Goal: Information Seeking & Learning: Compare options

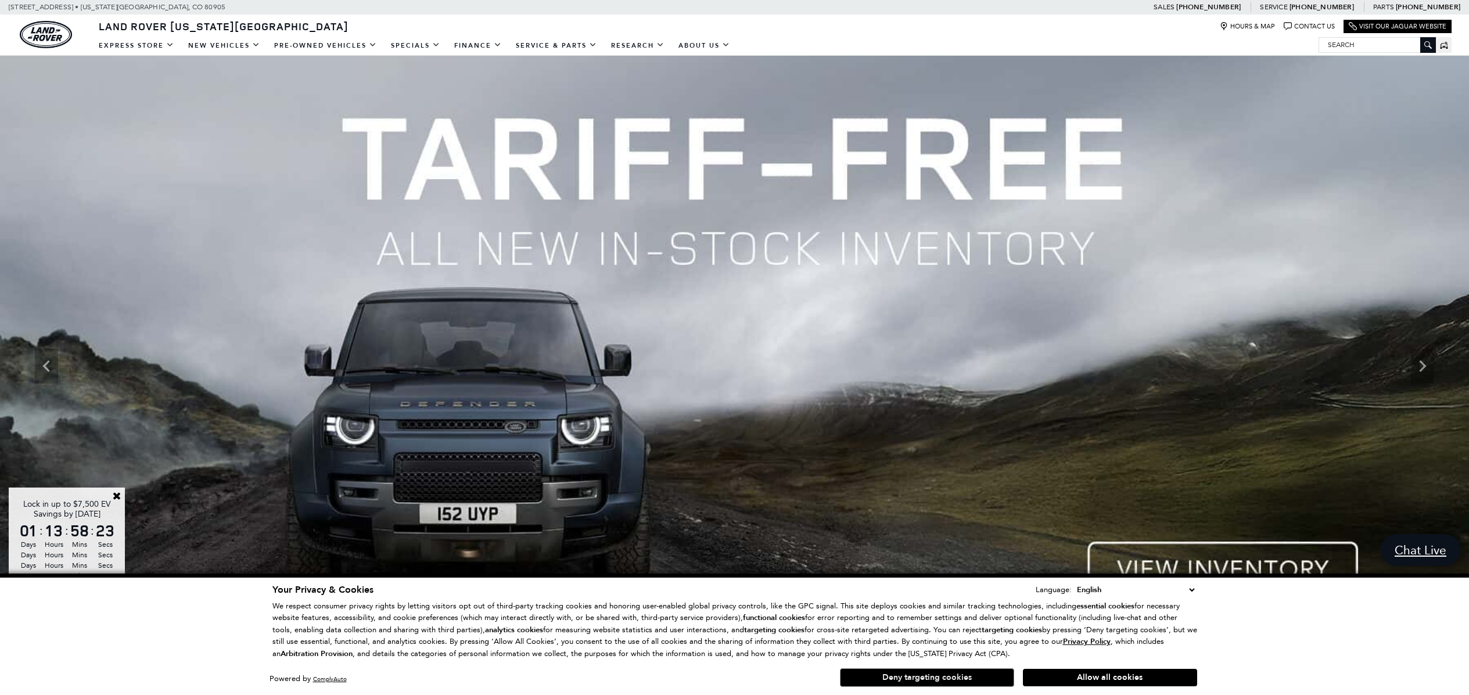
click at [970, 677] on button "Deny targeting cookies" at bounding box center [927, 677] width 174 height 19
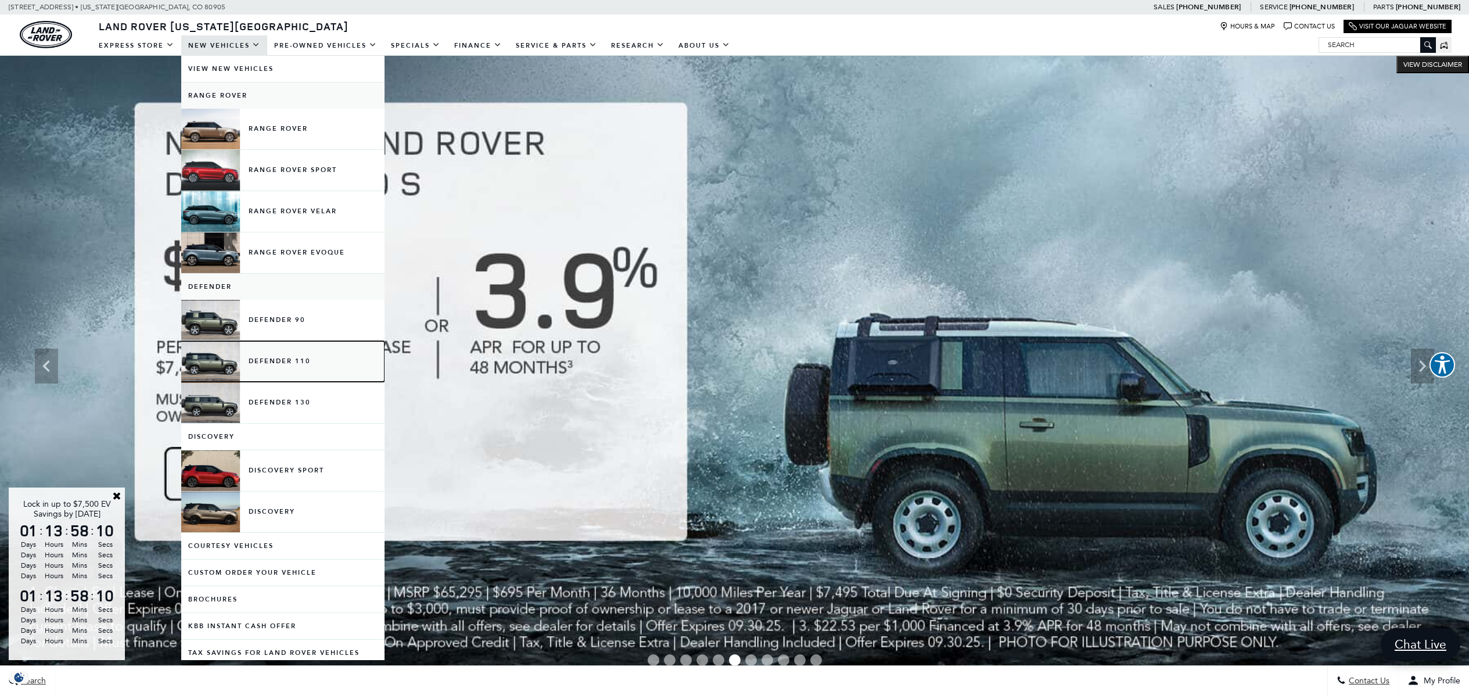
click at [288, 356] on link "Defender 110" at bounding box center [282, 361] width 203 height 41
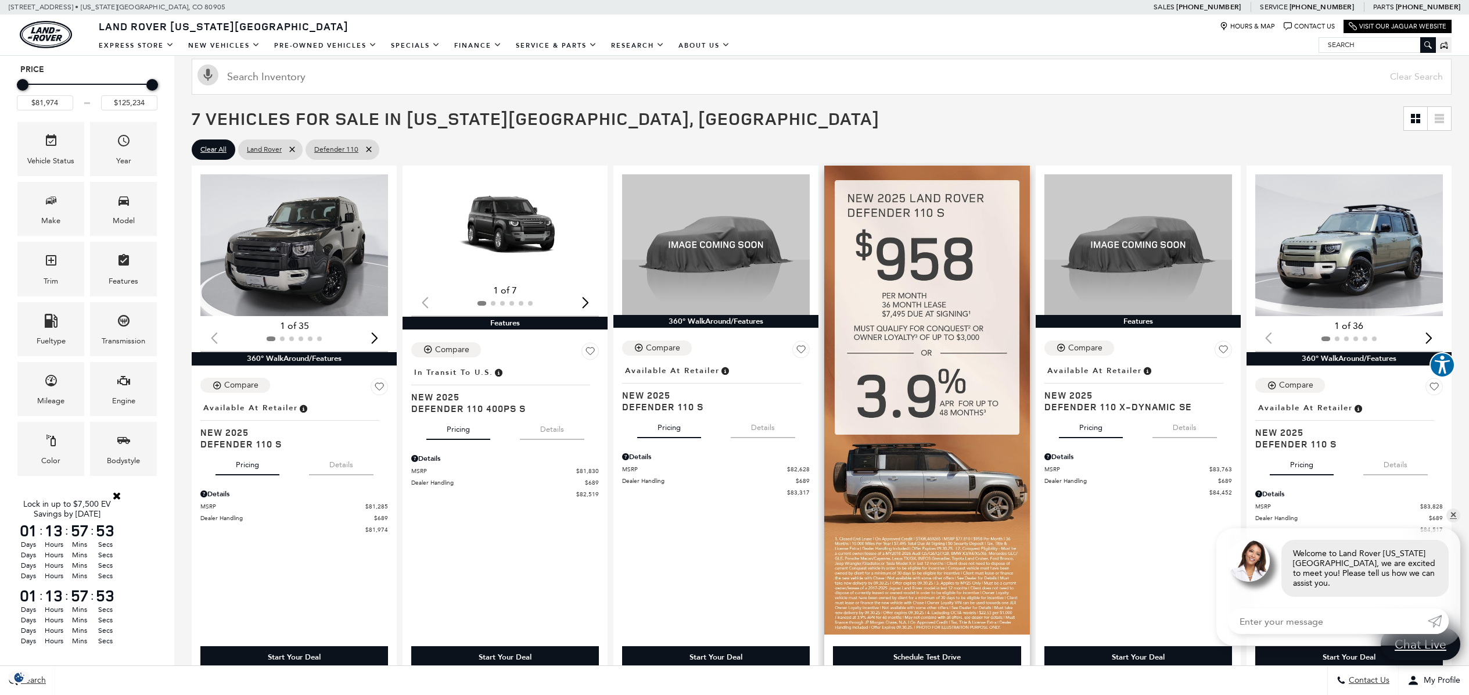
scroll to position [173, 0]
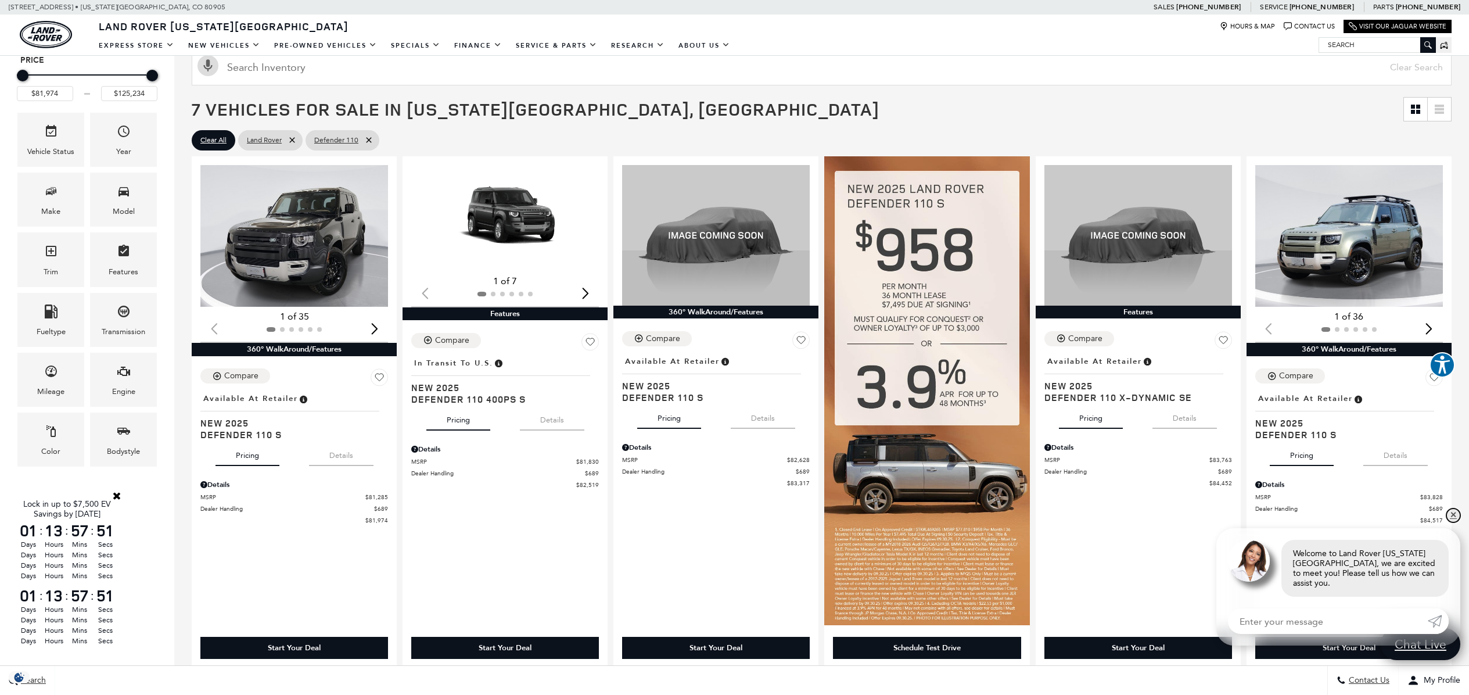
click at [1455, 522] on link "✕" at bounding box center [1454, 515] width 14 height 14
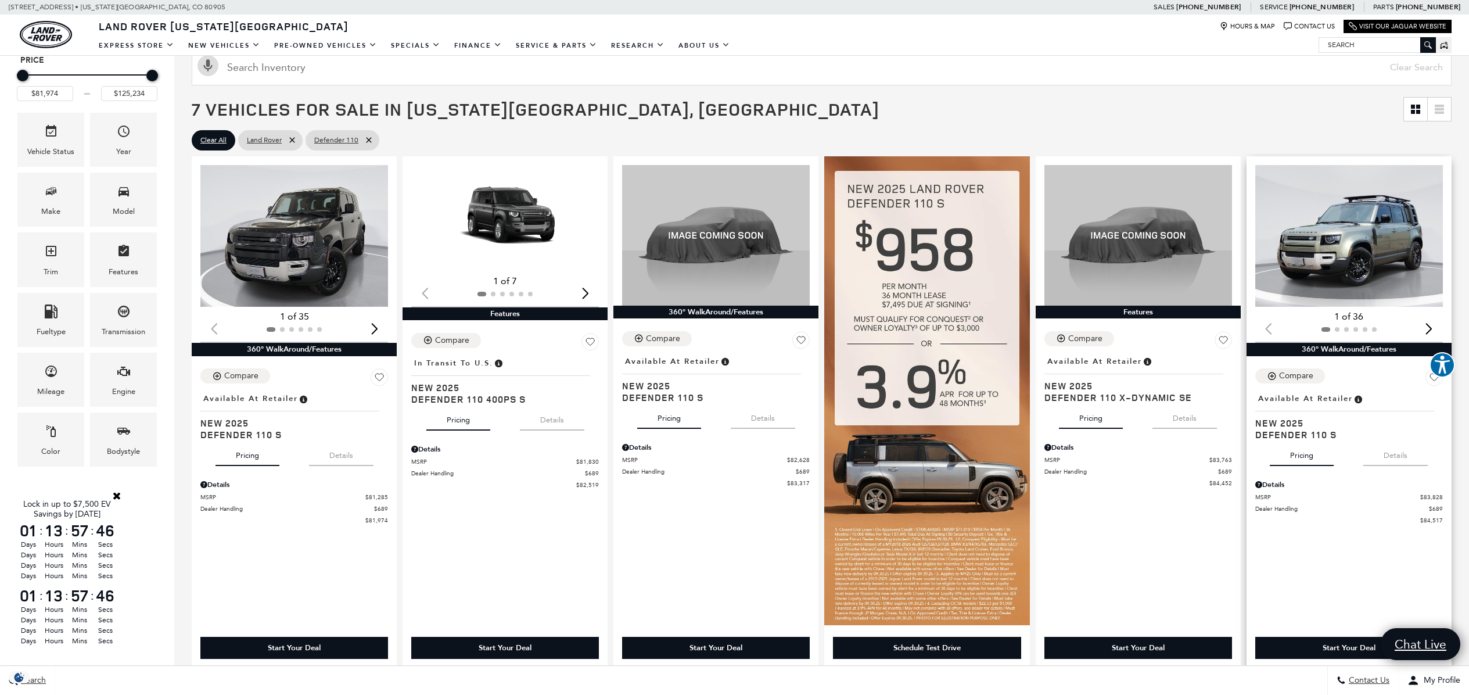
click at [1352, 249] on img "1 / 2" at bounding box center [1350, 236] width 189 height 142
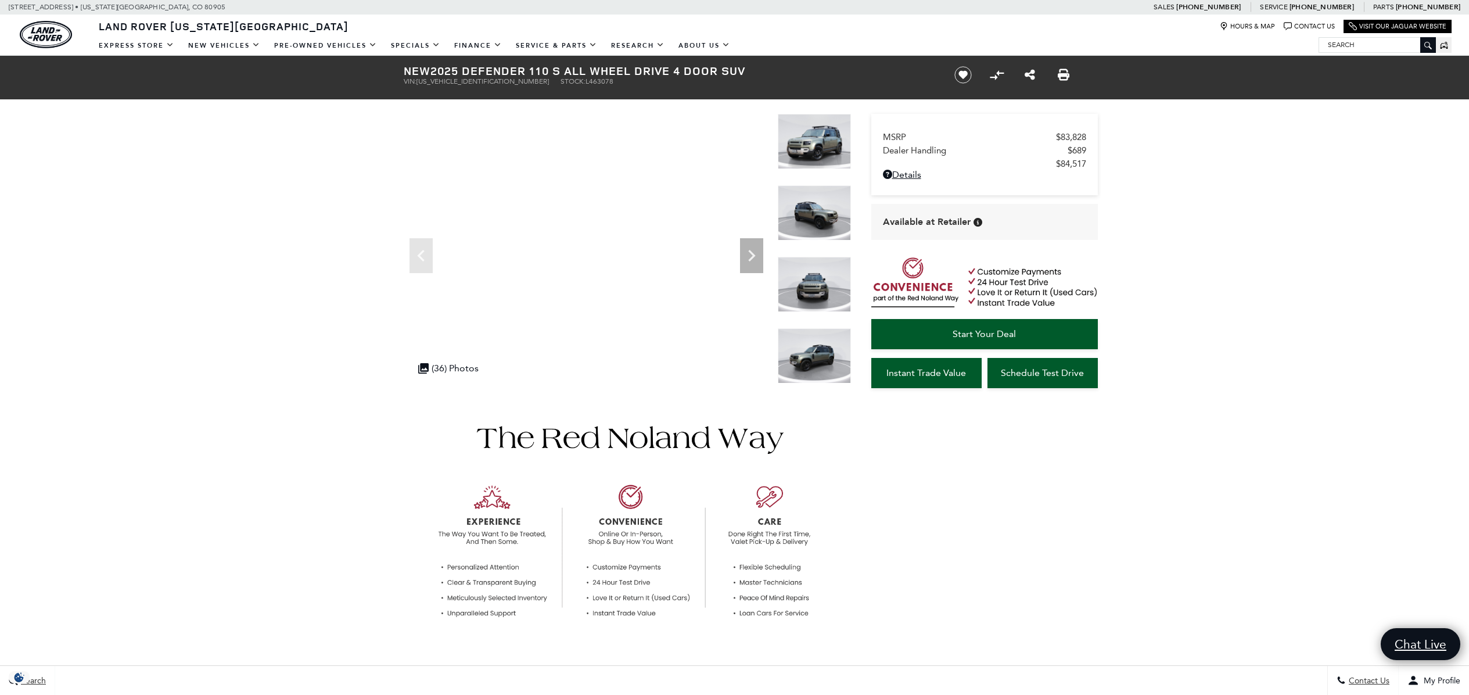
click at [838, 210] on img at bounding box center [814, 212] width 73 height 55
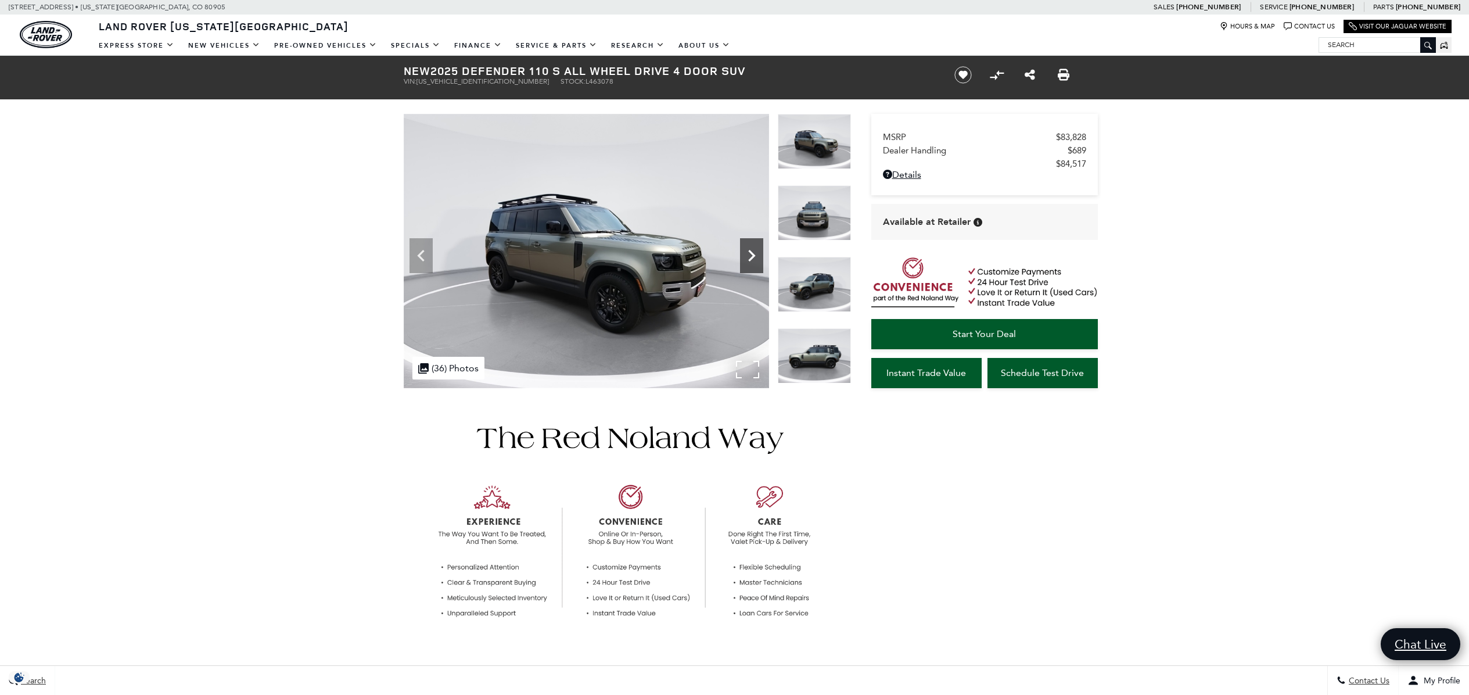
click at [751, 252] on icon "Next" at bounding box center [751, 256] width 7 height 12
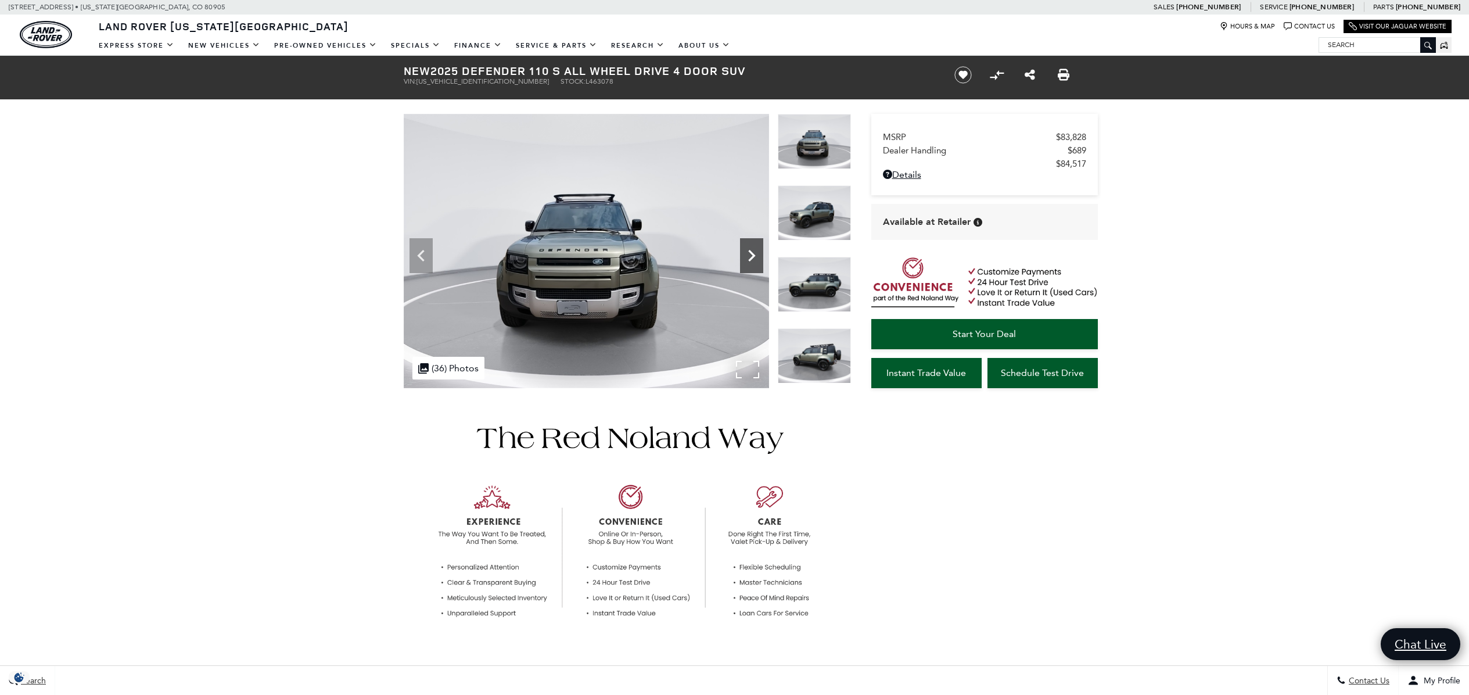
click at [751, 252] on icon "Next" at bounding box center [751, 256] width 7 height 12
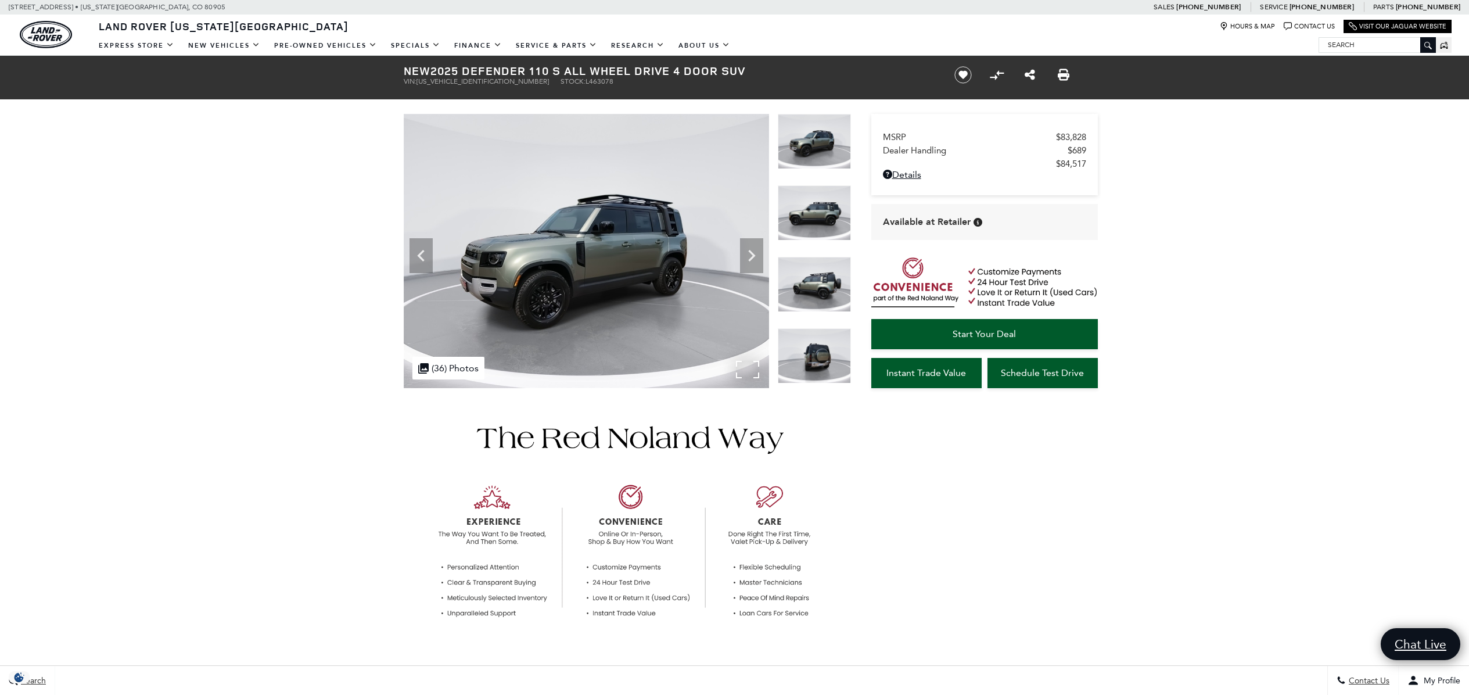
click at [746, 374] on img at bounding box center [586, 251] width 365 height 274
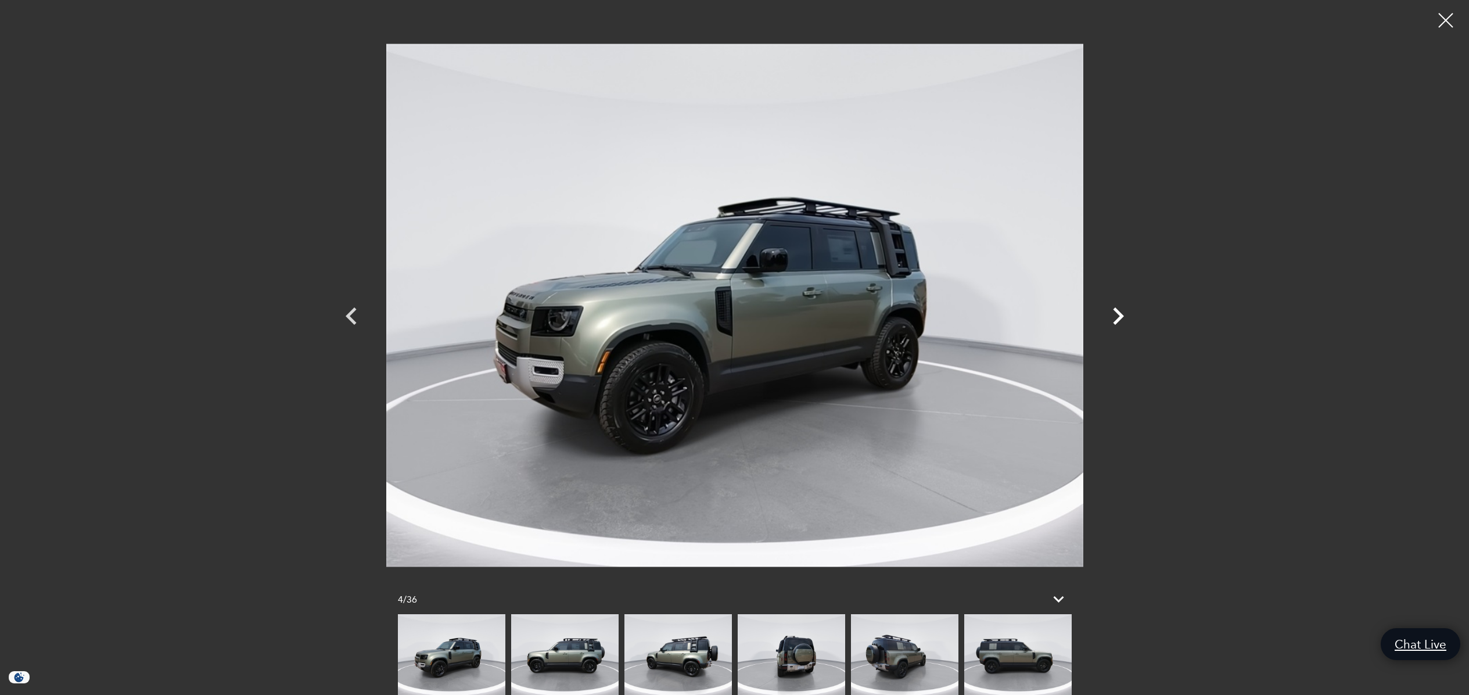
click at [1116, 311] on icon "Next" at bounding box center [1118, 315] width 11 height 17
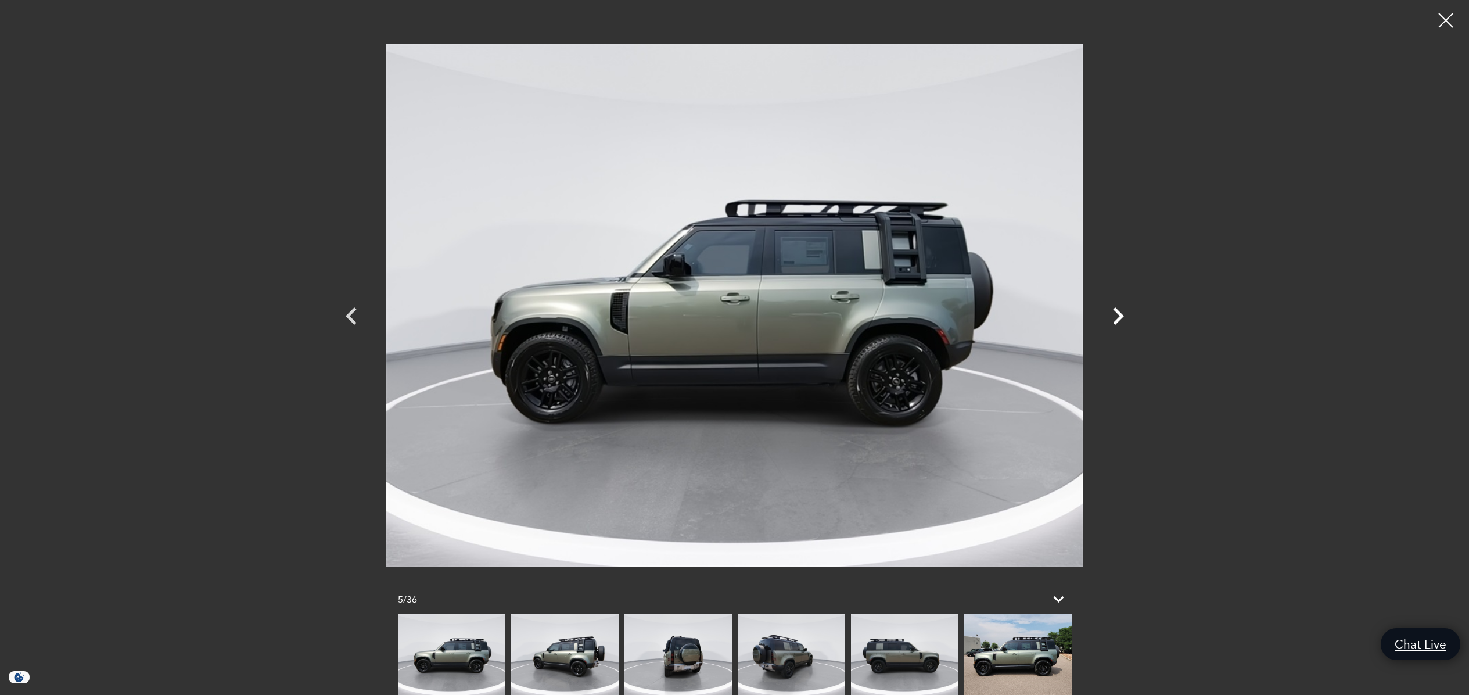
click at [1116, 311] on icon "Next" at bounding box center [1118, 315] width 11 height 17
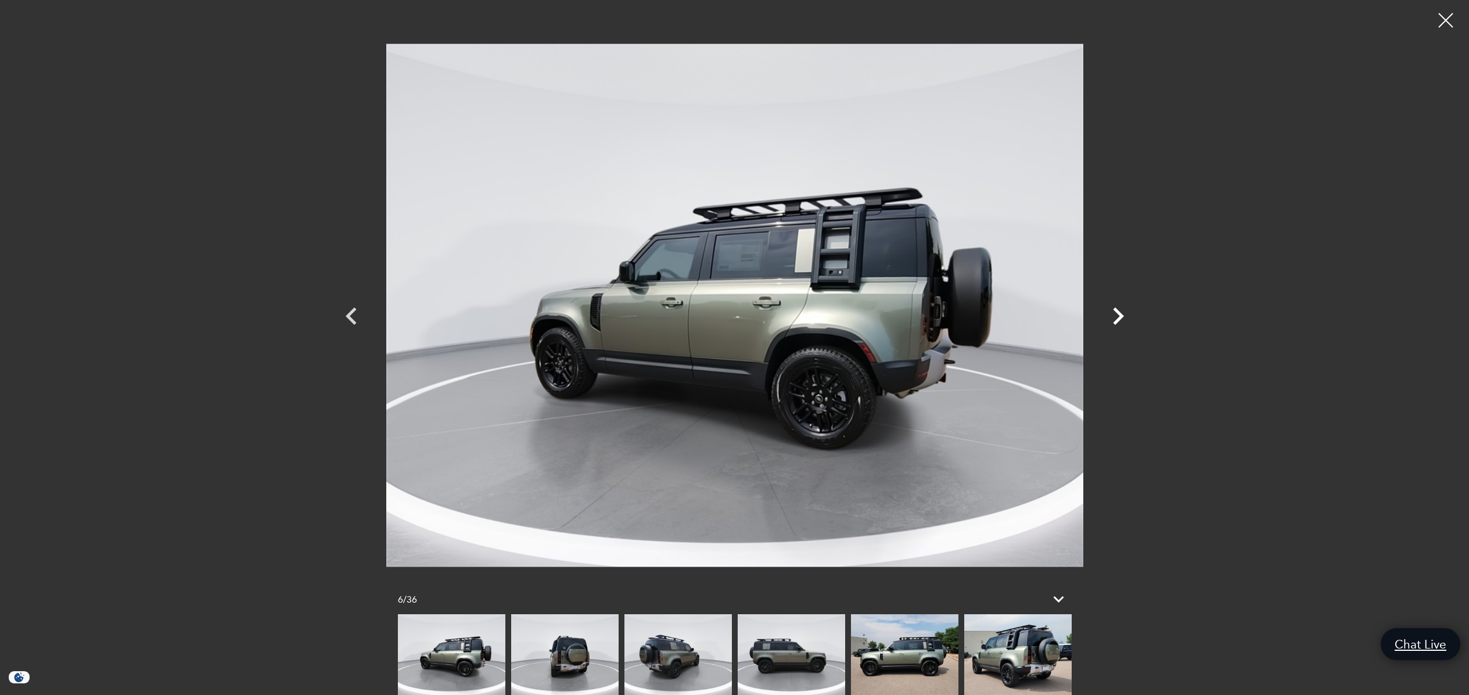
click at [1116, 311] on icon "Next" at bounding box center [1118, 315] width 11 height 17
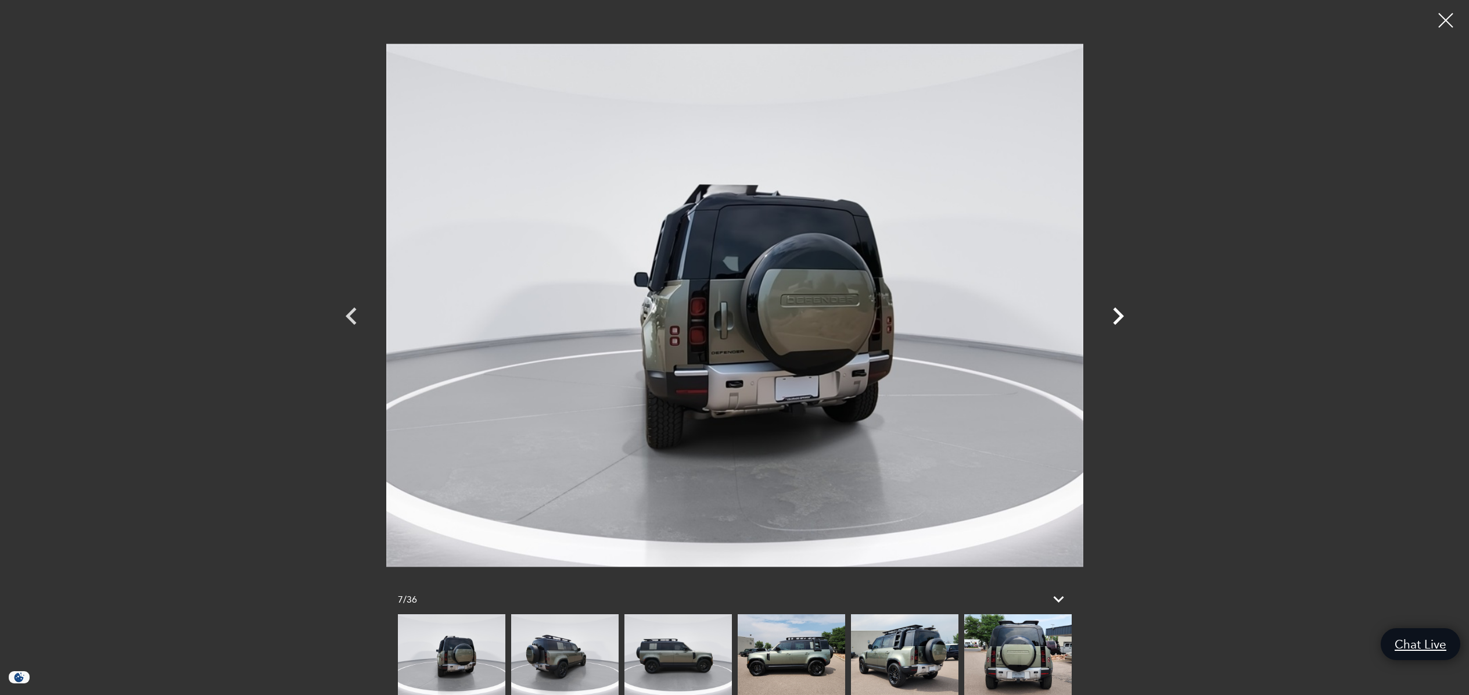
click at [1116, 311] on icon "Next" at bounding box center [1118, 315] width 11 height 17
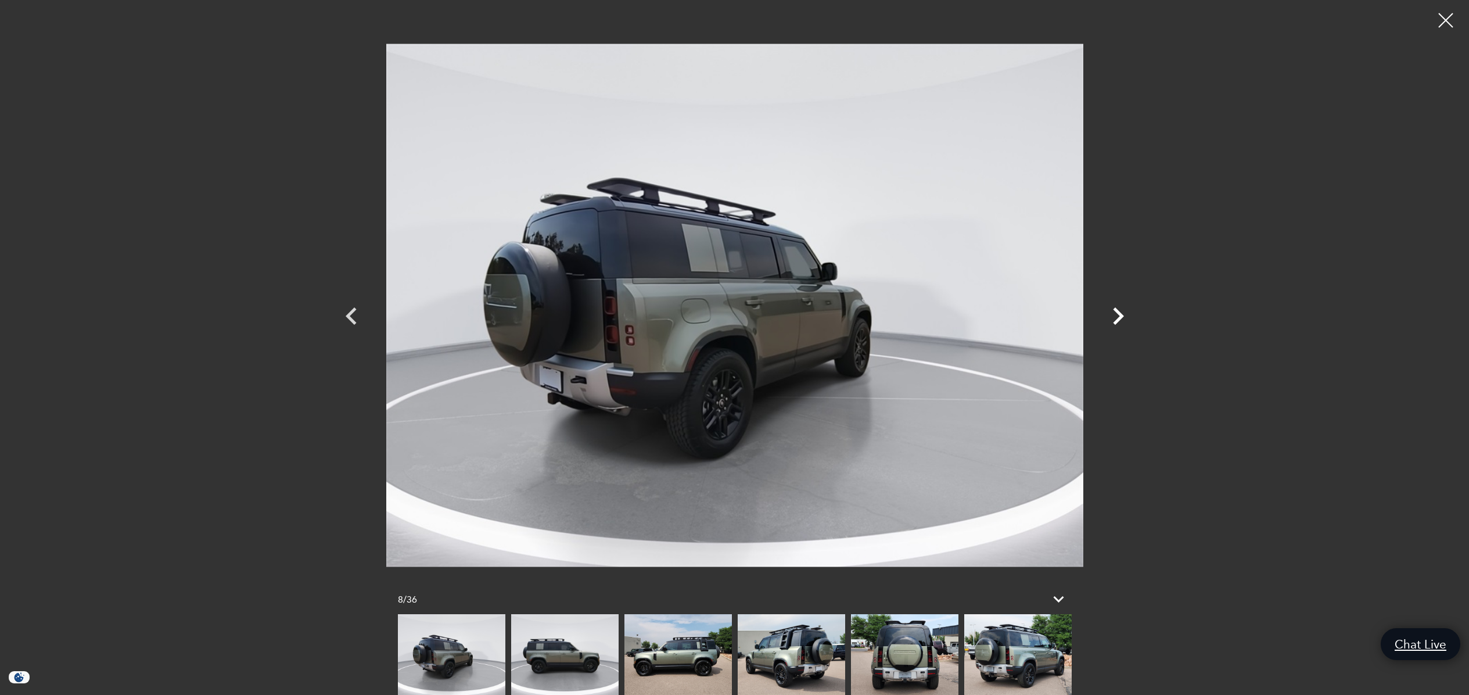
click at [1116, 311] on icon "Next" at bounding box center [1118, 315] width 11 height 17
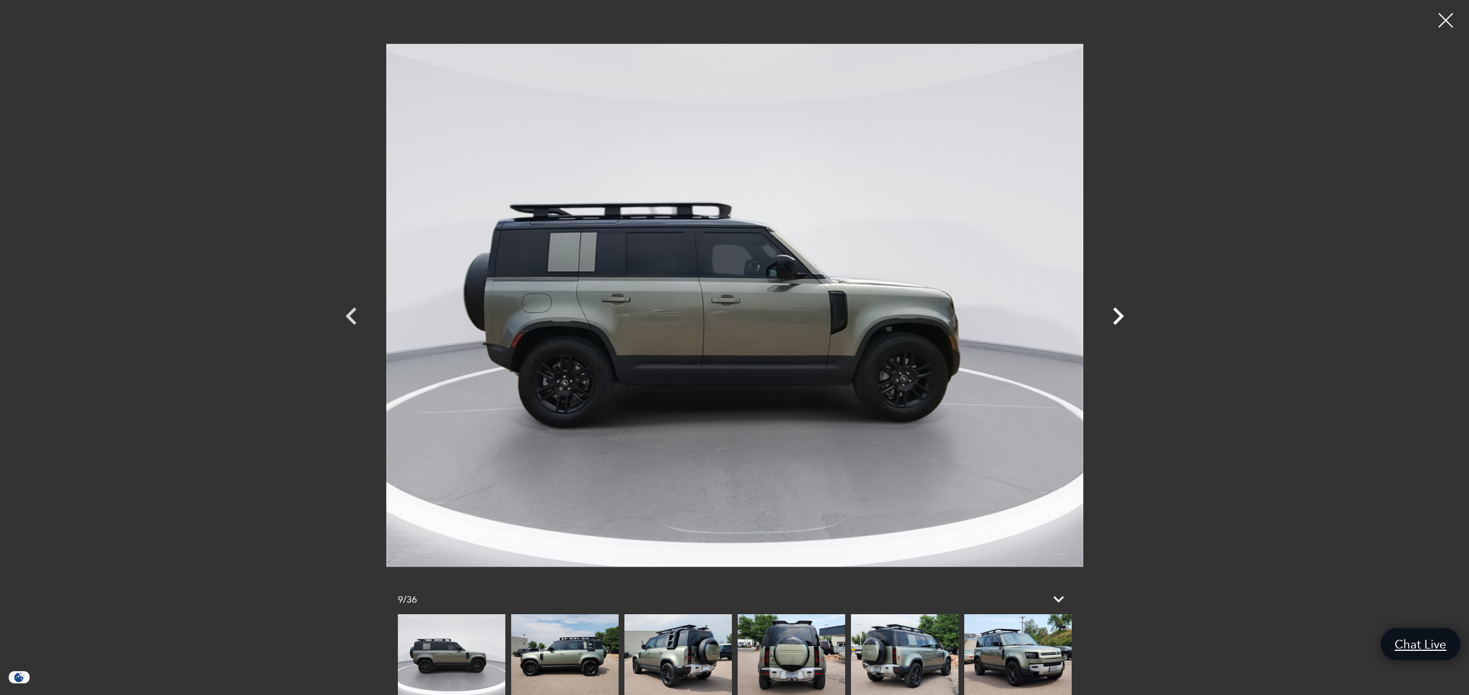
click at [1116, 311] on icon "Next" at bounding box center [1118, 315] width 11 height 17
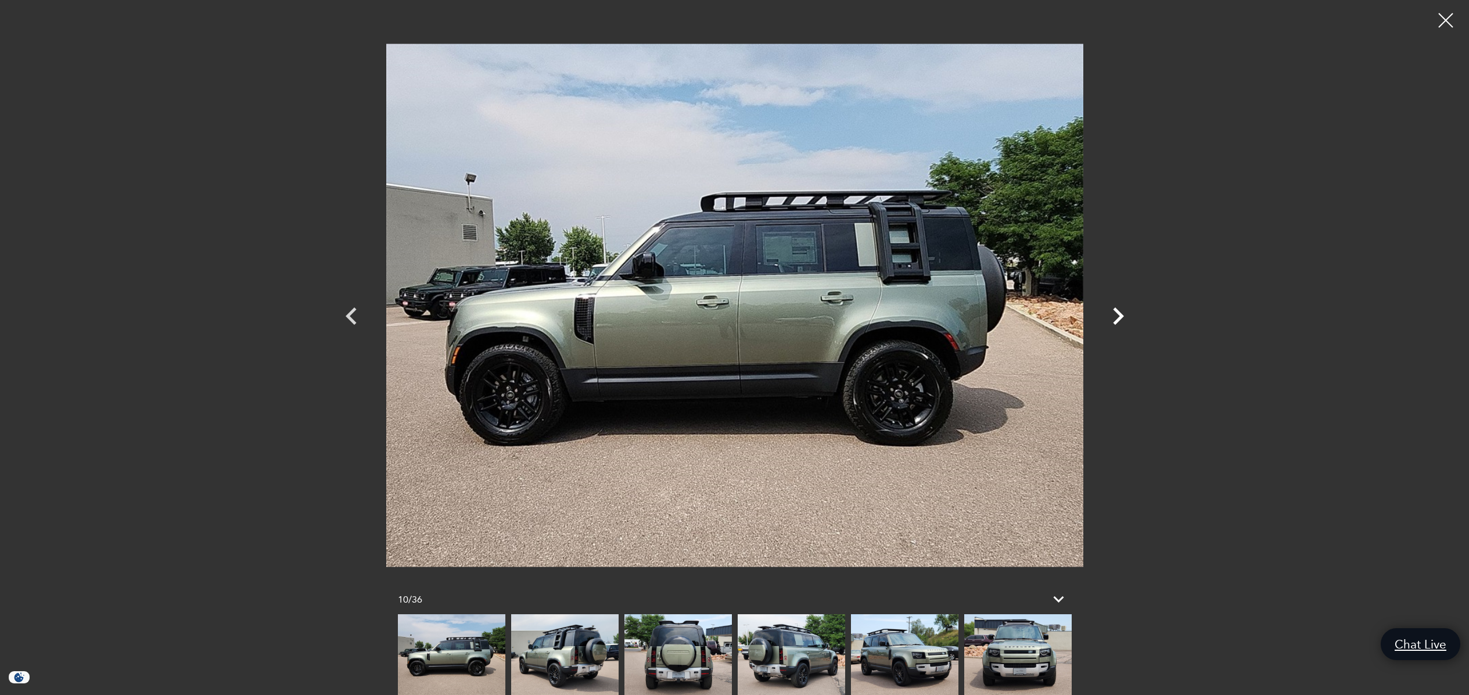
click at [1120, 312] on icon "Next" at bounding box center [1118, 315] width 11 height 17
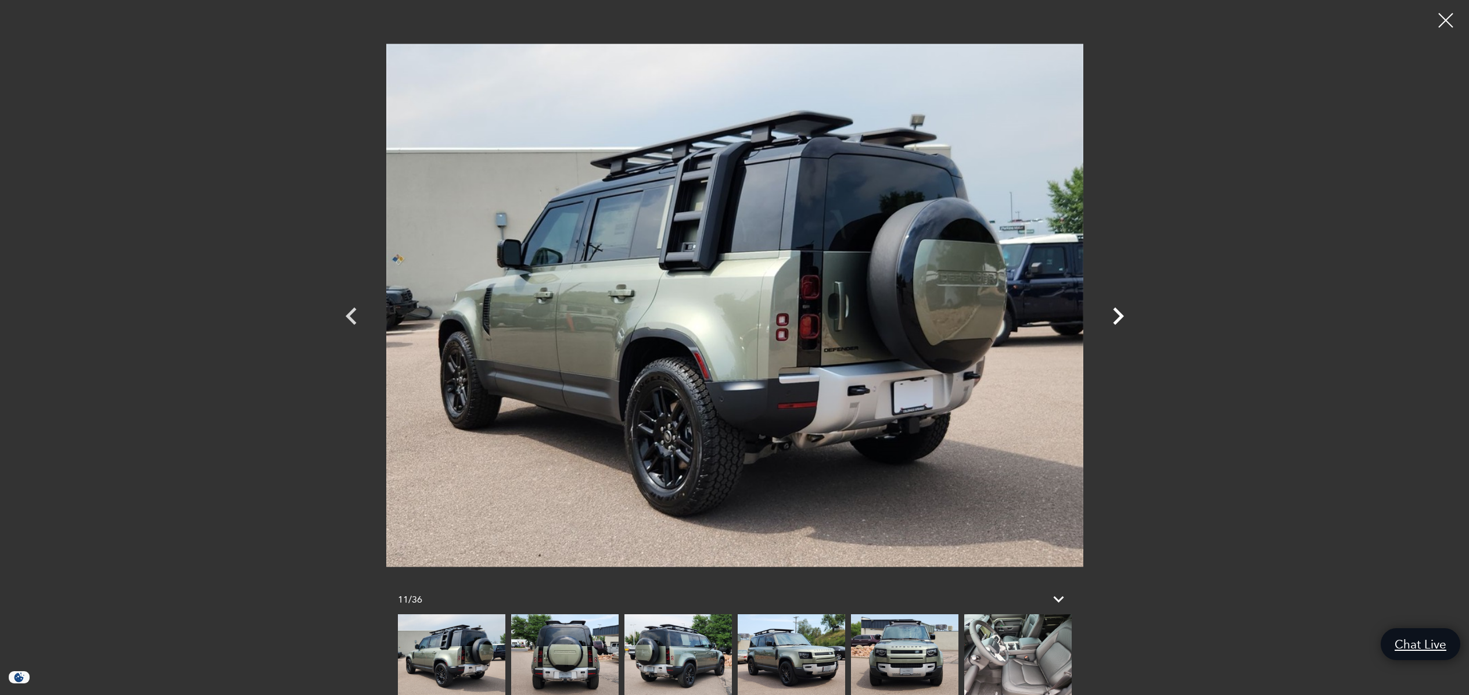
click at [1120, 312] on icon "Next" at bounding box center [1118, 315] width 11 height 17
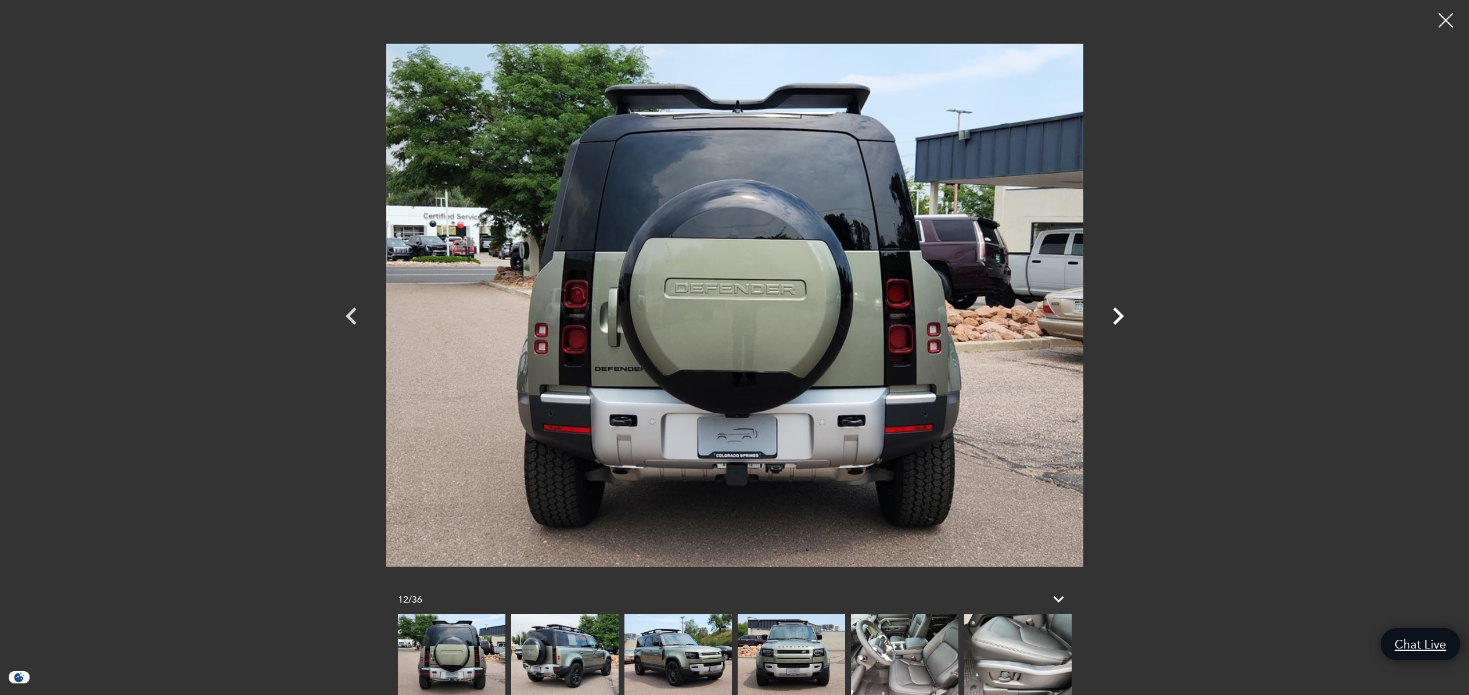
click at [1120, 312] on icon "Next" at bounding box center [1118, 315] width 11 height 17
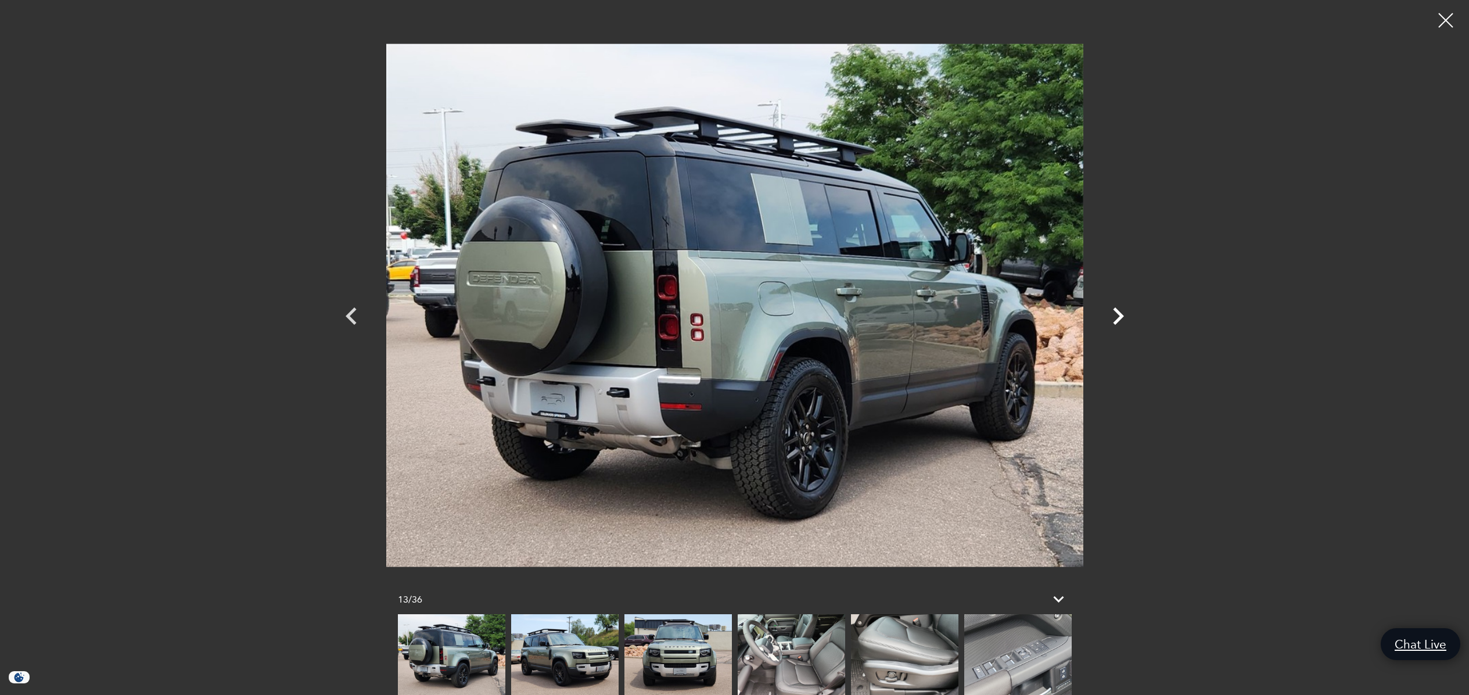
click at [1120, 312] on icon "Next" at bounding box center [1118, 315] width 11 height 17
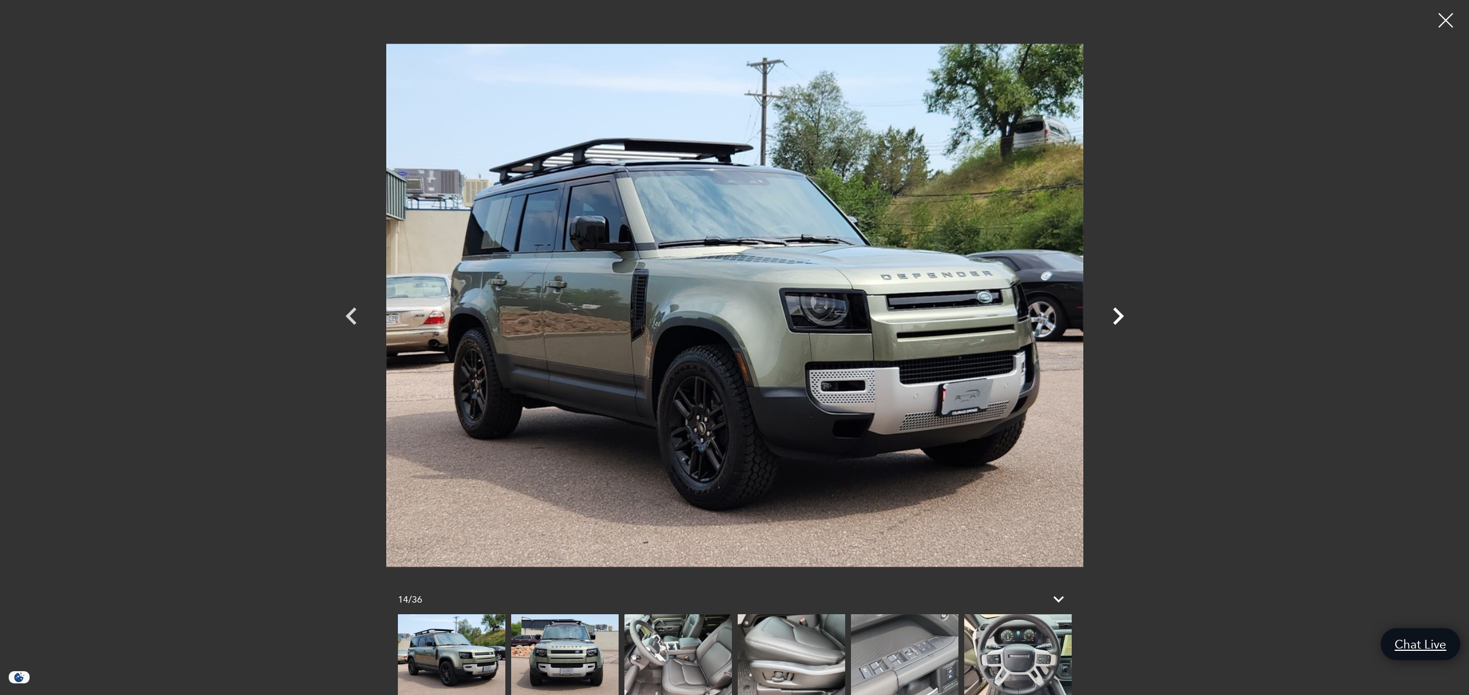
click at [1120, 312] on icon "Next" at bounding box center [1118, 315] width 11 height 17
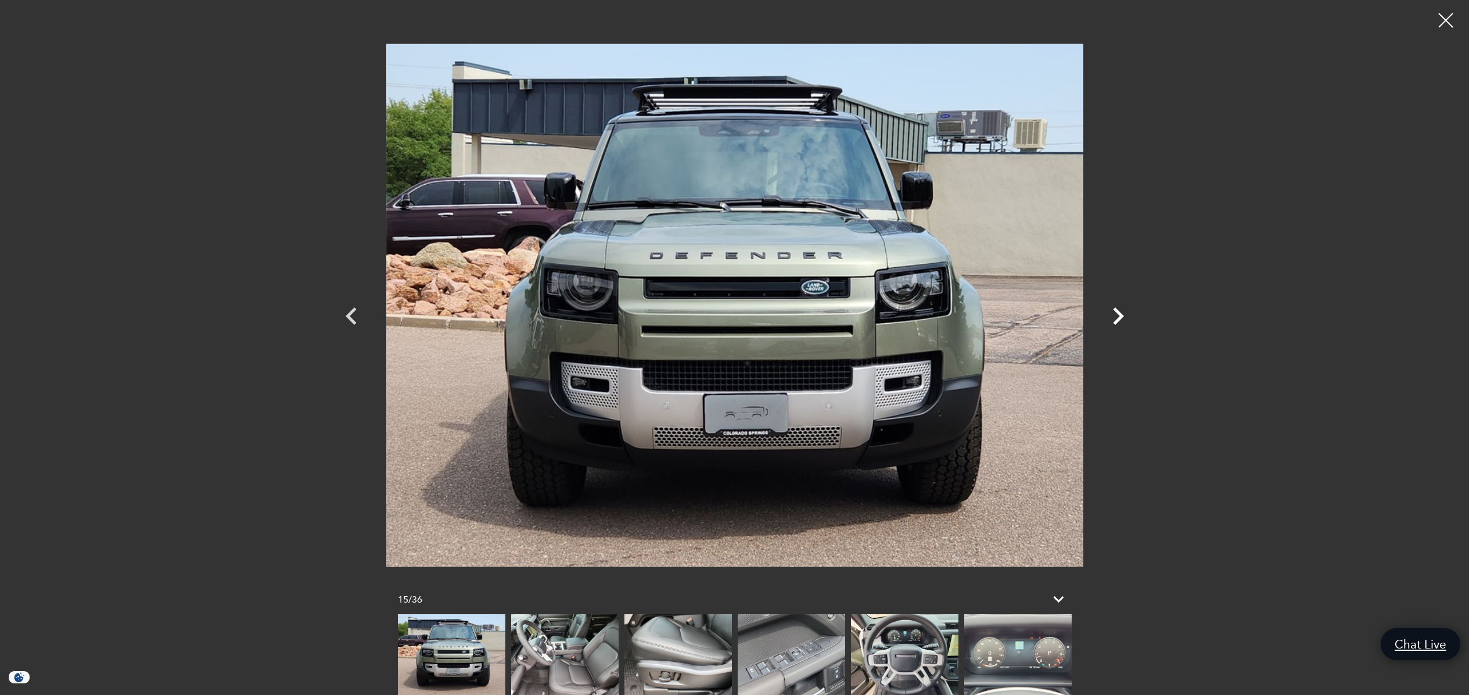
click at [1120, 312] on icon "Next" at bounding box center [1118, 315] width 11 height 17
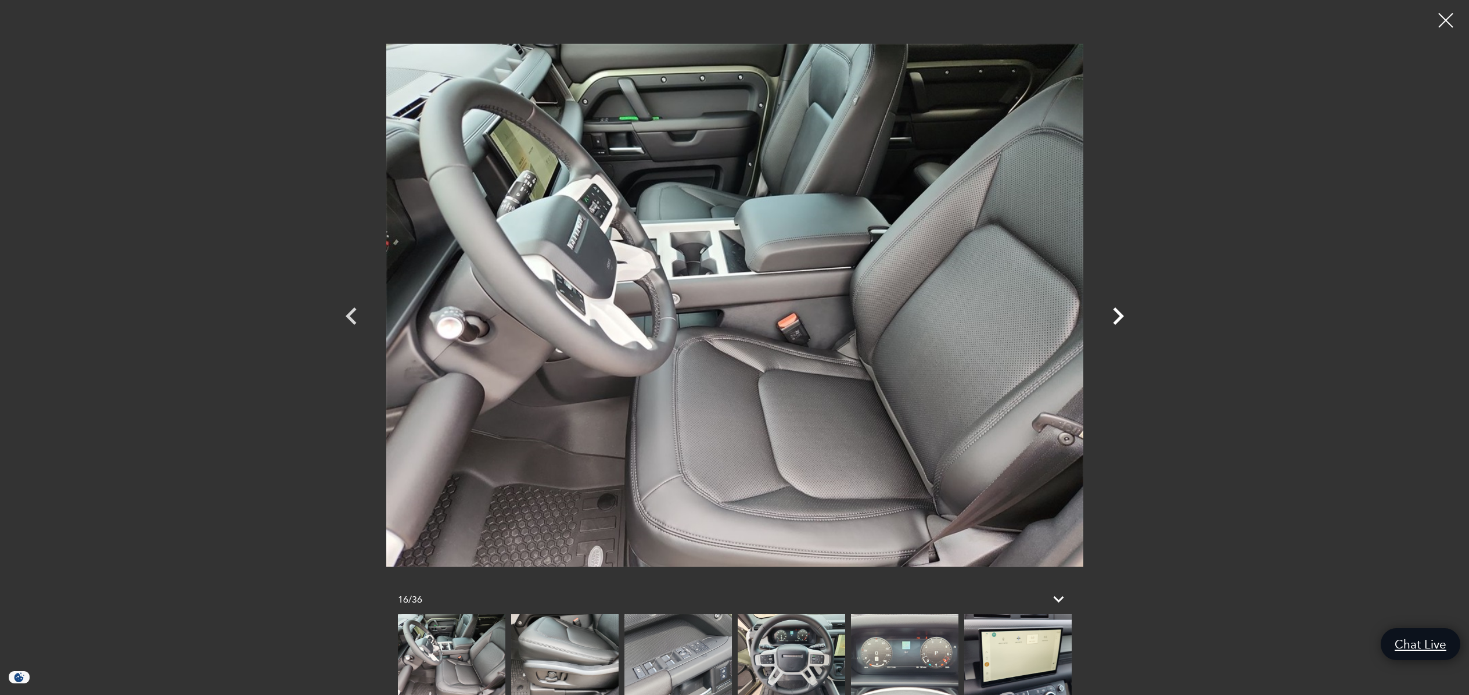
click at [1120, 312] on icon "Next" at bounding box center [1118, 315] width 11 height 17
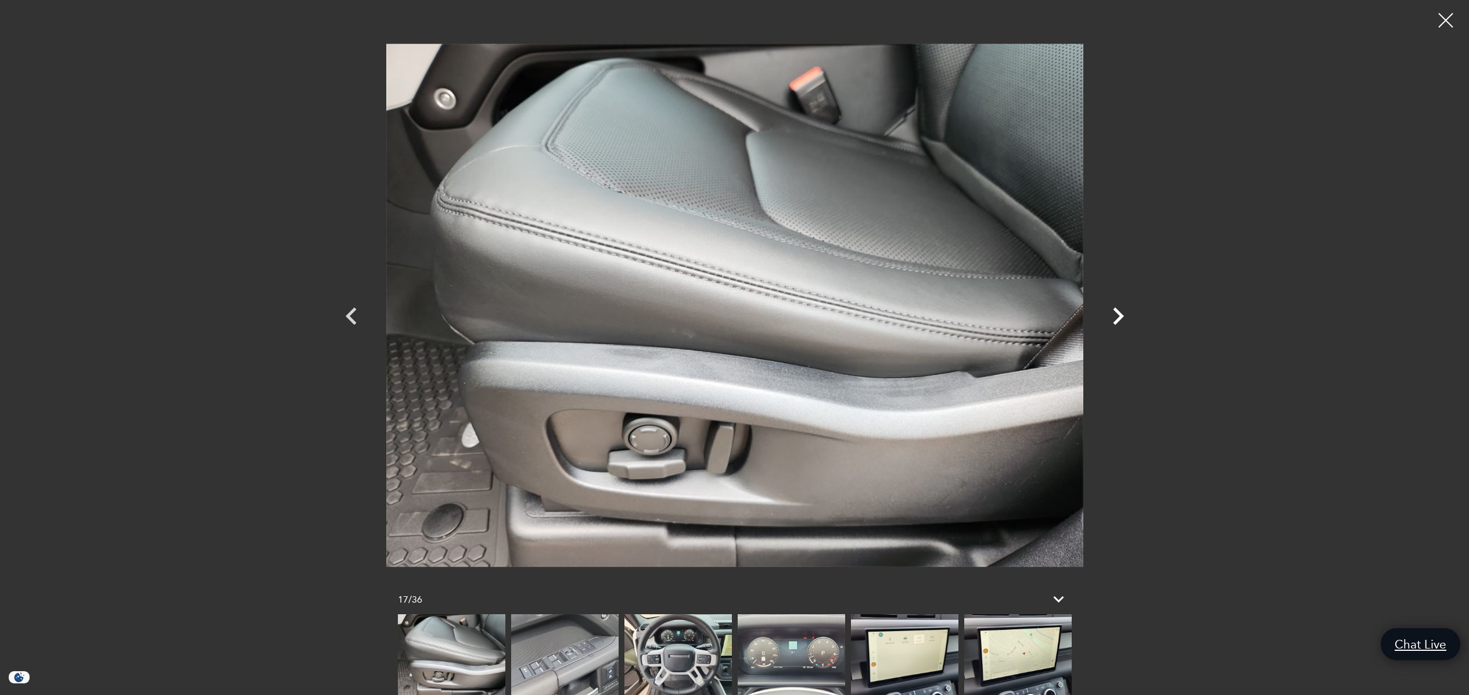
click at [1120, 312] on icon "Next" at bounding box center [1118, 315] width 11 height 17
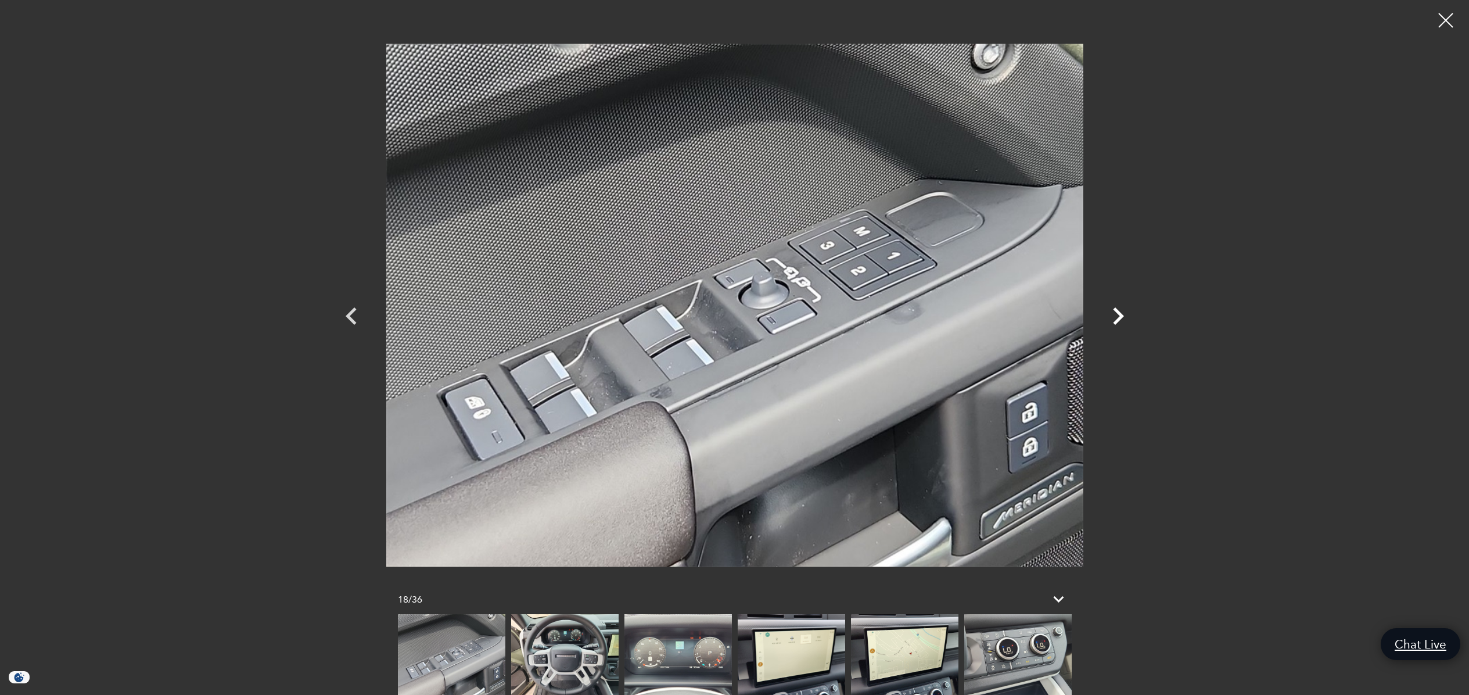
click at [1120, 312] on icon "Next" at bounding box center [1118, 315] width 11 height 17
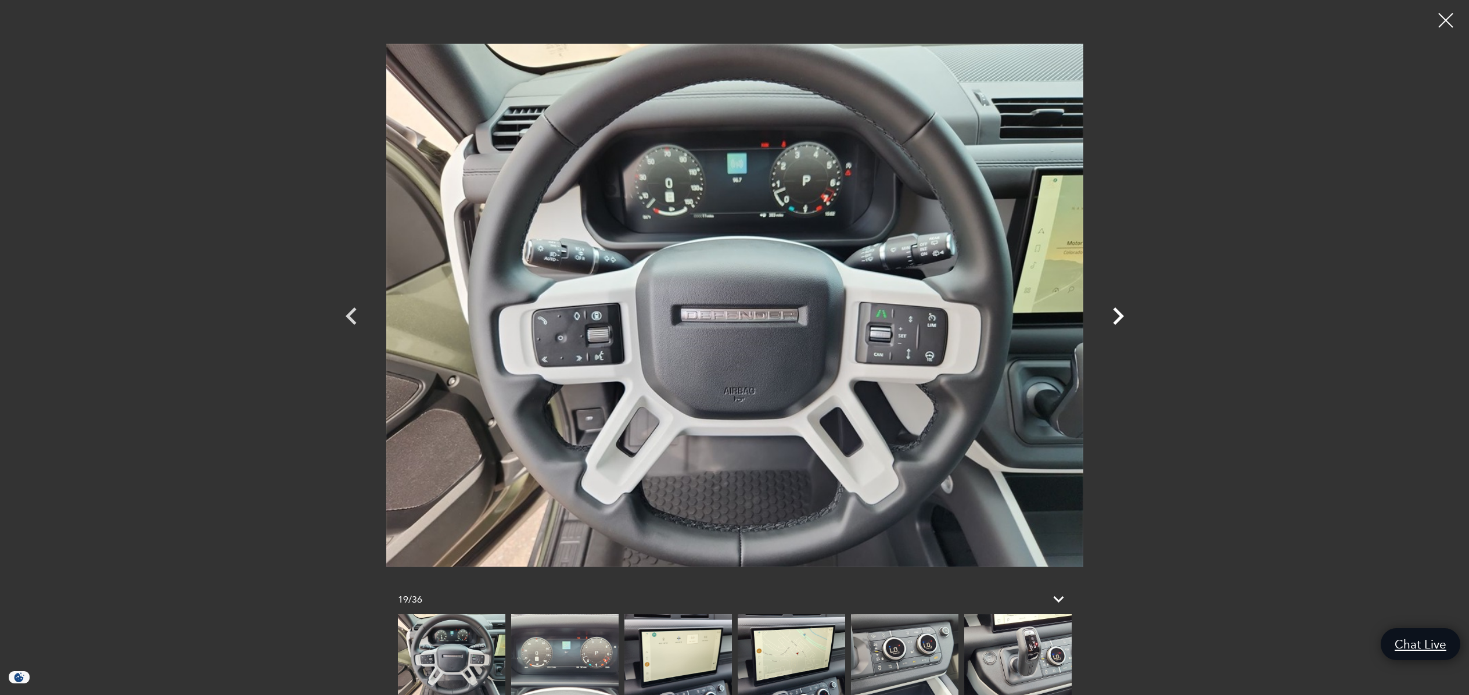
click at [1120, 312] on icon "Next" at bounding box center [1118, 315] width 11 height 17
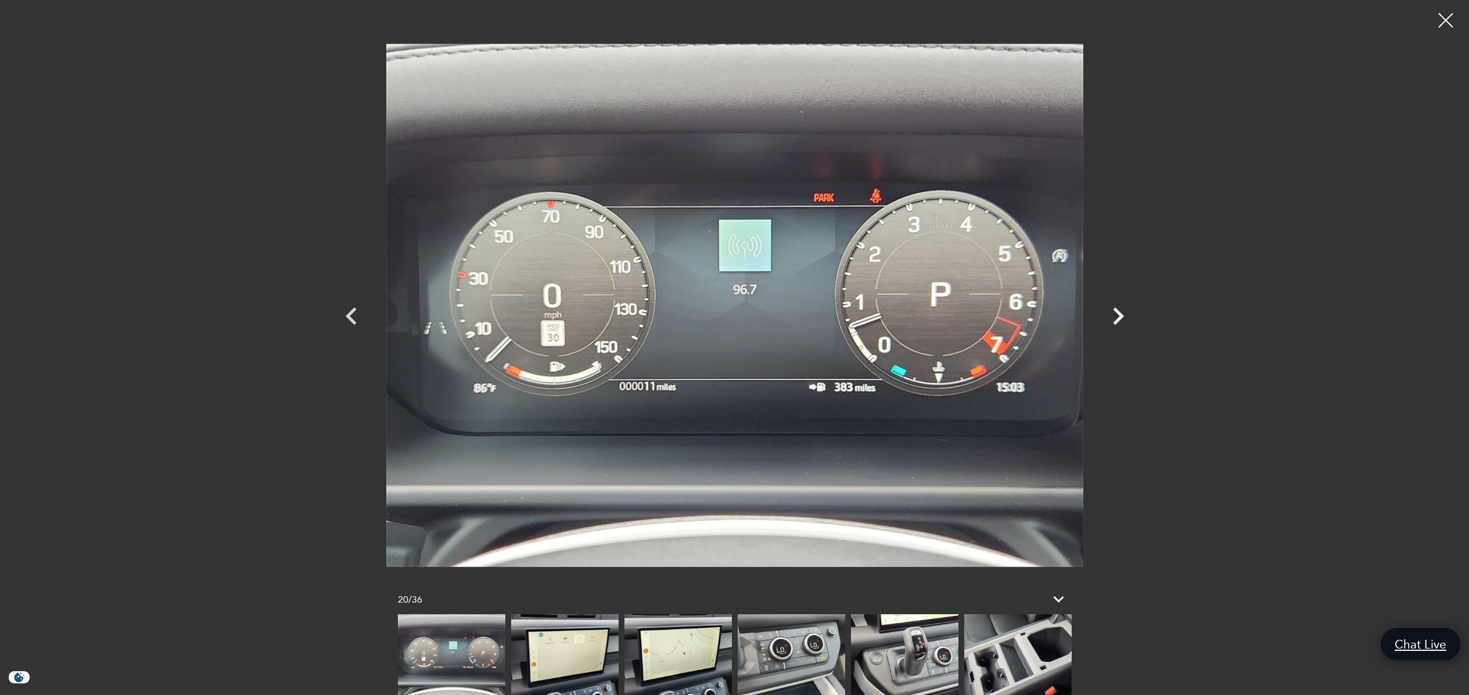
click at [1120, 312] on icon "Next" at bounding box center [1118, 315] width 11 height 17
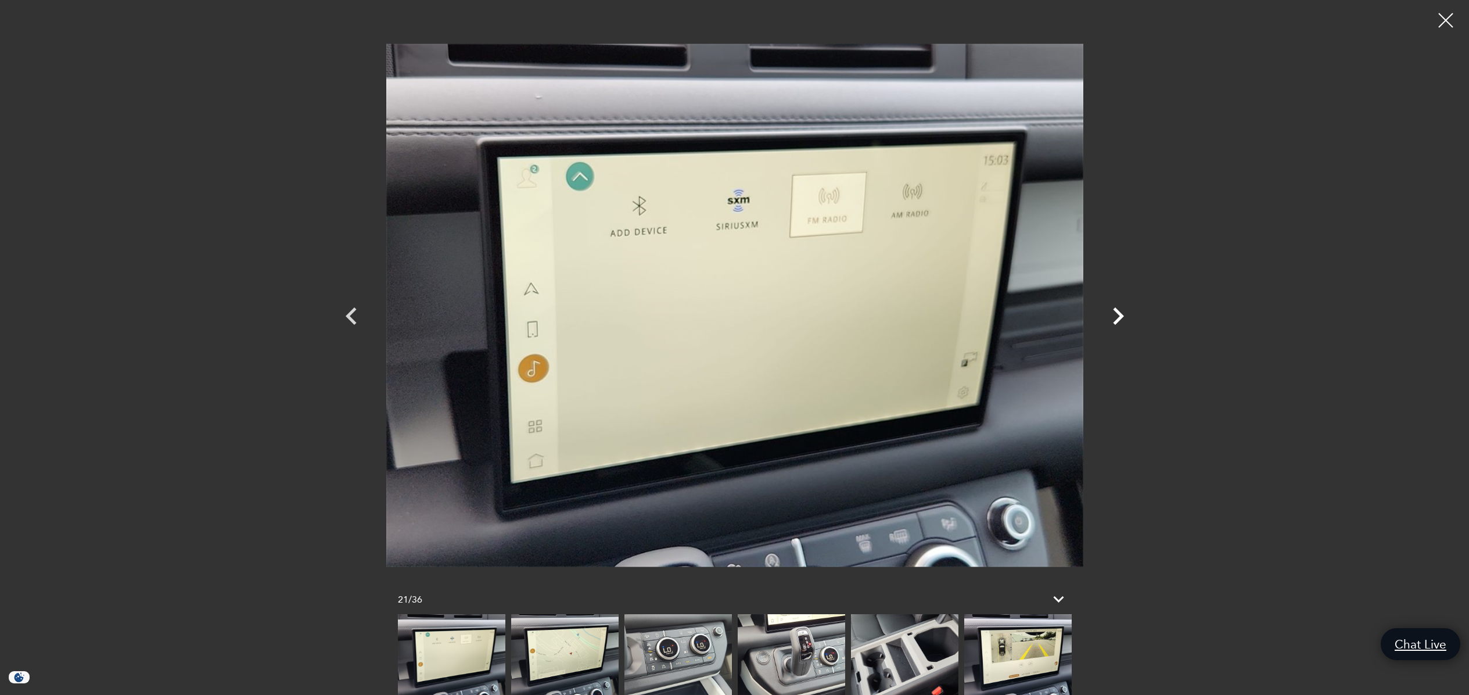
click at [1120, 312] on icon "Next" at bounding box center [1118, 315] width 11 height 17
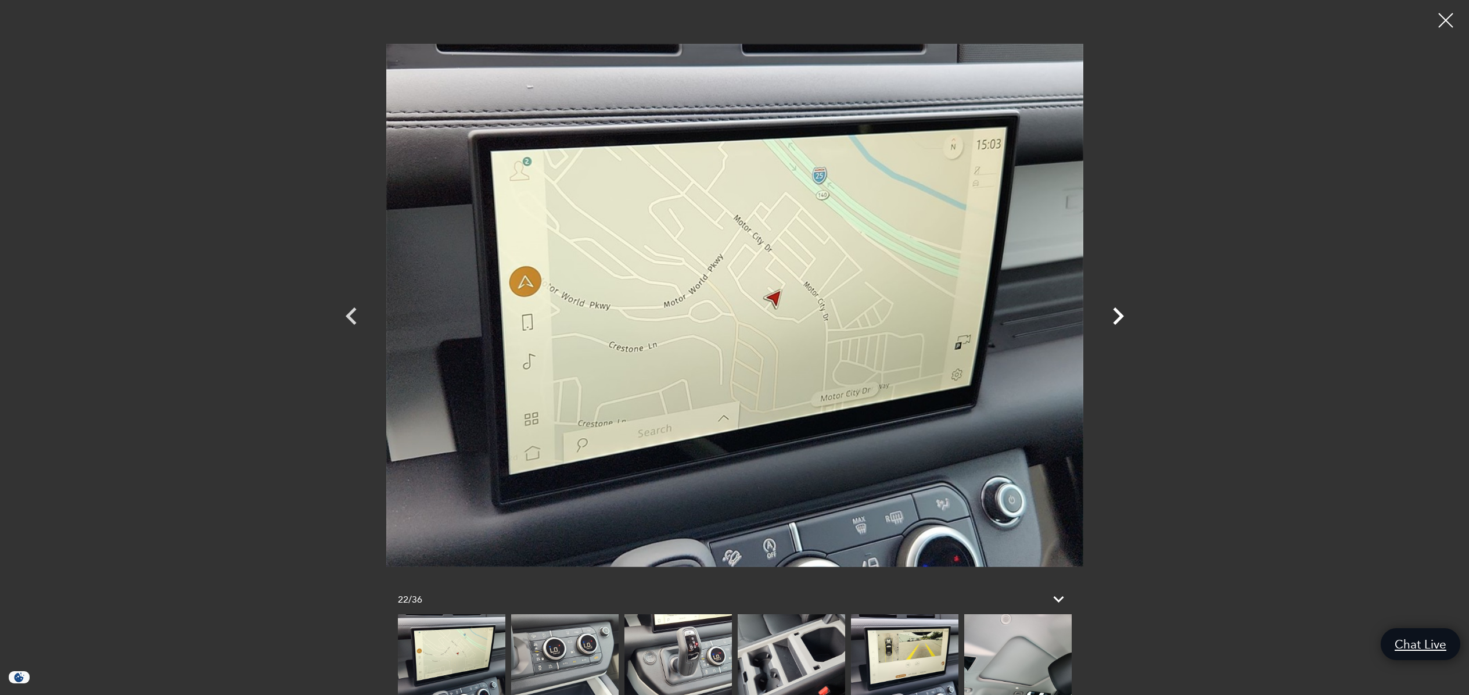
click at [1120, 312] on icon "Next" at bounding box center [1118, 315] width 11 height 17
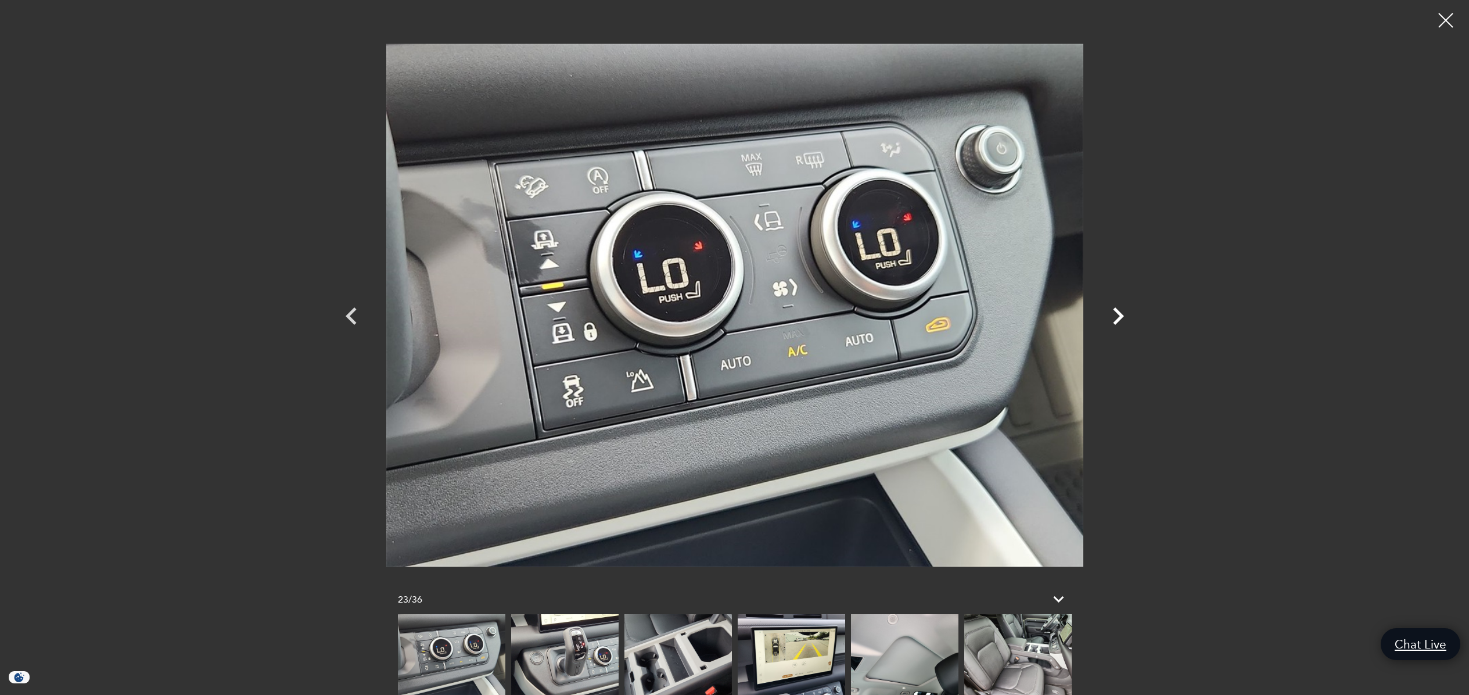
click at [1120, 312] on icon "Next" at bounding box center [1118, 315] width 11 height 17
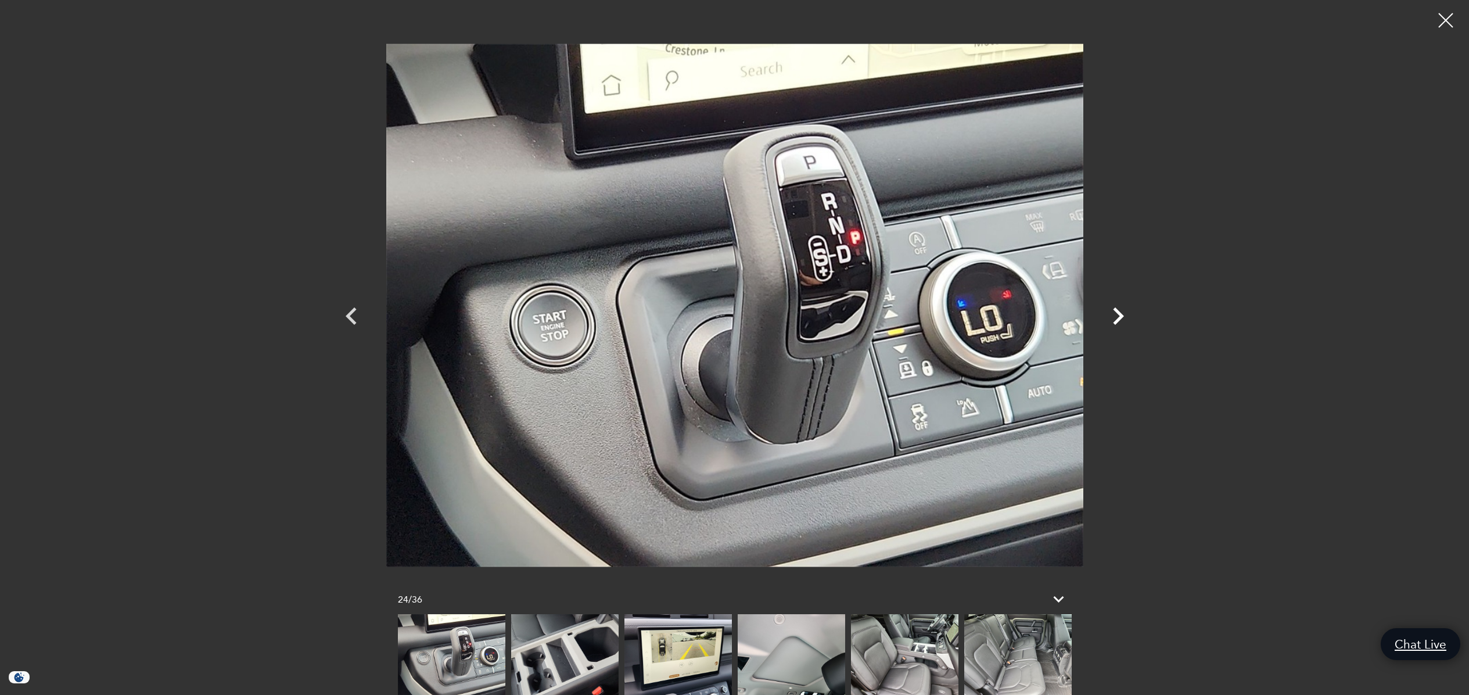
click at [1120, 312] on icon "Next" at bounding box center [1118, 315] width 11 height 17
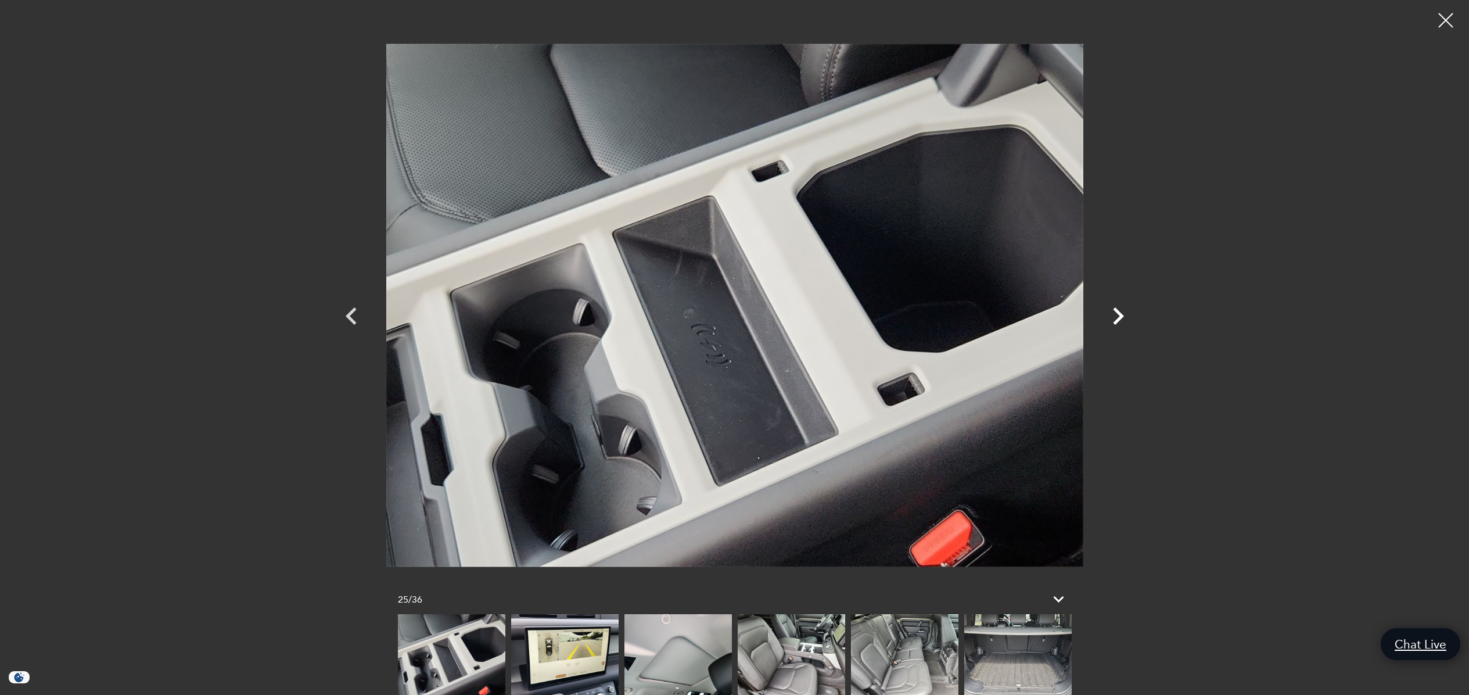
click at [1120, 312] on icon "Next" at bounding box center [1118, 315] width 11 height 17
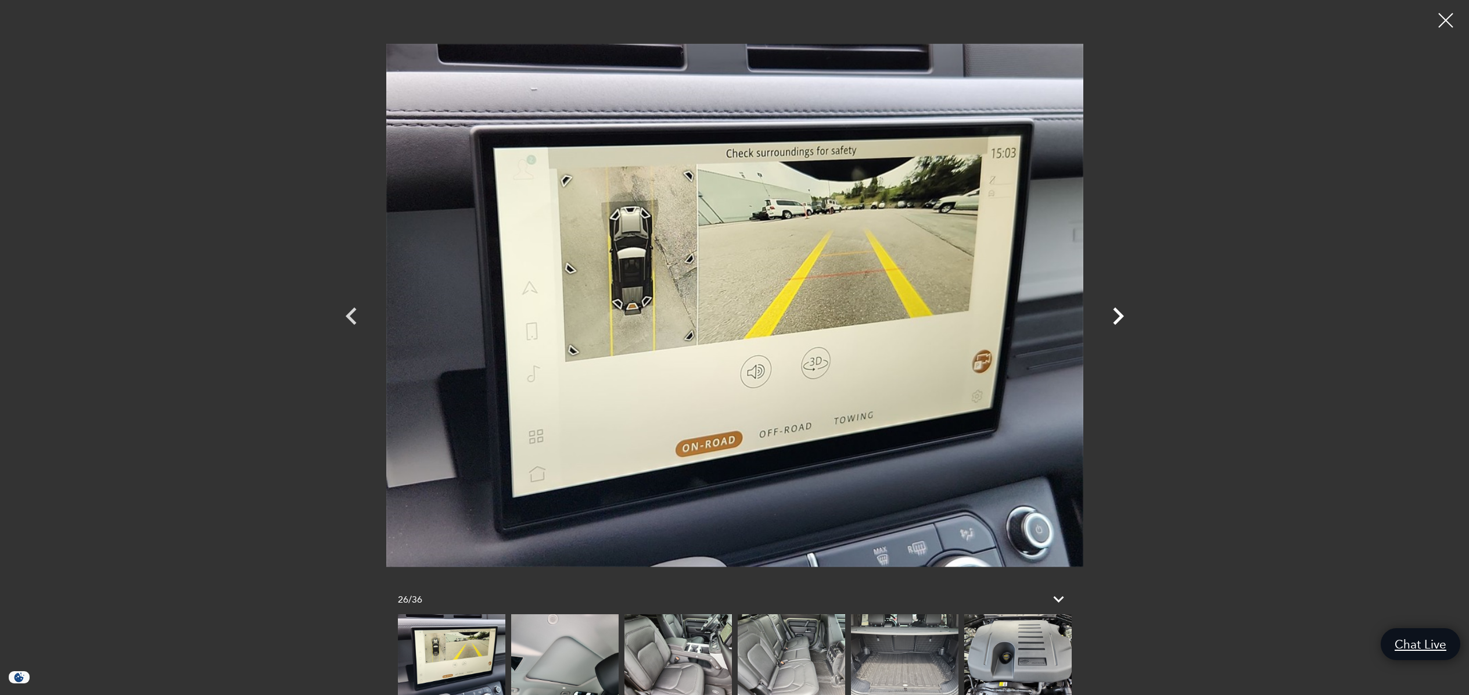
click at [1120, 312] on icon "Next" at bounding box center [1118, 315] width 11 height 17
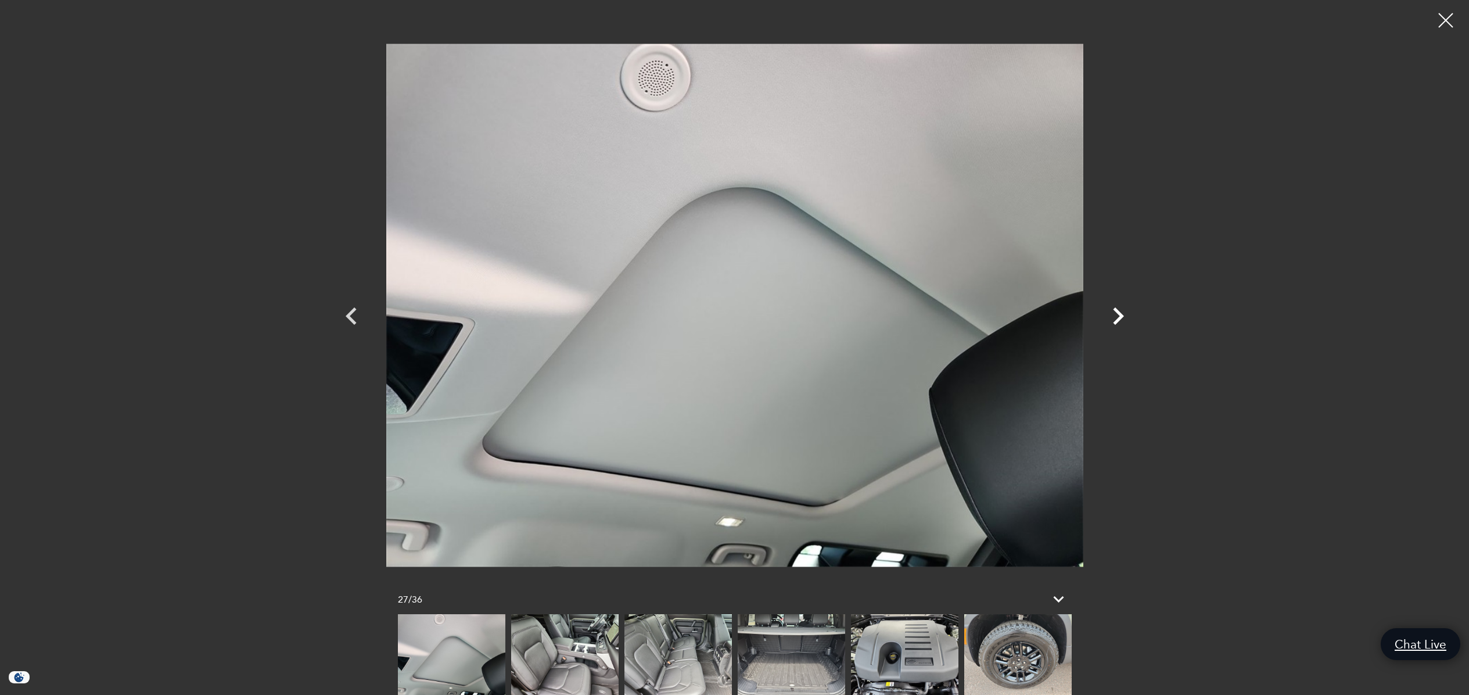
click at [1120, 312] on icon "Next" at bounding box center [1118, 315] width 11 height 17
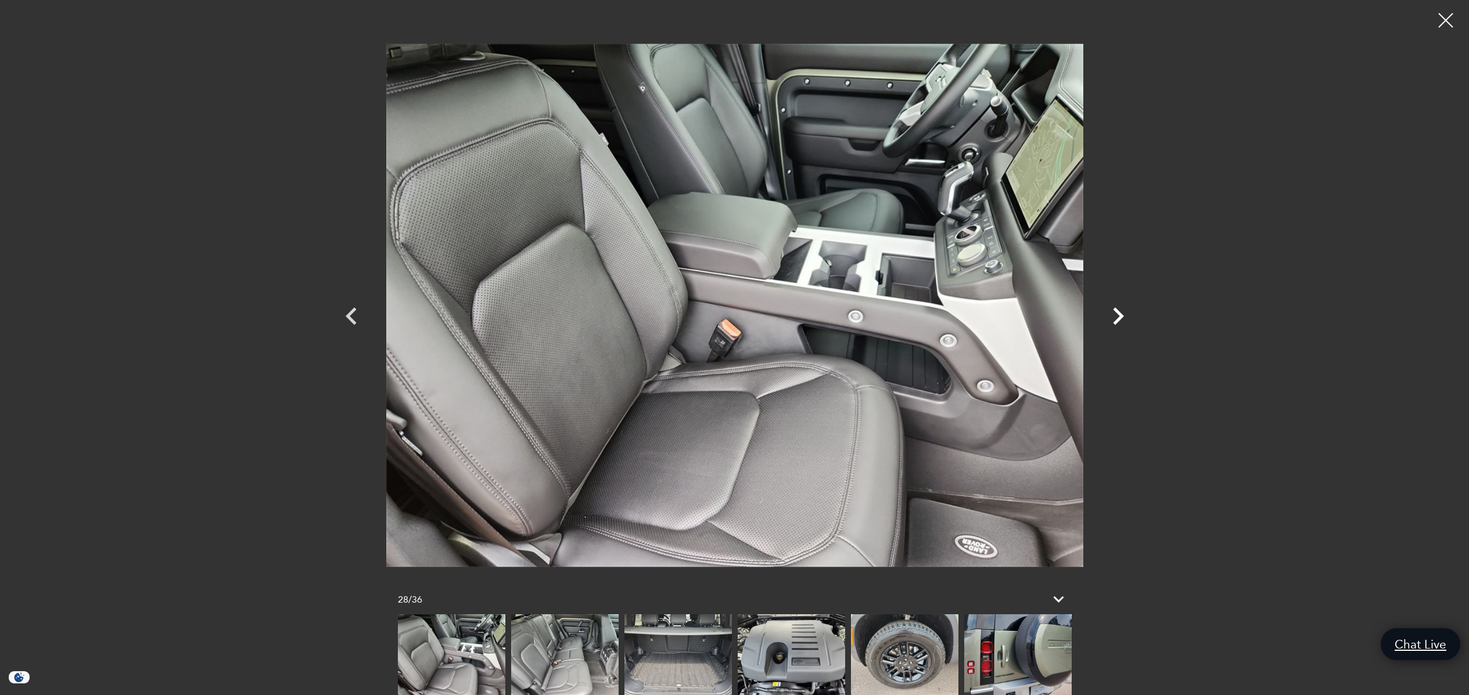
click at [1120, 312] on icon "Next" at bounding box center [1118, 315] width 11 height 17
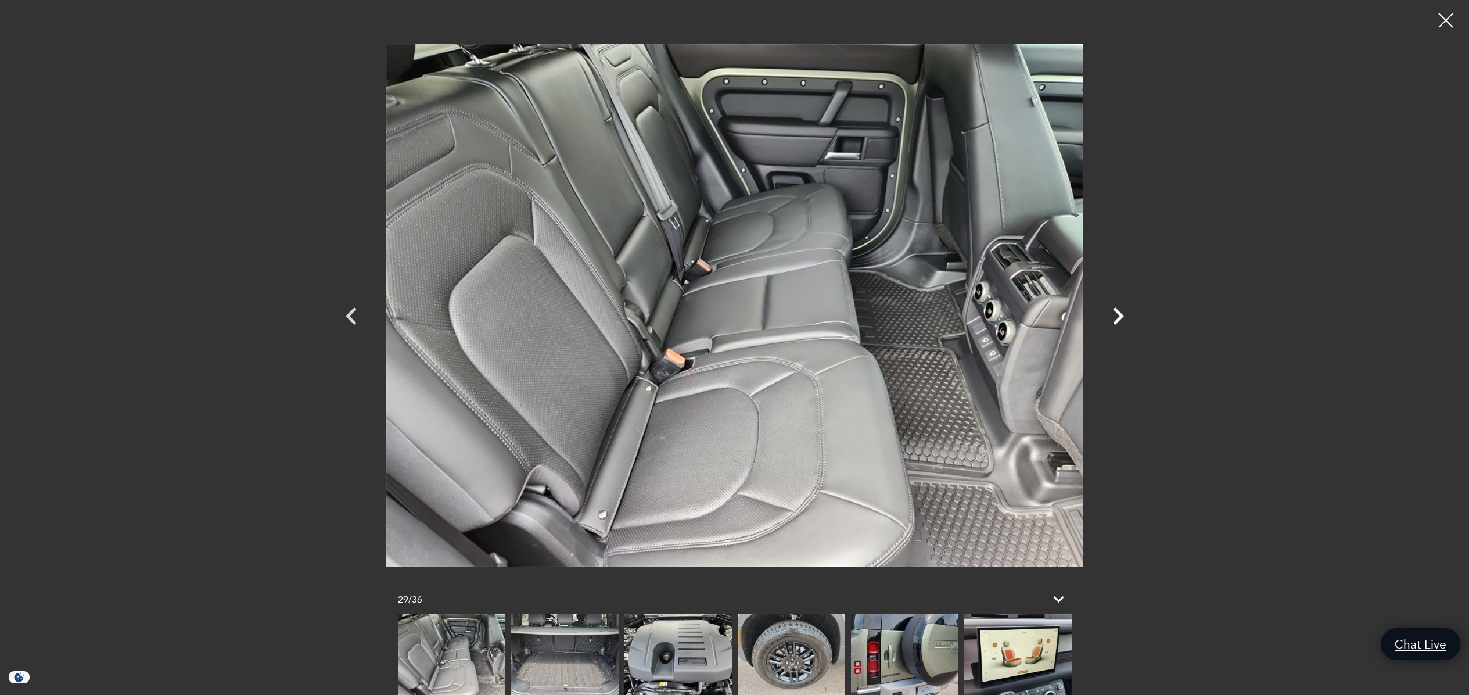
click at [1120, 312] on icon "Next" at bounding box center [1118, 315] width 11 height 17
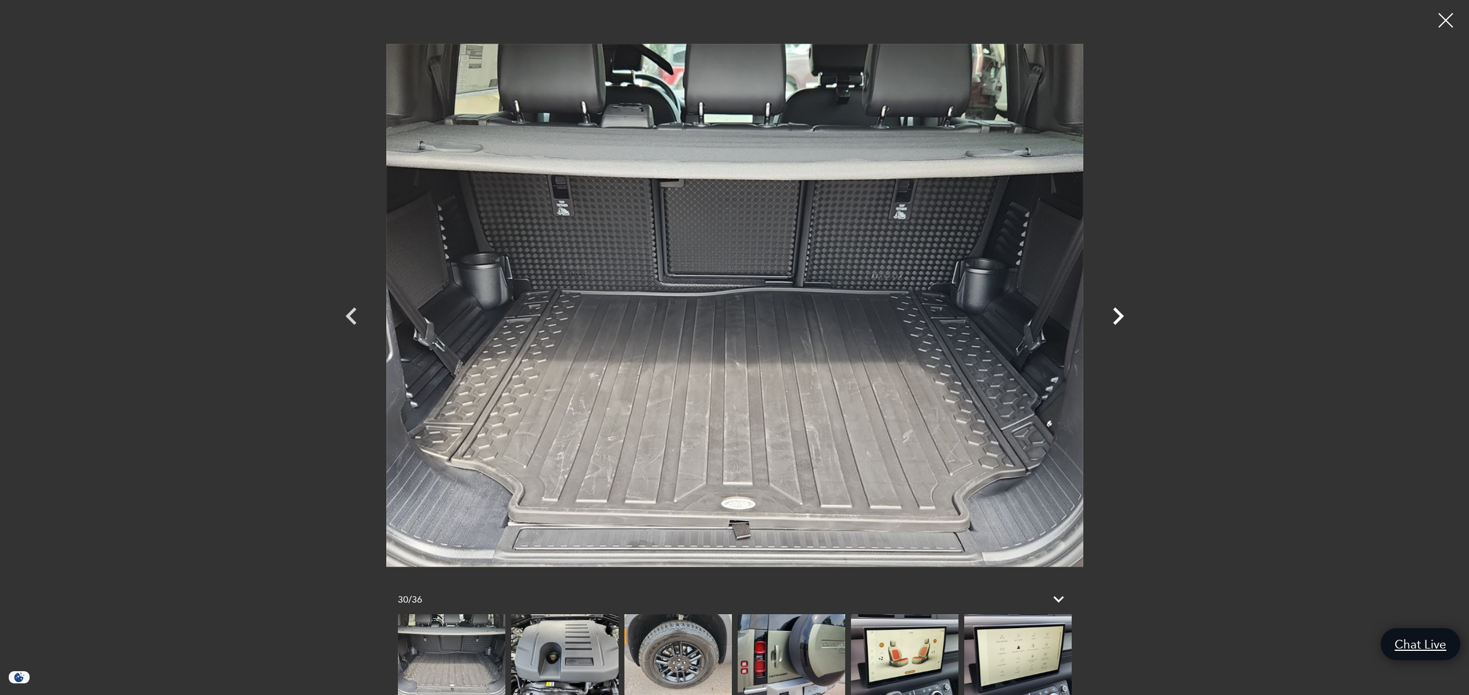
click at [1120, 312] on icon "Next" at bounding box center [1118, 315] width 11 height 17
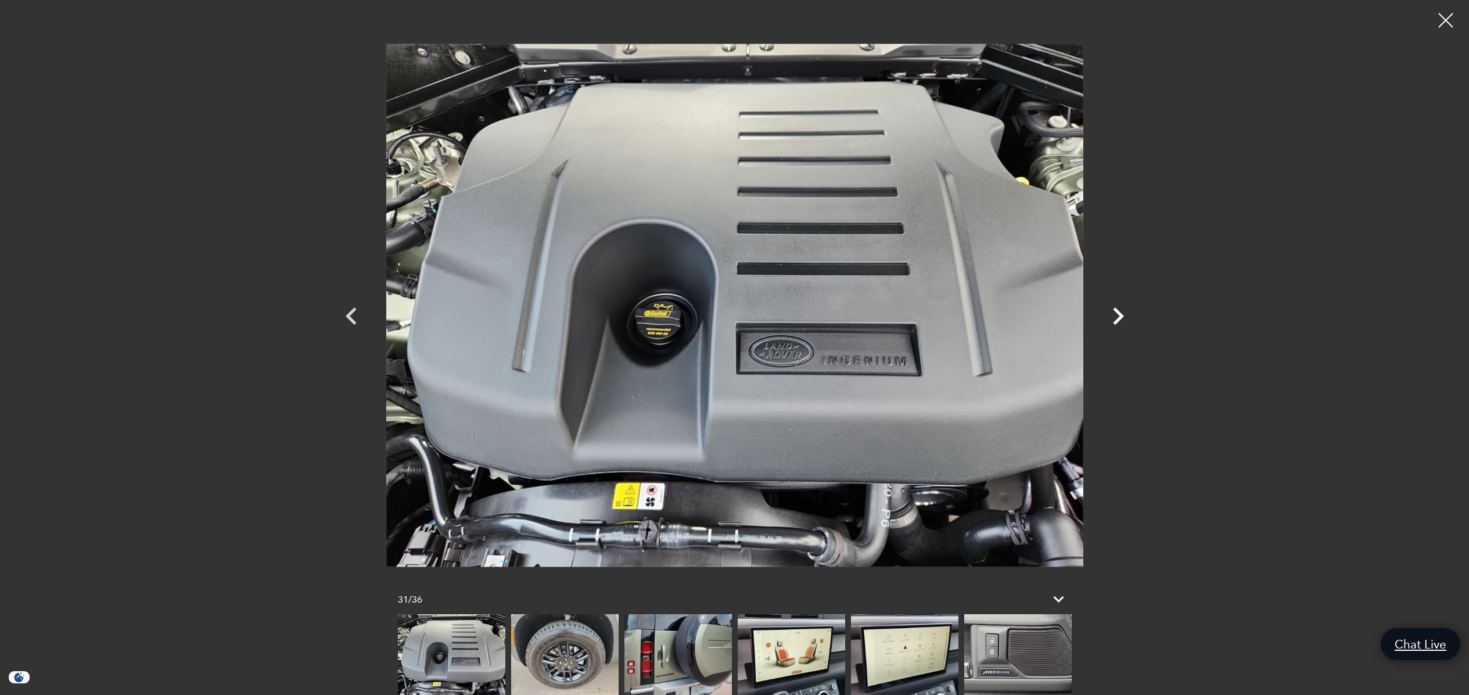
click at [1119, 312] on icon "Next" at bounding box center [1118, 315] width 11 height 17
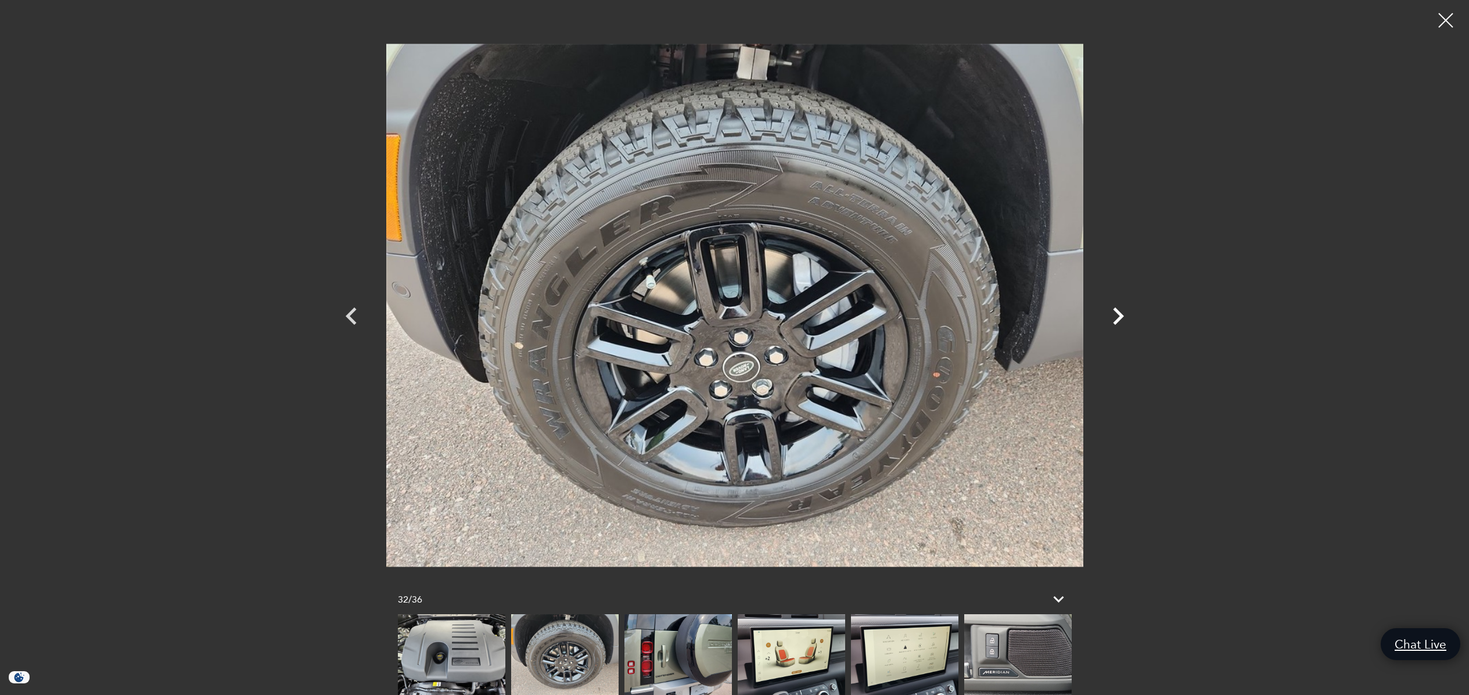
click at [1119, 312] on icon "Next" at bounding box center [1118, 315] width 11 height 17
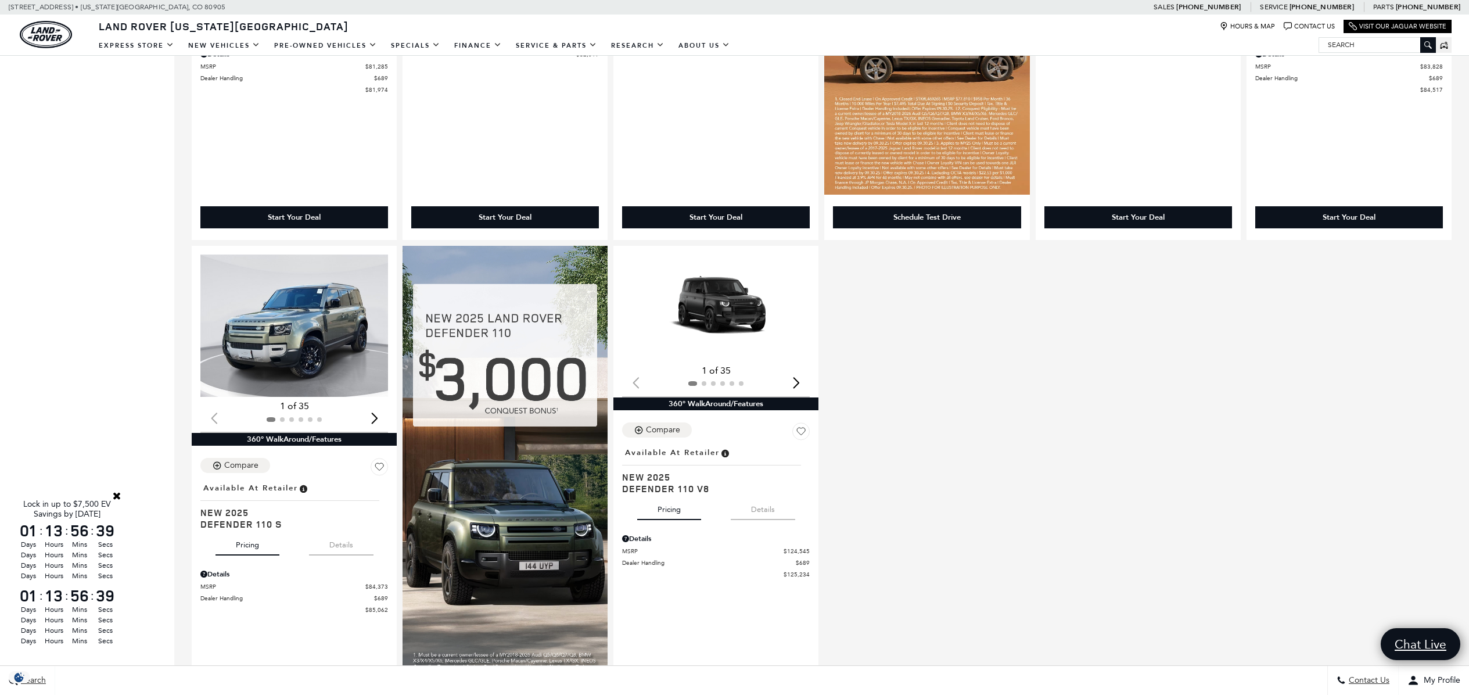
scroll to position [703, 0]
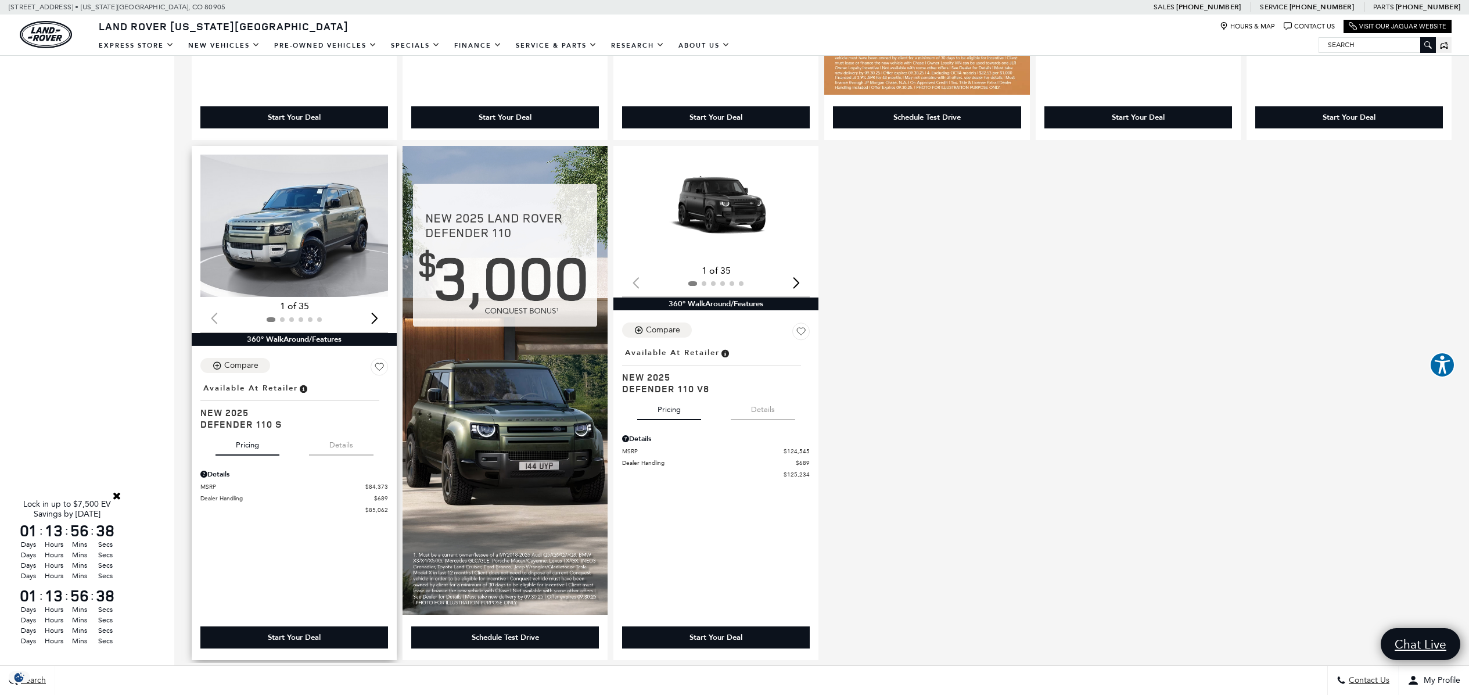
click at [342, 450] on button "Details" at bounding box center [341, 443] width 64 height 26
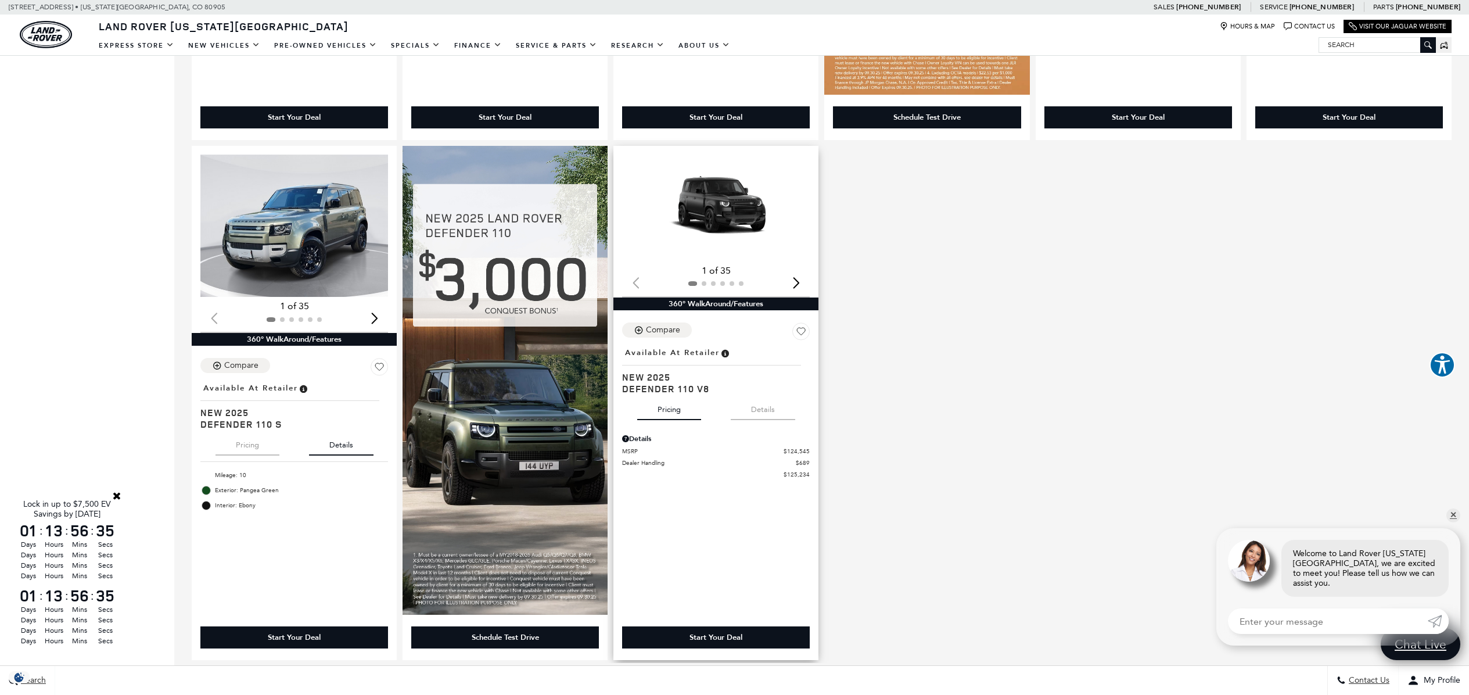
click at [775, 410] on button "Details" at bounding box center [763, 408] width 64 height 26
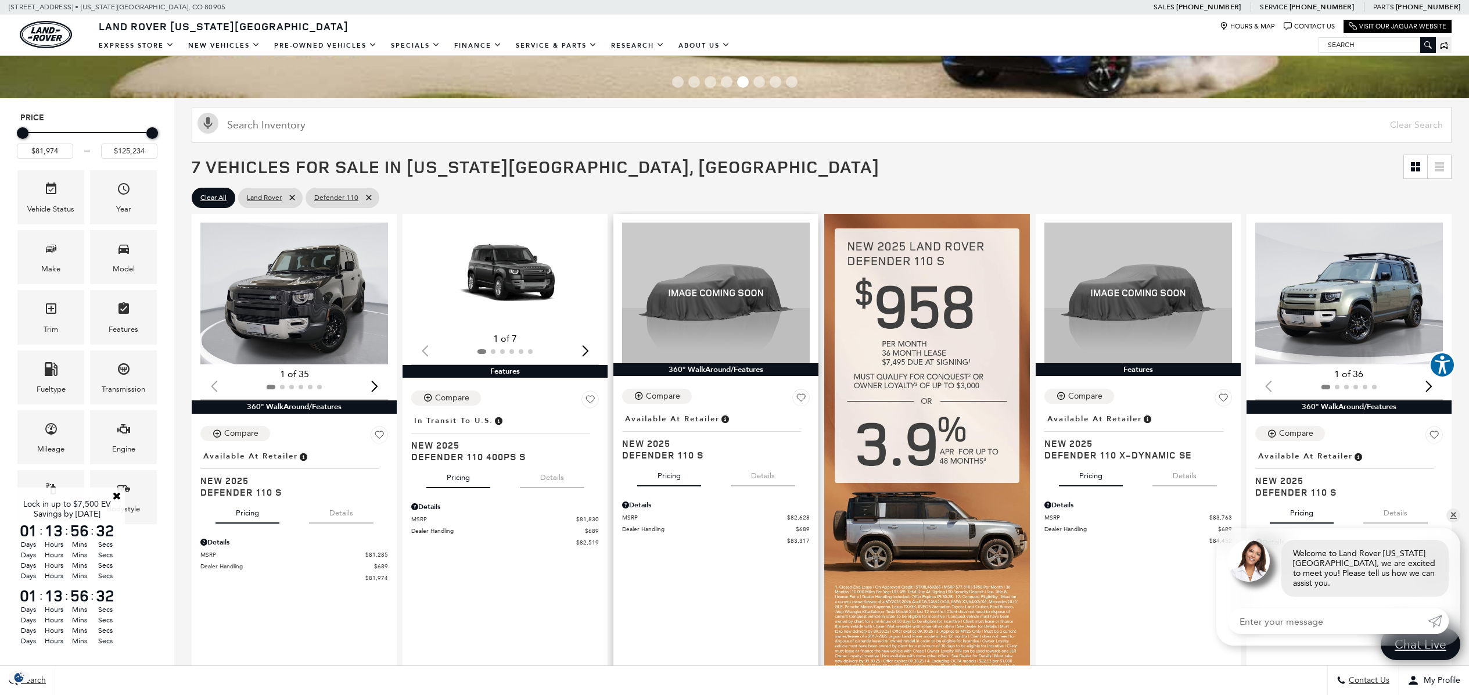
scroll to position [202, 0]
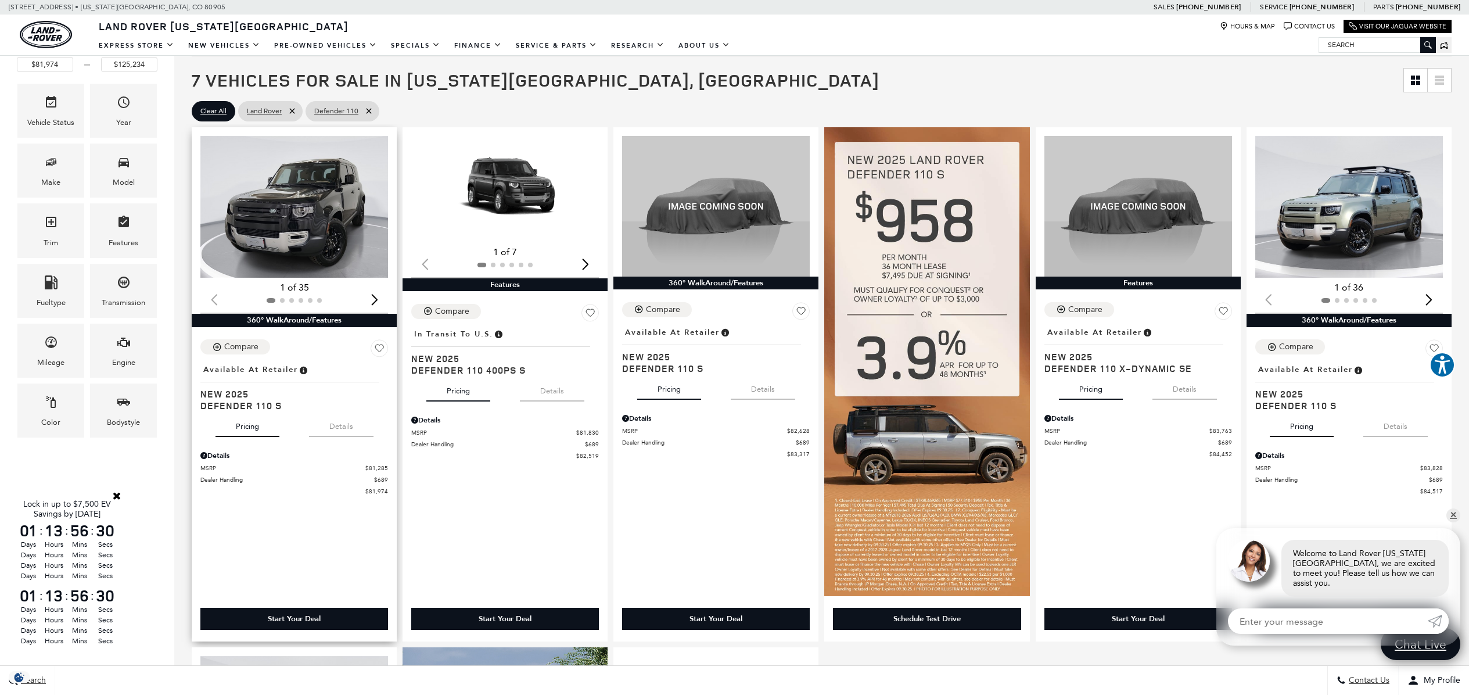
click at [347, 429] on button "Details" at bounding box center [341, 424] width 64 height 26
click at [571, 391] on button "Details" at bounding box center [552, 389] width 64 height 26
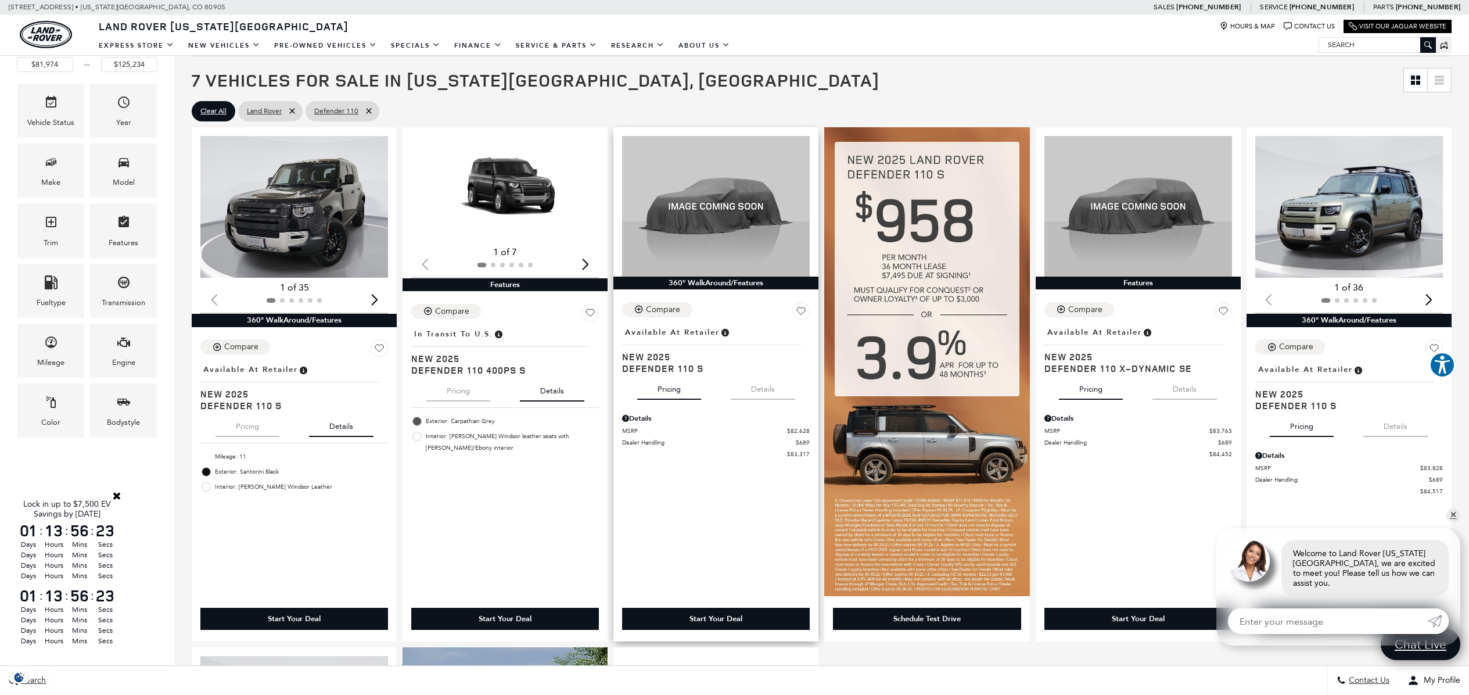
click at [769, 392] on button "Details" at bounding box center [763, 387] width 64 height 26
click at [1199, 388] on button "Details" at bounding box center [1185, 387] width 64 height 26
click at [1411, 425] on button "Details" at bounding box center [1396, 424] width 64 height 26
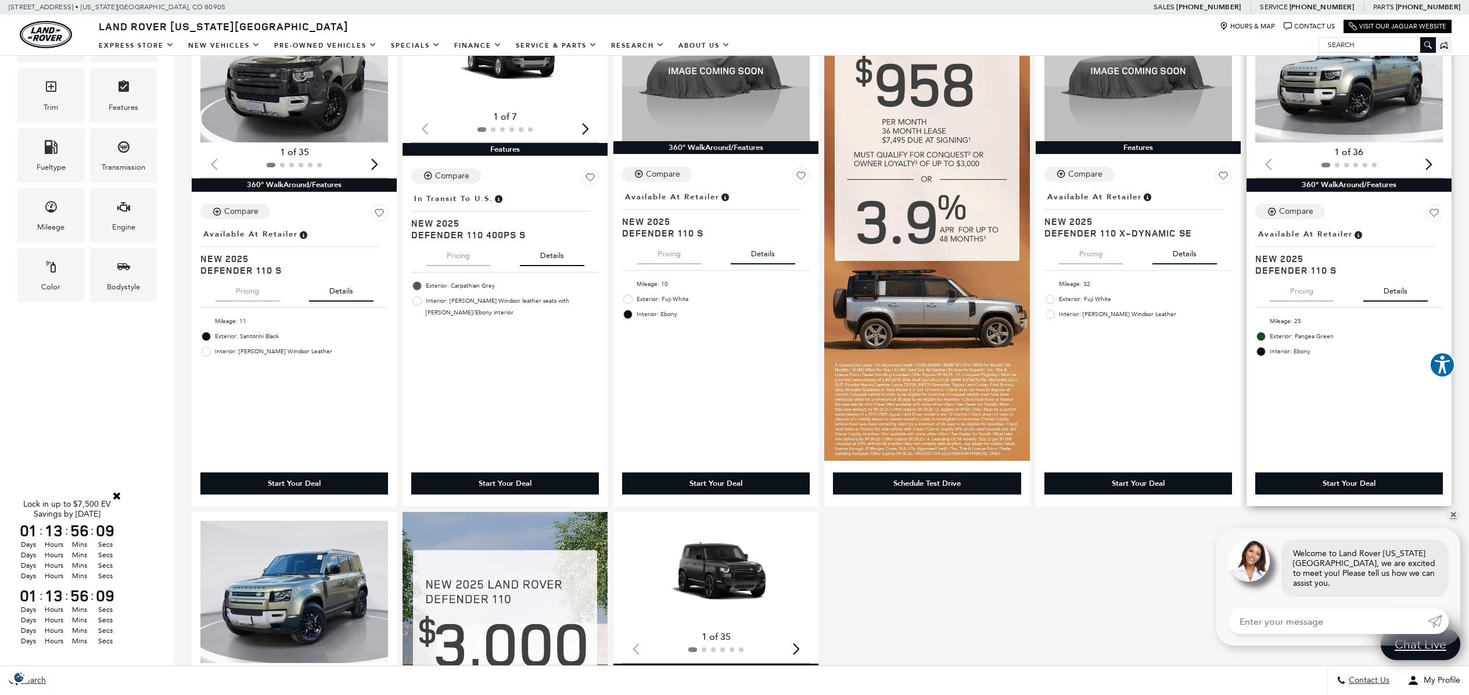
scroll to position [0, 0]
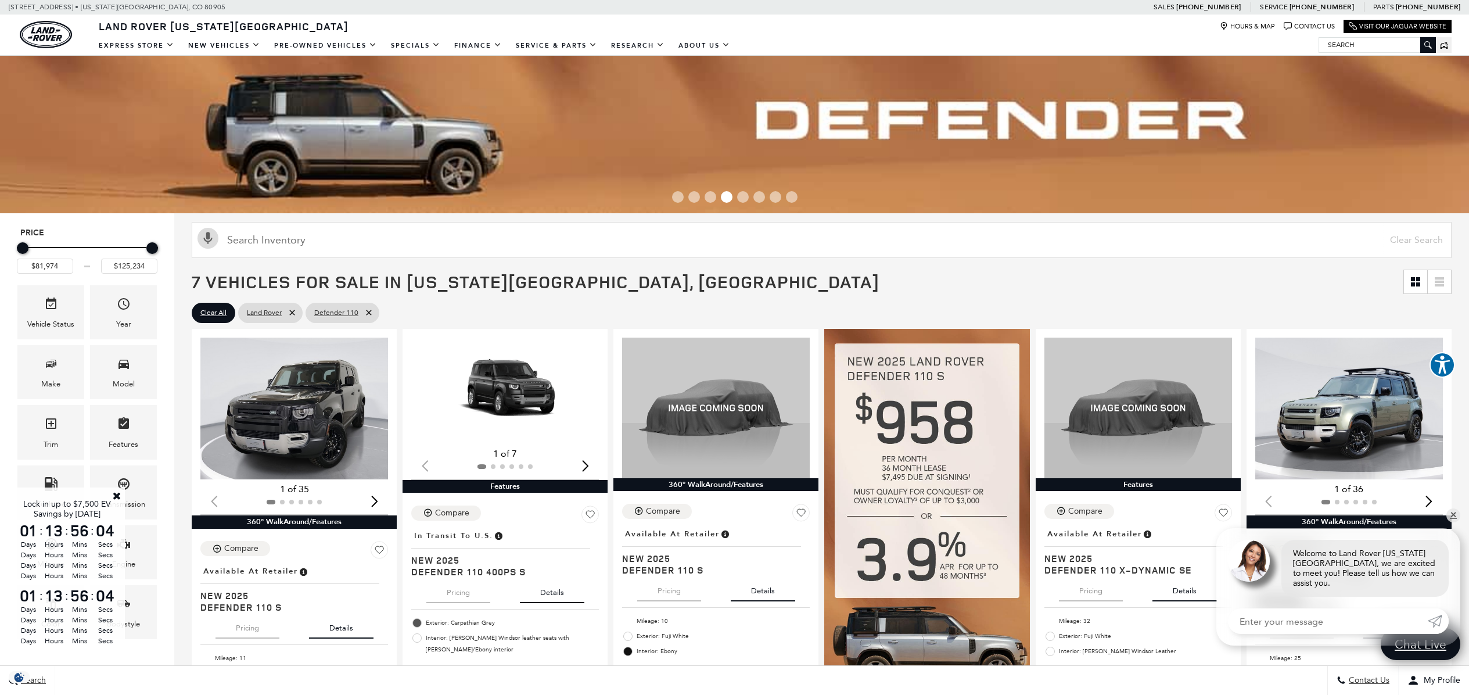
click at [116, 493] on link "Close" at bounding box center [117, 495] width 10 height 10
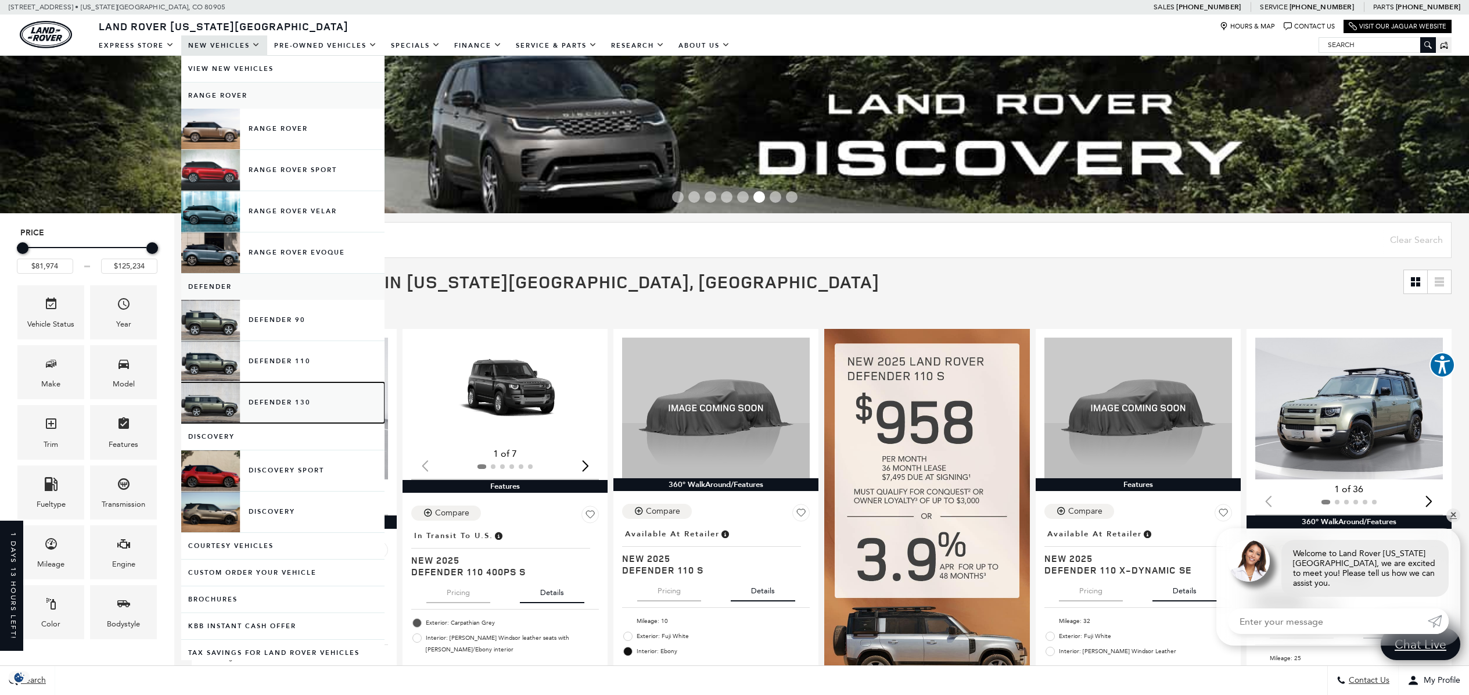
click at [279, 396] on link "Defender 130" at bounding box center [282, 402] width 203 height 41
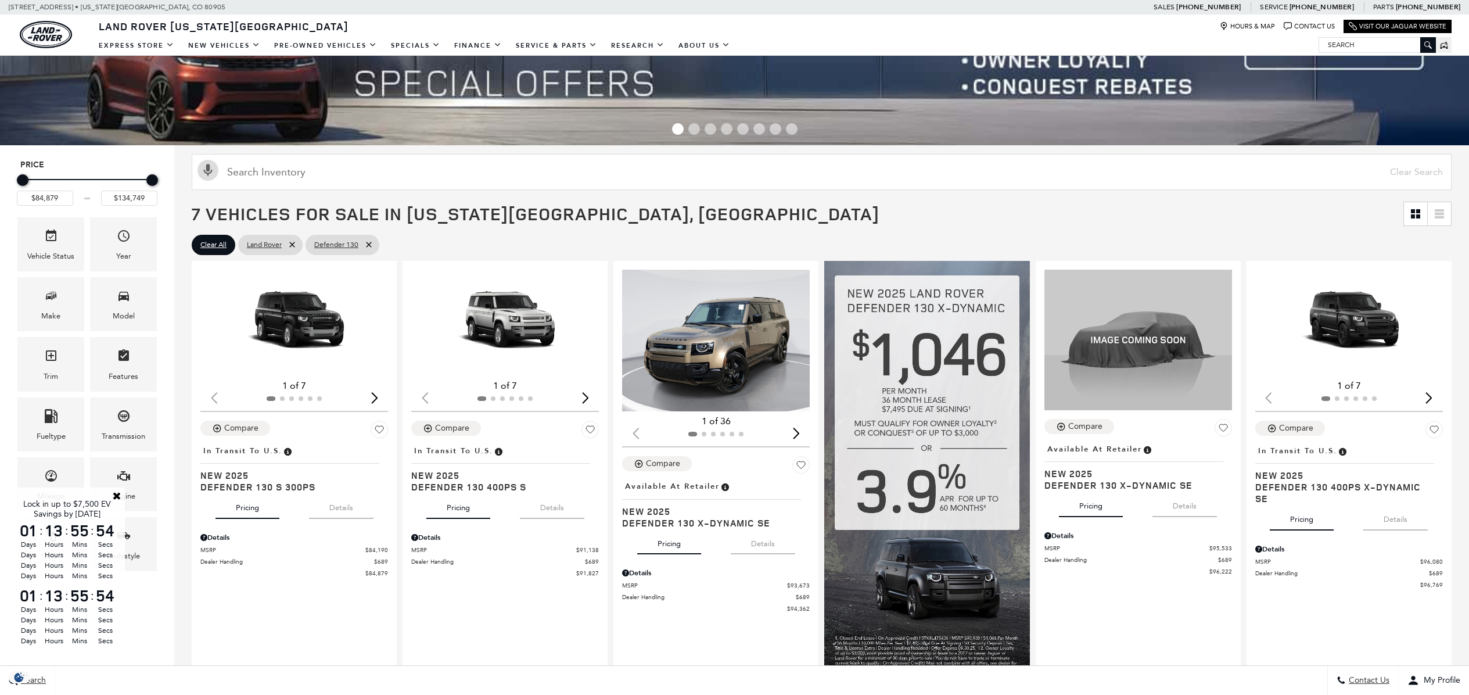
scroll to position [130, 0]
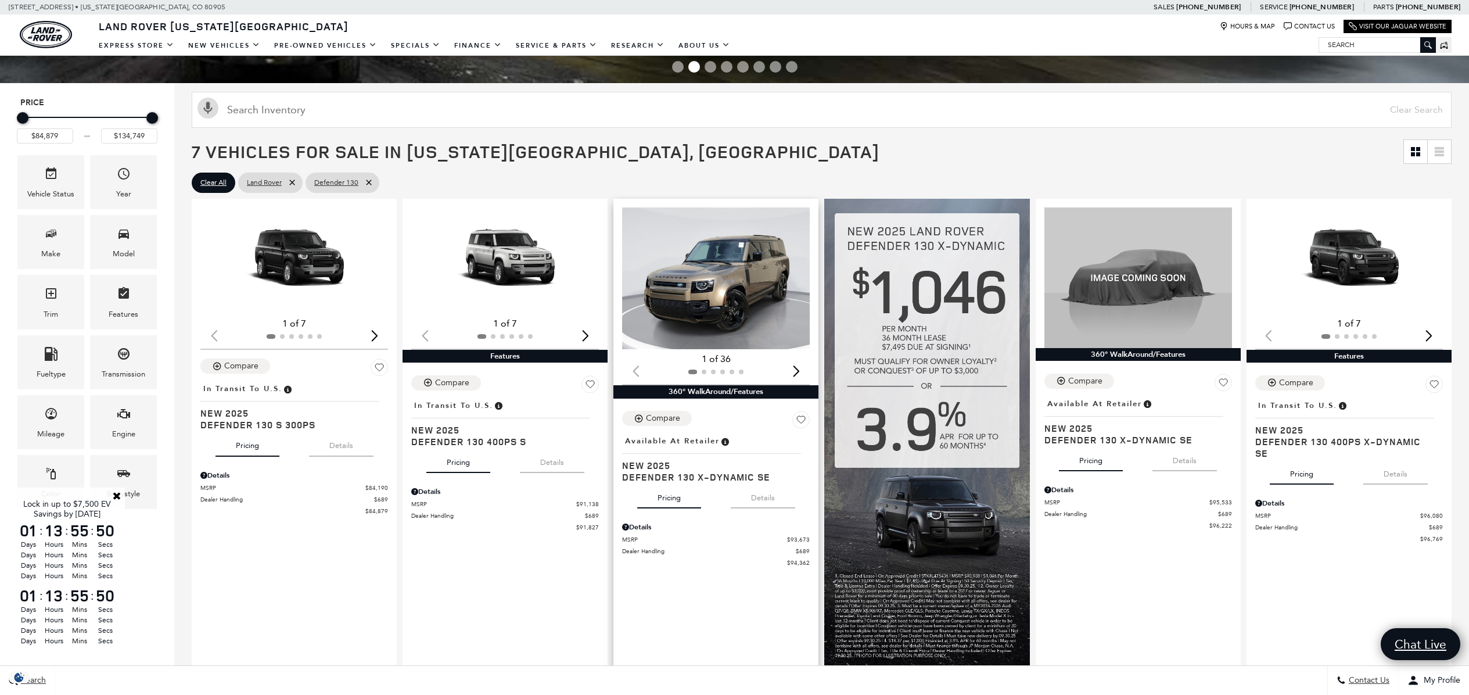
click at [768, 498] on button "Details" at bounding box center [763, 496] width 64 height 26
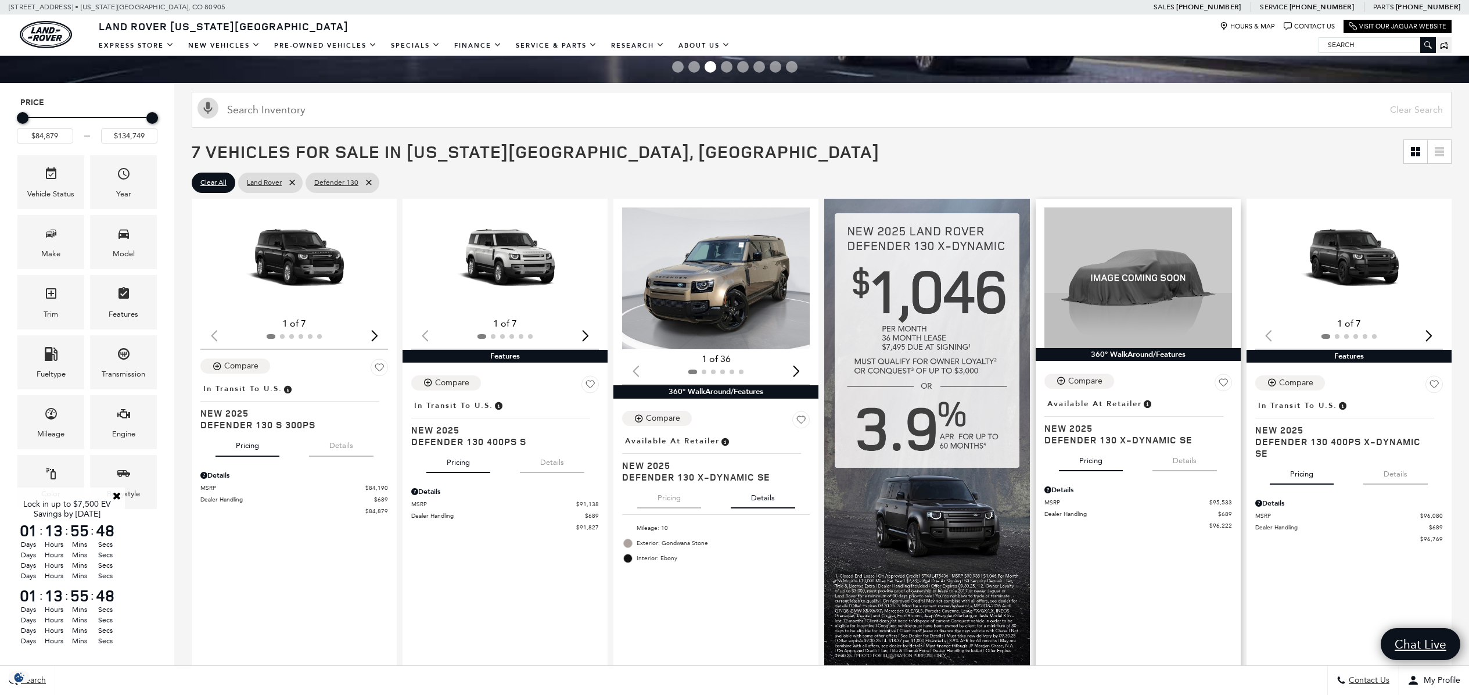
click at [1200, 461] on button "Details" at bounding box center [1185, 459] width 64 height 26
click at [1414, 464] on button "Details" at bounding box center [1396, 472] width 64 height 26
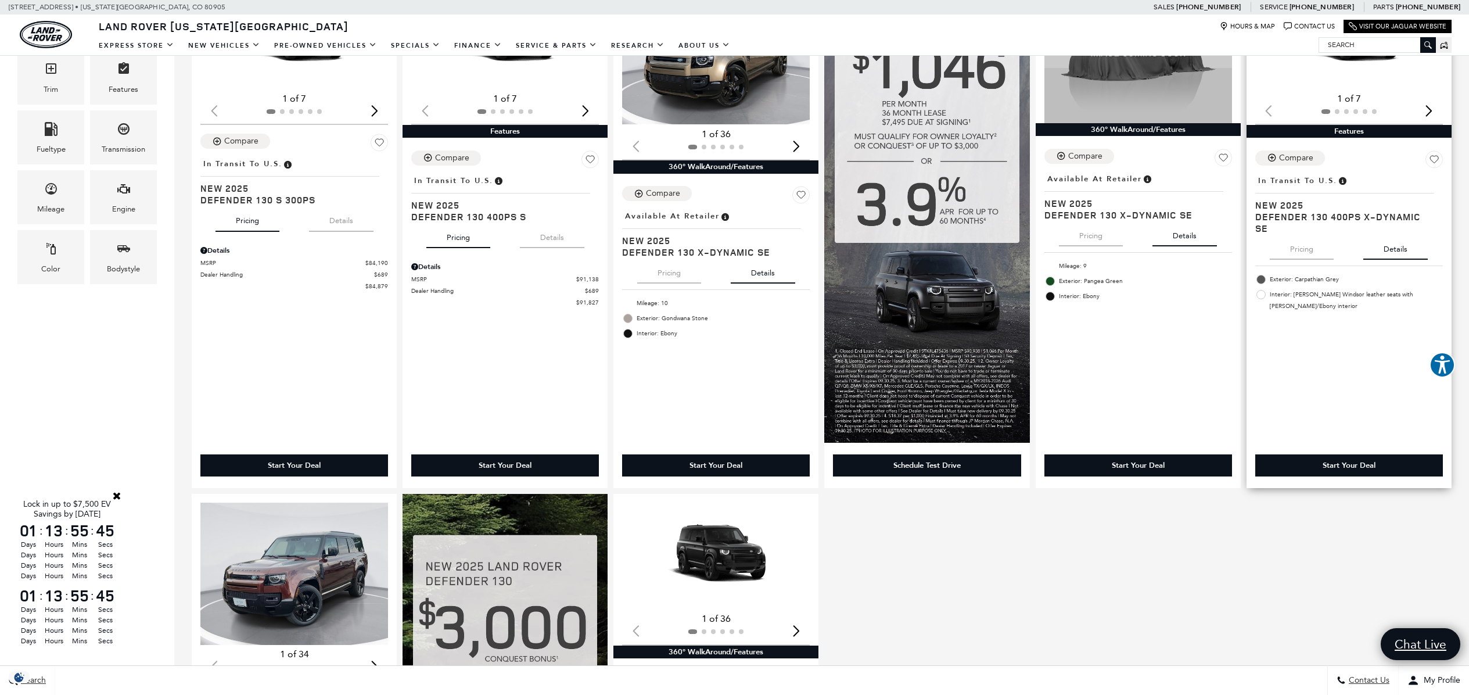
scroll to position [657, 0]
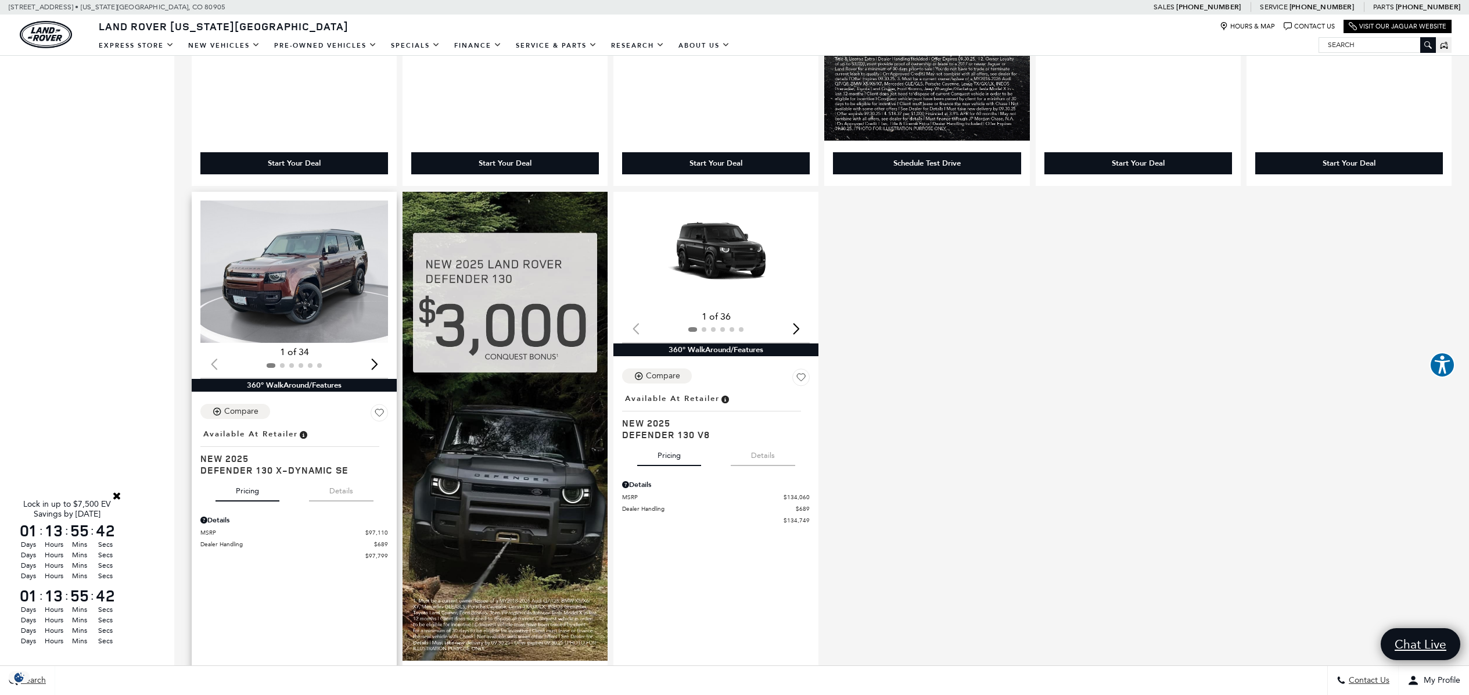
click at [340, 491] on button "Details" at bounding box center [341, 489] width 64 height 26
click at [334, 257] on img "1 / 2" at bounding box center [294, 271] width 189 height 142
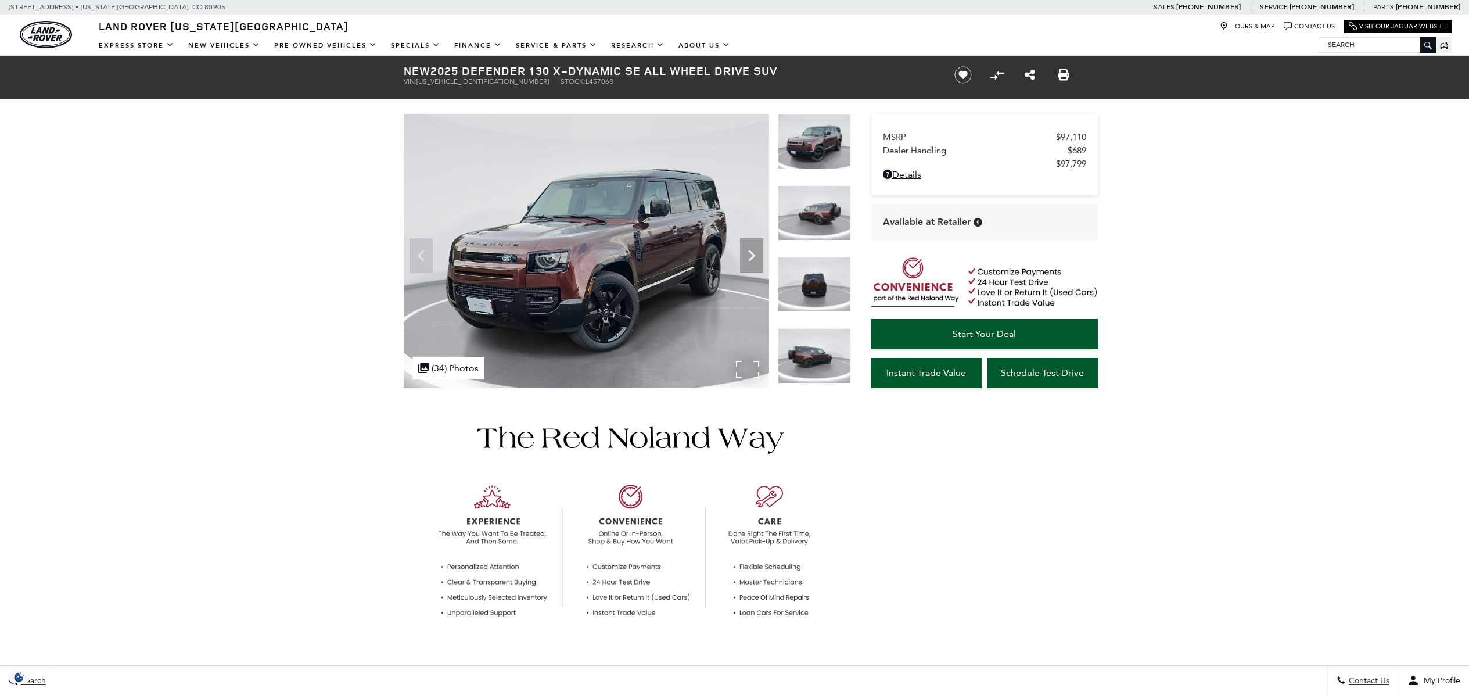
click at [650, 273] on img at bounding box center [586, 251] width 365 height 274
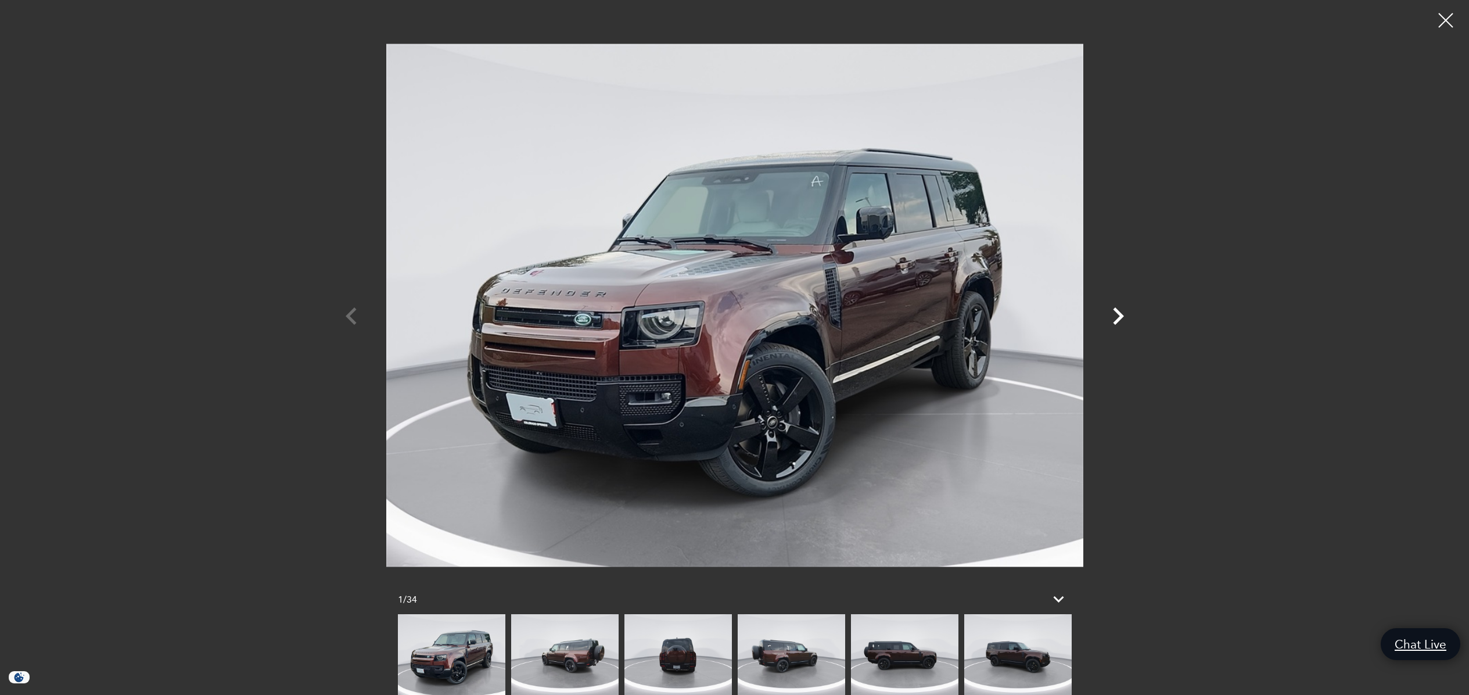
click at [1120, 313] on icon "Next" at bounding box center [1118, 315] width 11 height 17
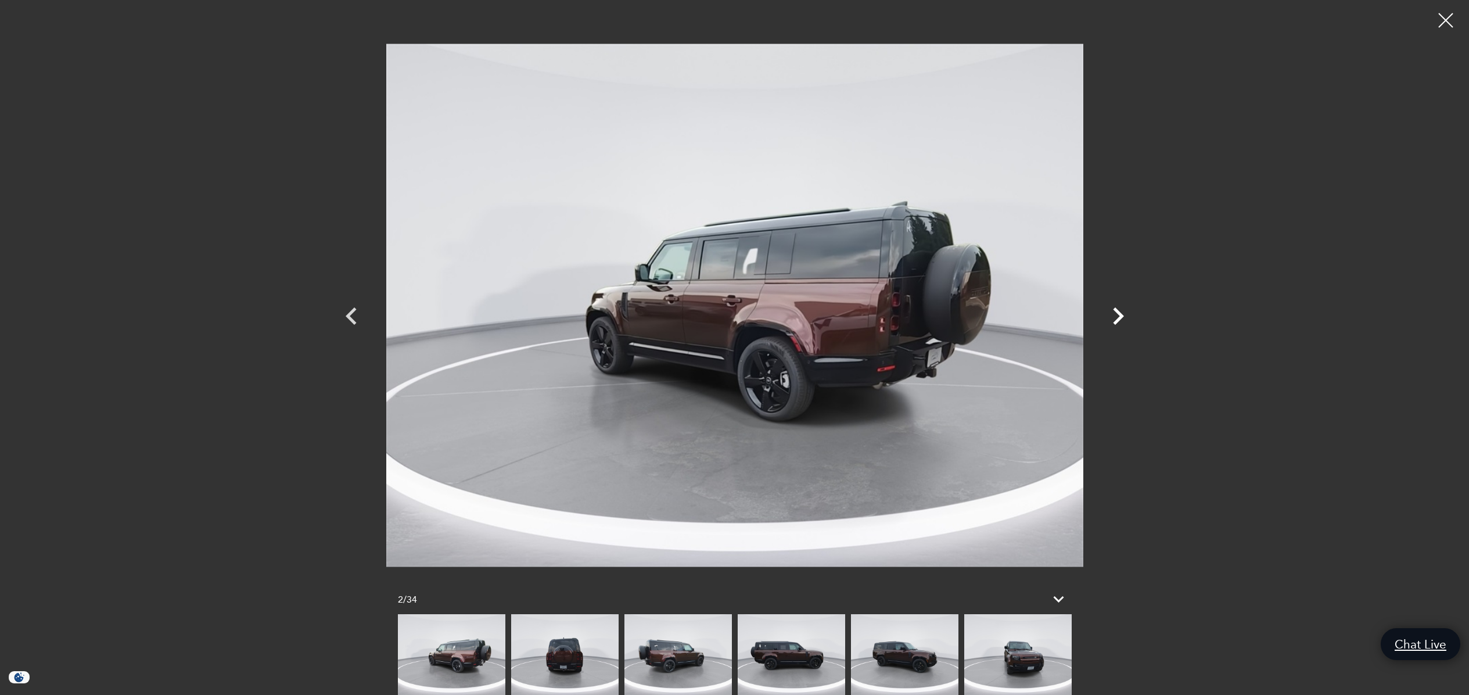
click at [1120, 313] on icon "Next" at bounding box center [1118, 315] width 11 height 17
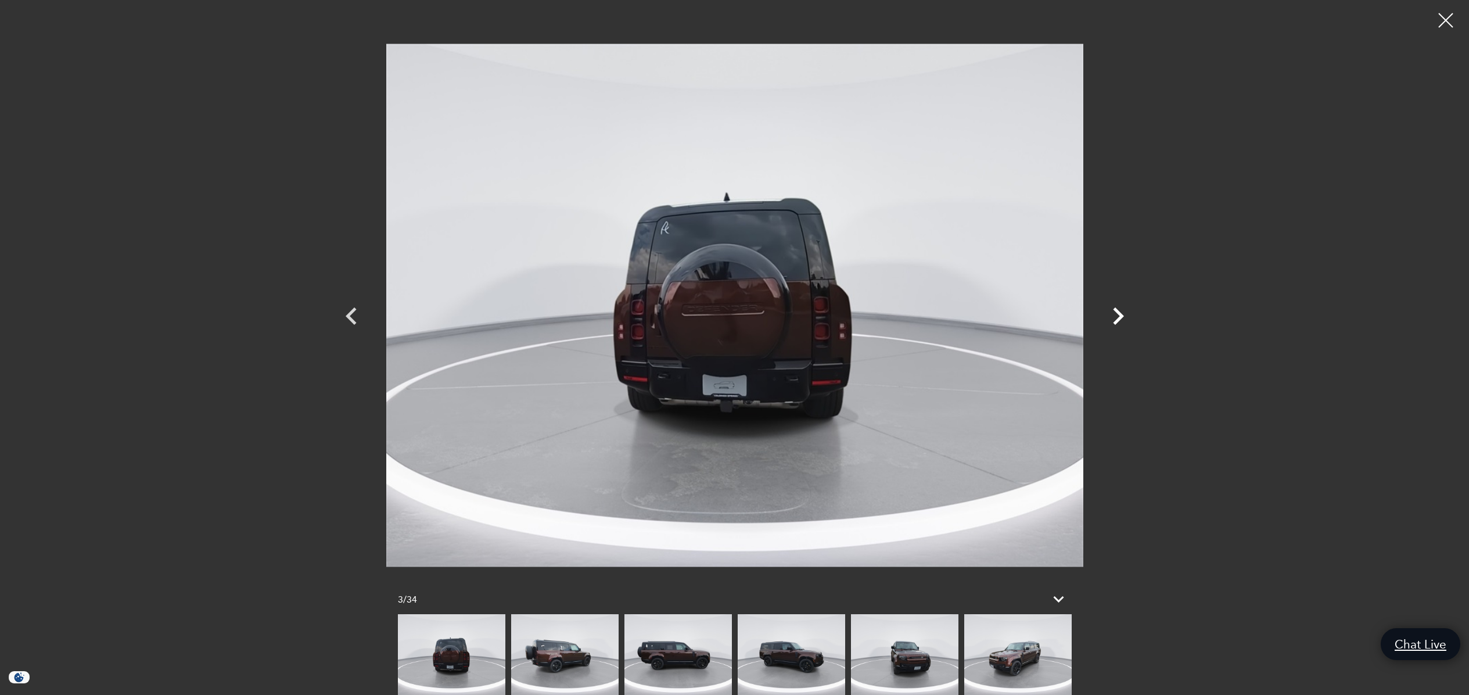
click at [1120, 313] on icon "Next" at bounding box center [1118, 315] width 11 height 17
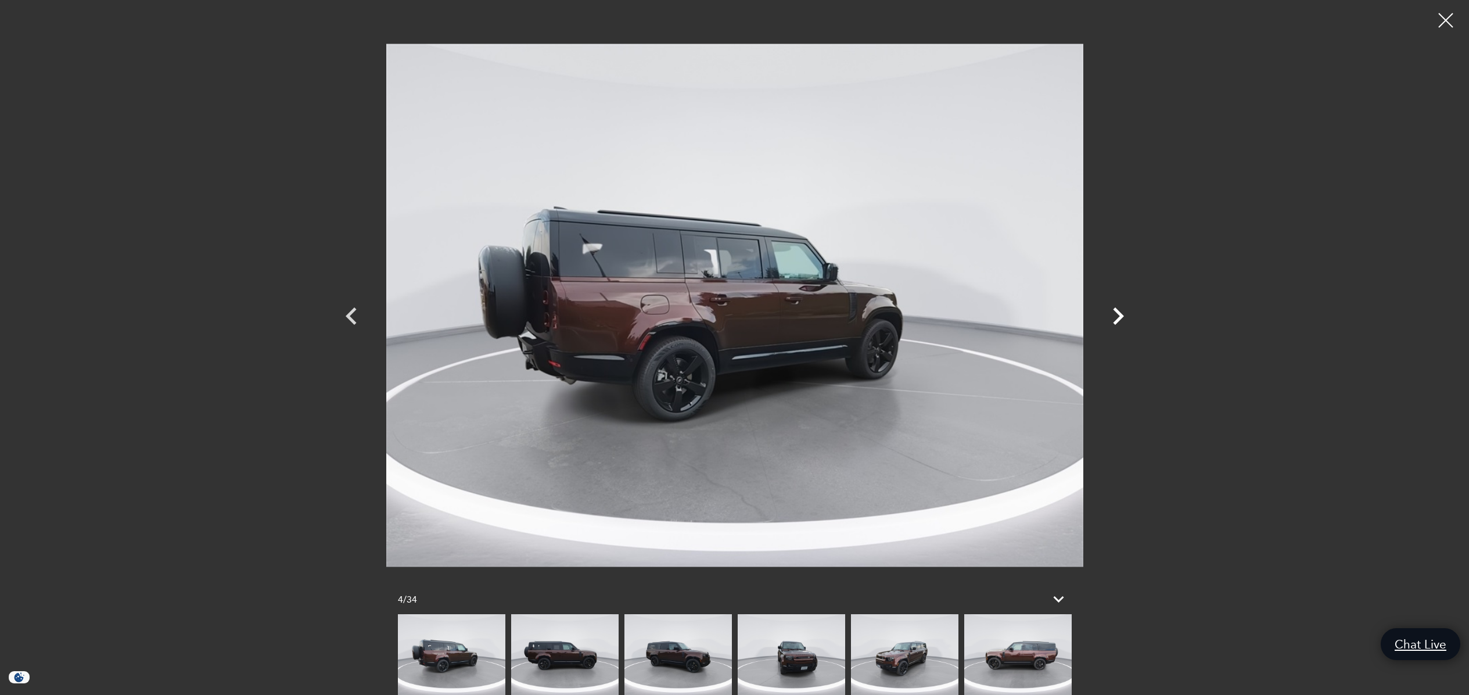
click at [1120, 313] on icon "Next" at bounding box center [1118, 315] width 11 height 17
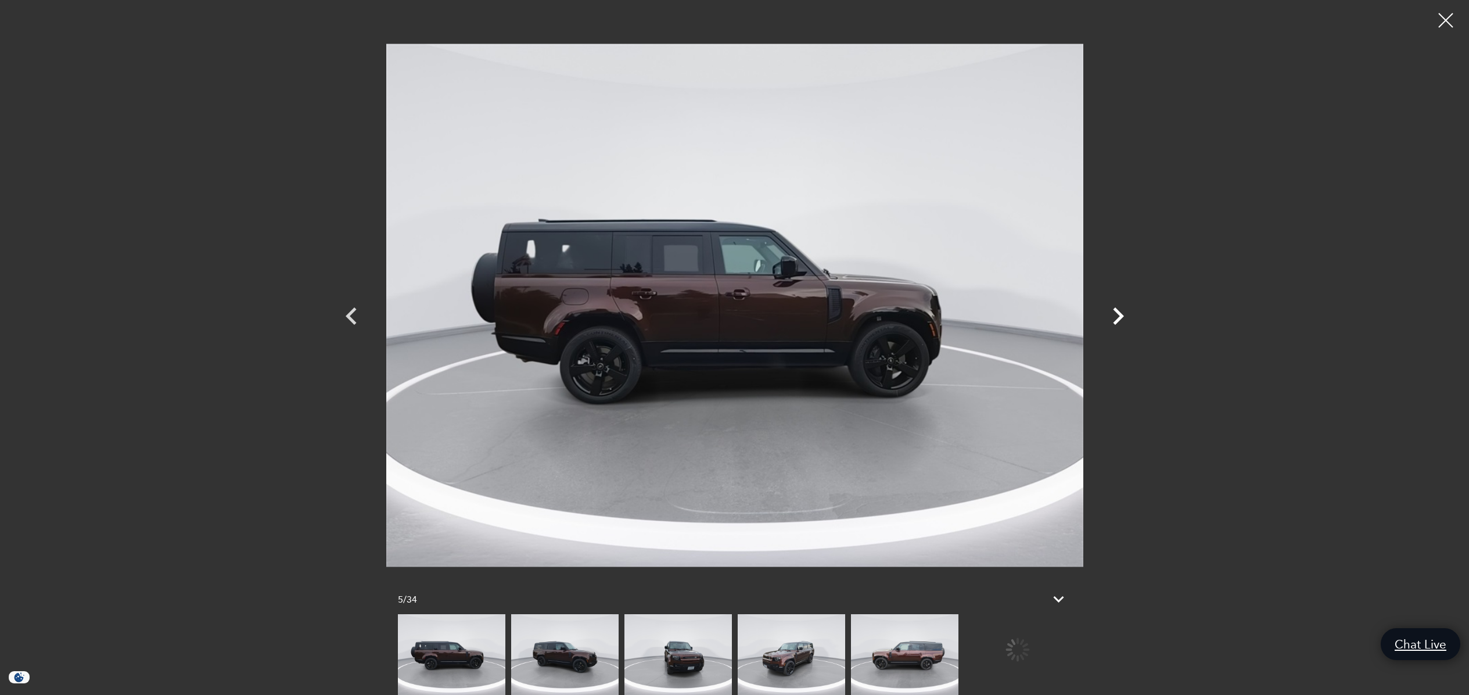
click at [1120, 313] on icon "Next" at bounding box center [1118, 315] width 11 height 17
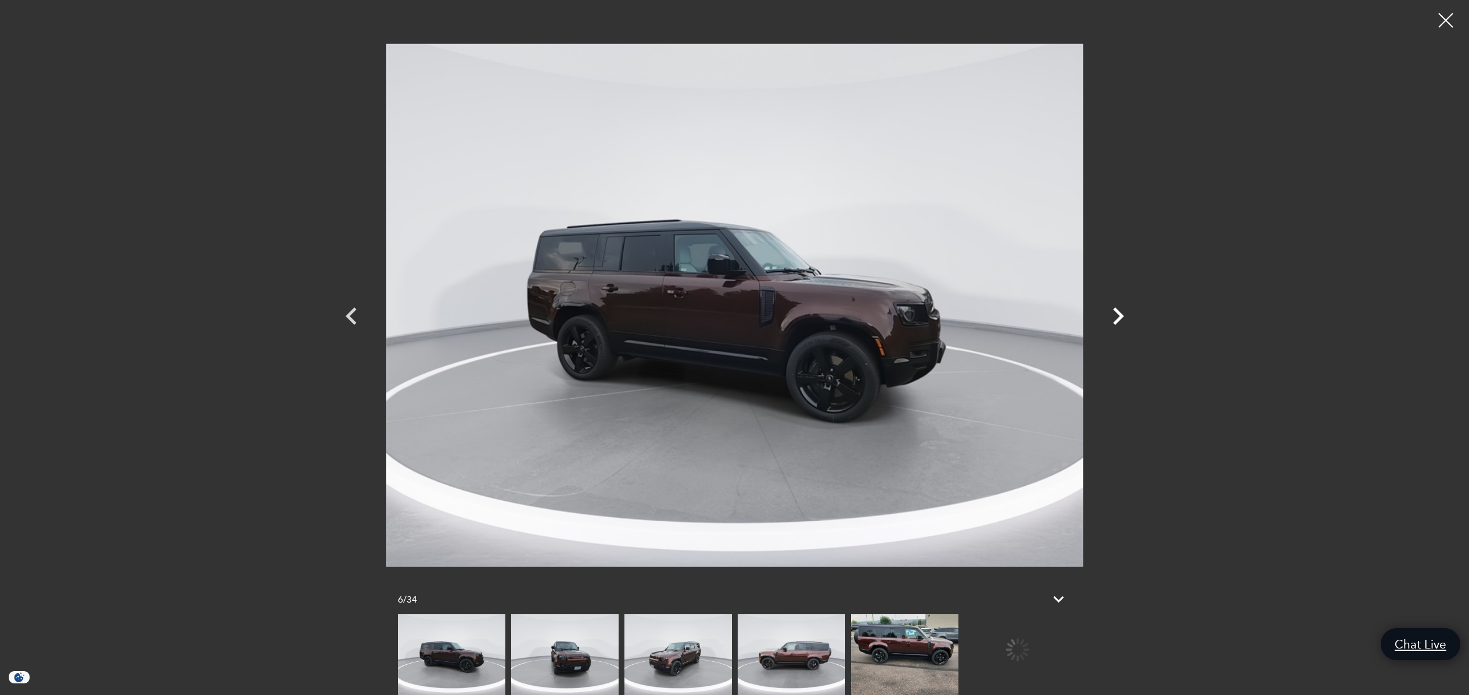
click at [1120, 313] on icon "Next" at bounding box center [1118, 315] width 11 height 17
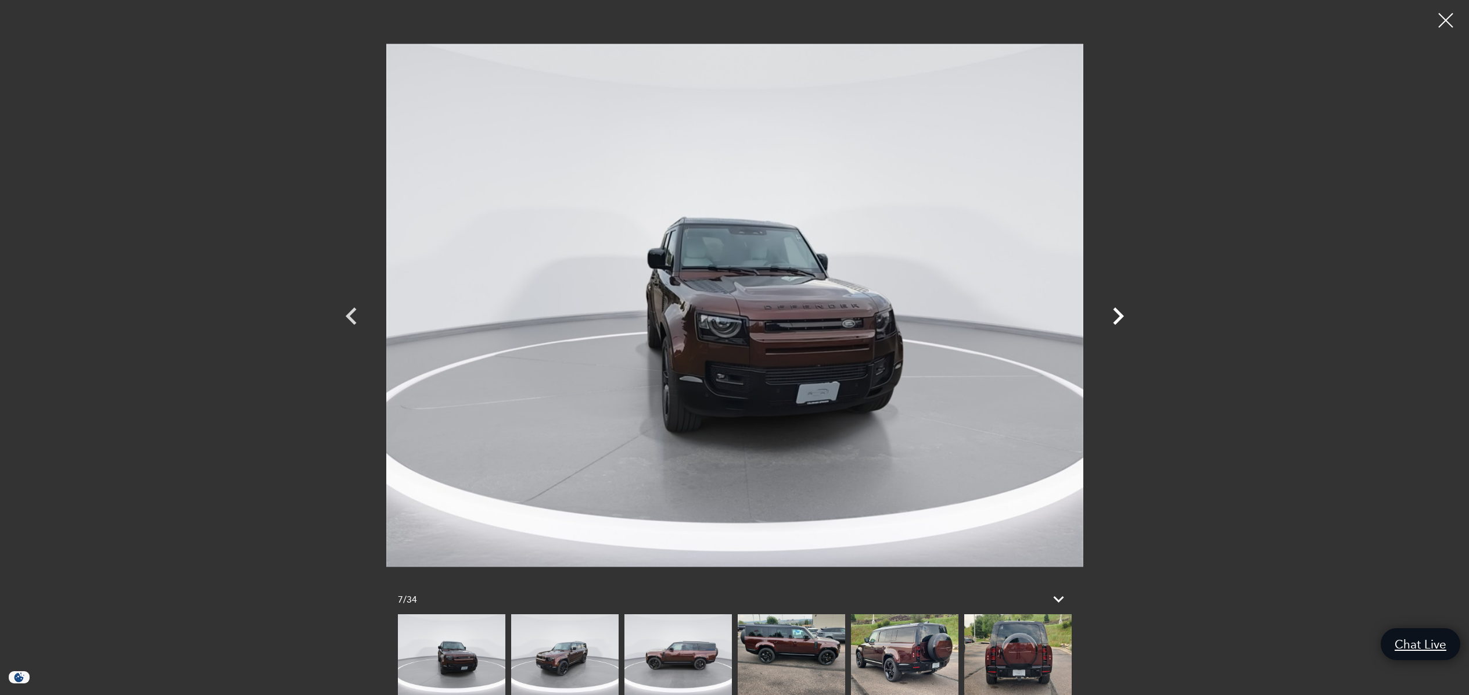
click at [1120, 313] on icon "Next" at bounding box center [1118, 315] width 11 height 17
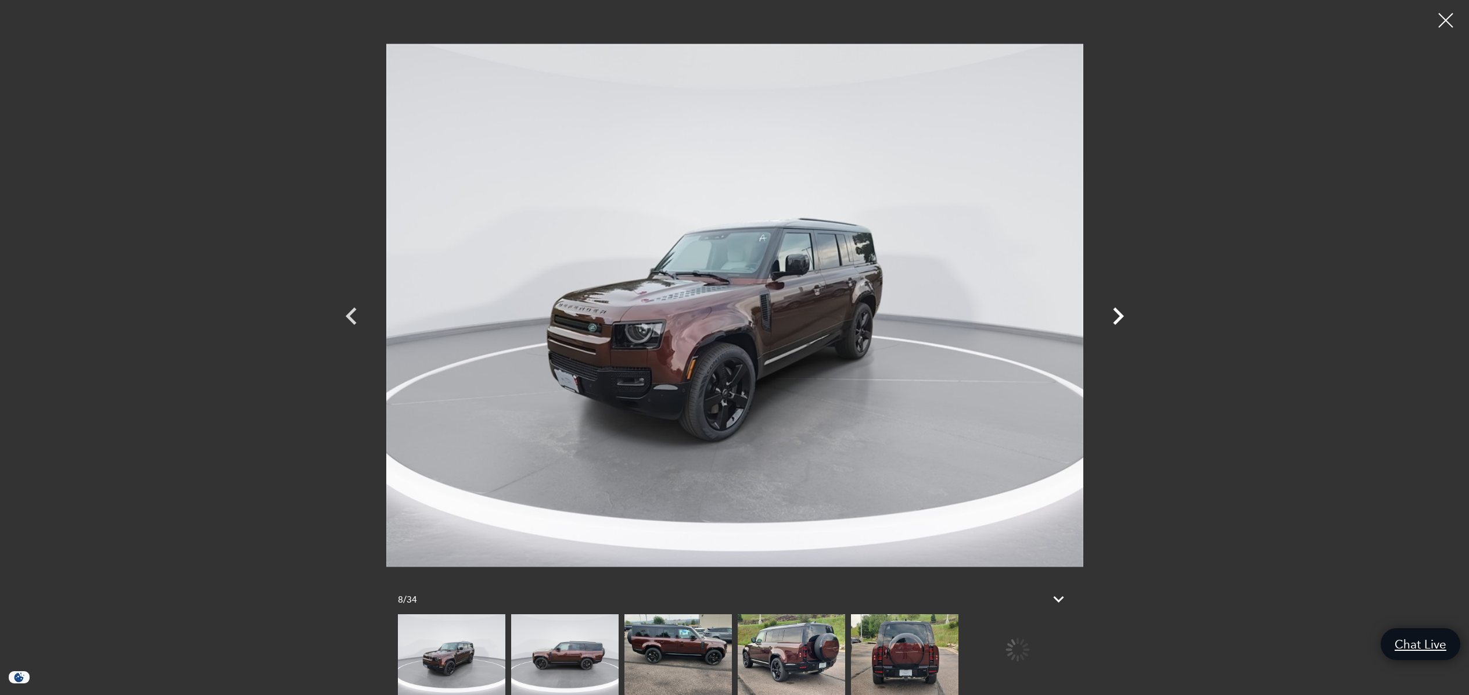
click at [1120, 313] on icon "Next" at bounding box center [1118, 315] width 11 height 17
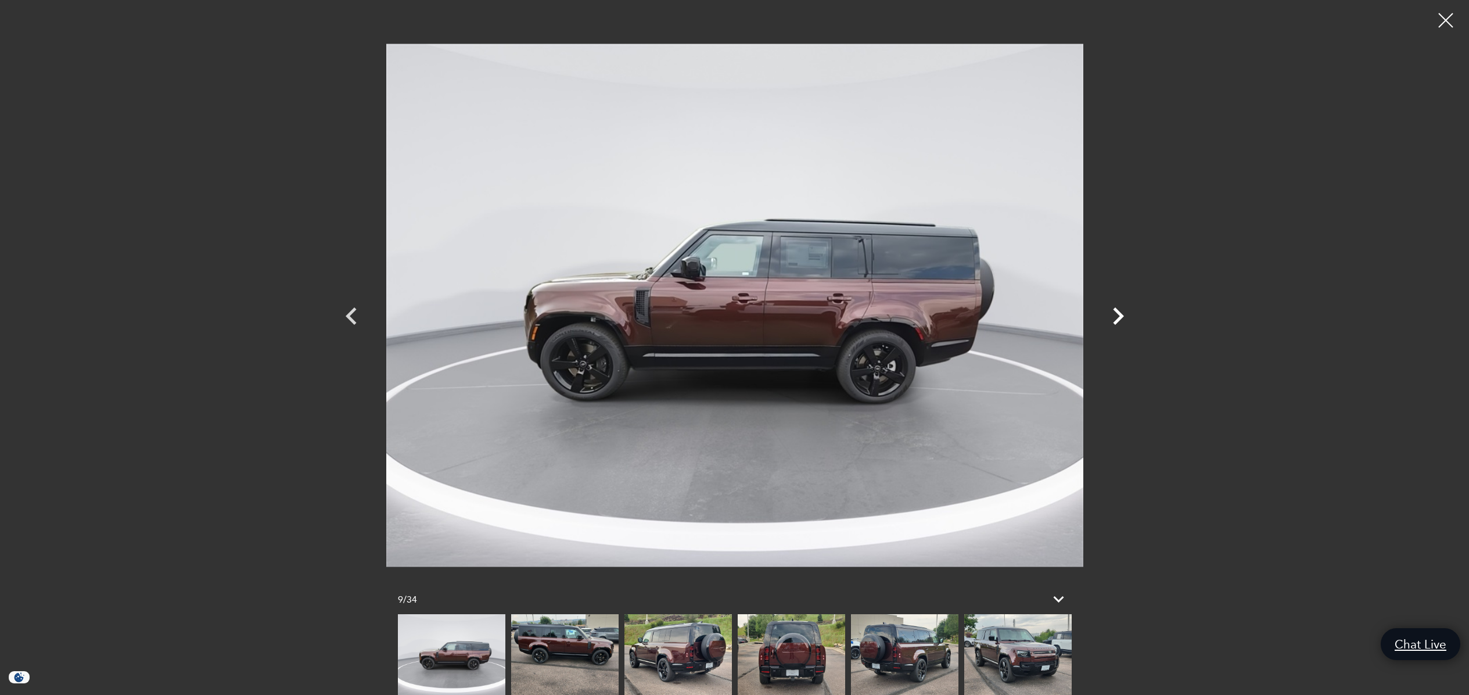
click at [1120, 313] on icon "Next" at bounding box center [1118, 315] width 11 height 17
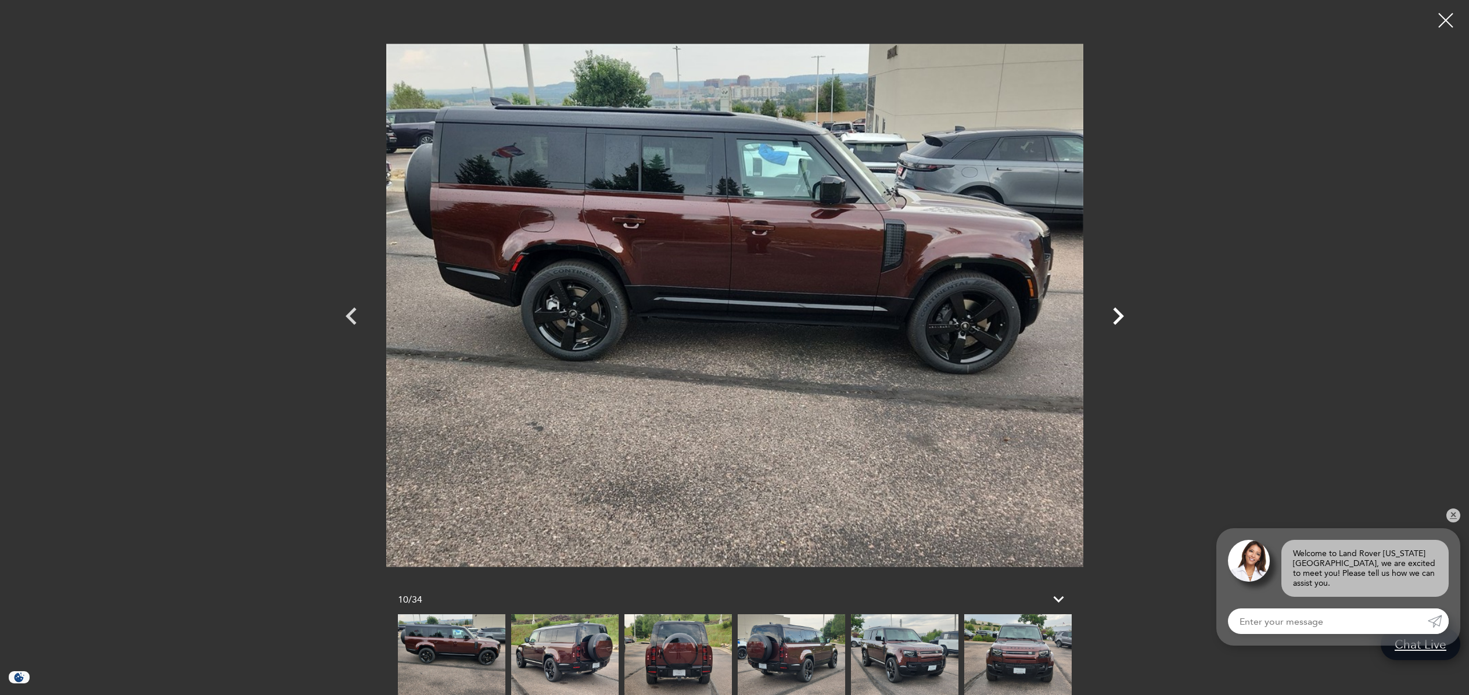
click at [1120, 313] on icon "Next" at bounding box center [1118, 315] width 11 height 17
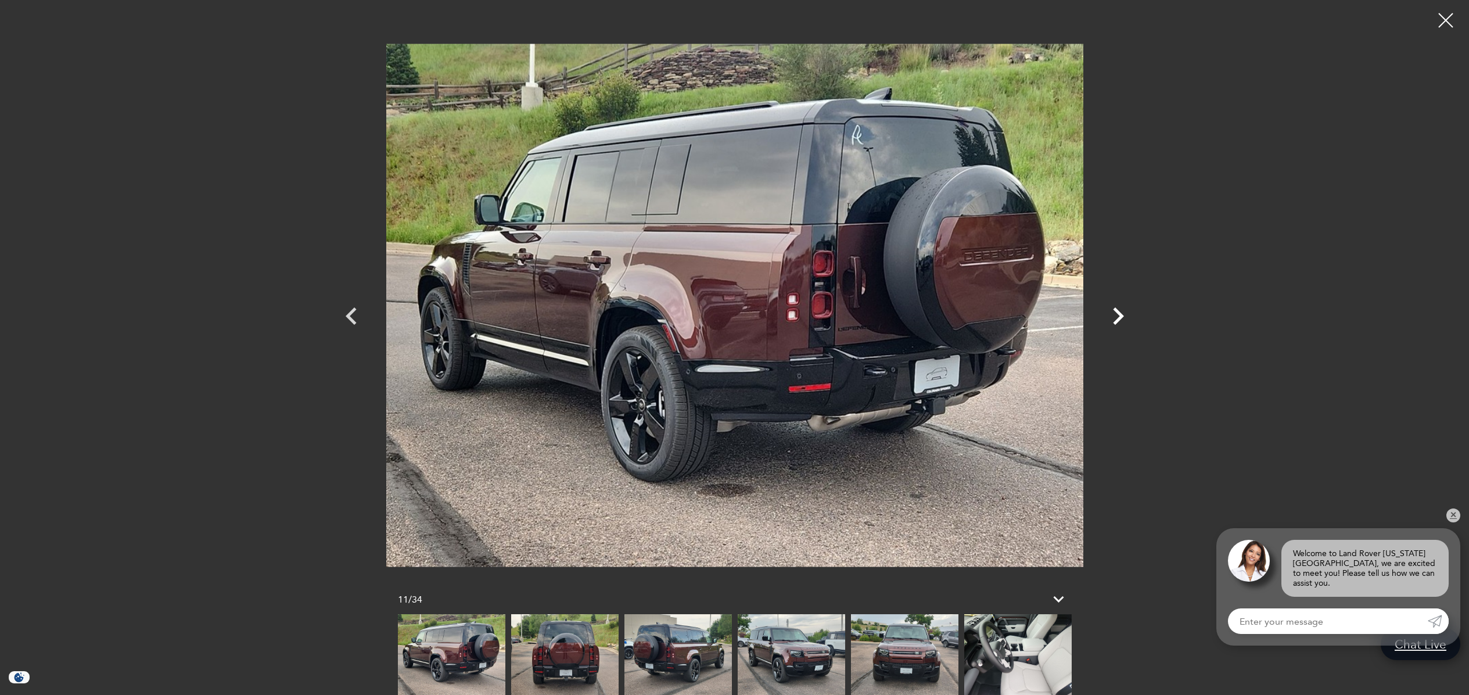
click at [1120, 313] on icon "Next" at bounding box center [1118, 315] width 11 height 17
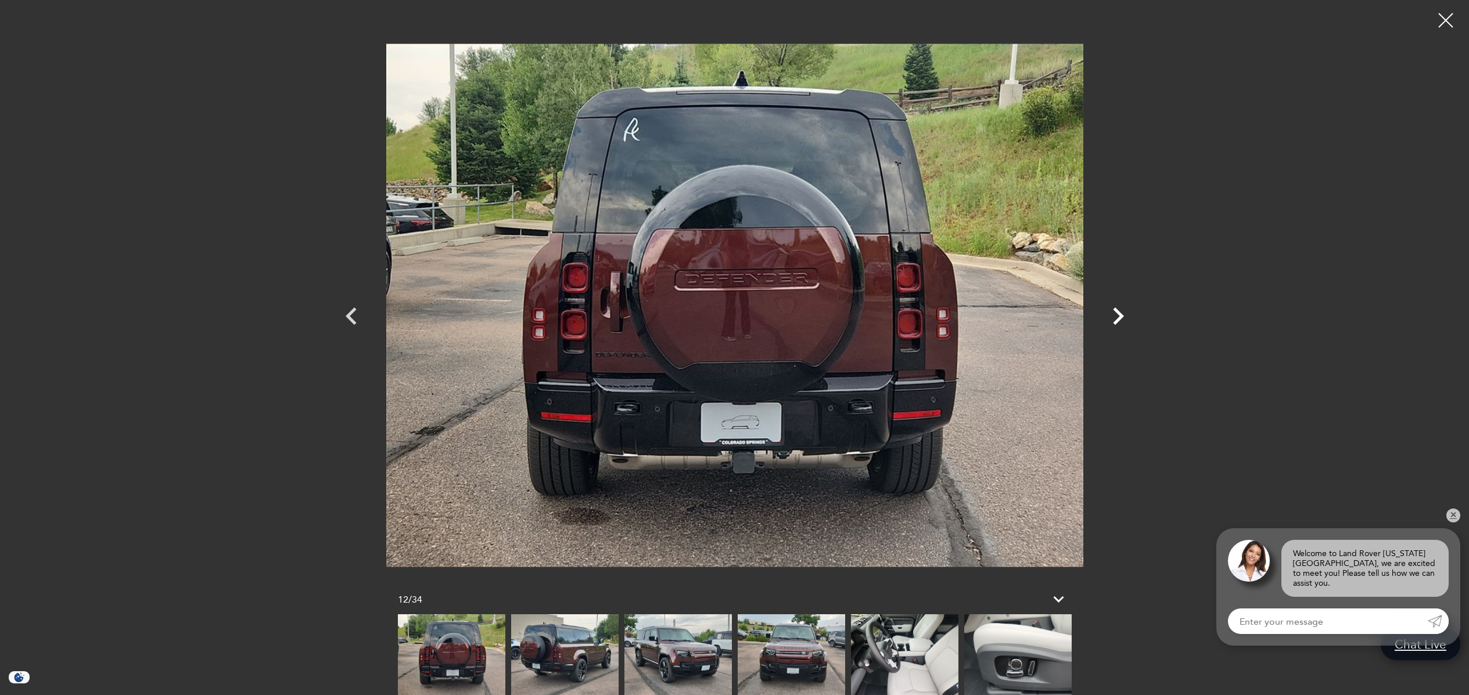
click at [1120, 313] on icon "Next" at bounding box center [1118, 315] width 11 height 17
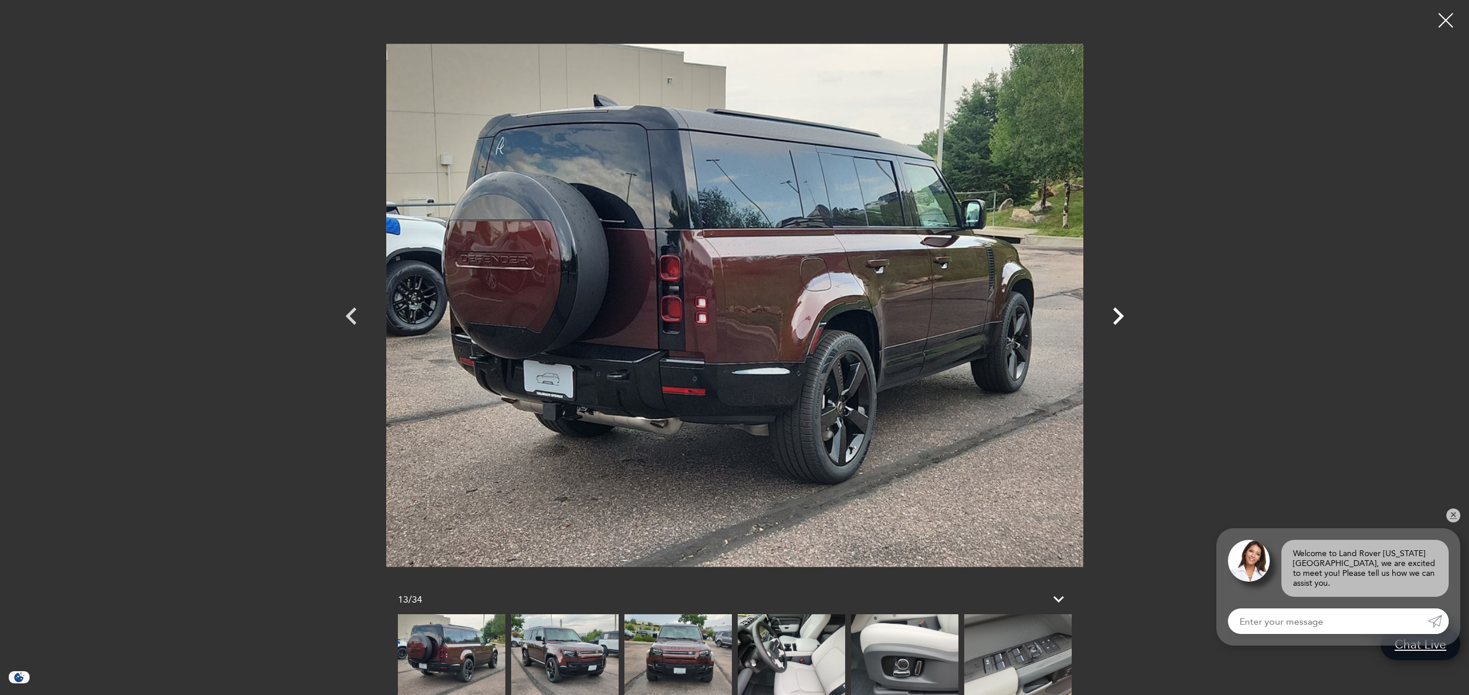
click at [1120, 313] on icon "Next" at bounding box center [1118, 315] width 11 height 17
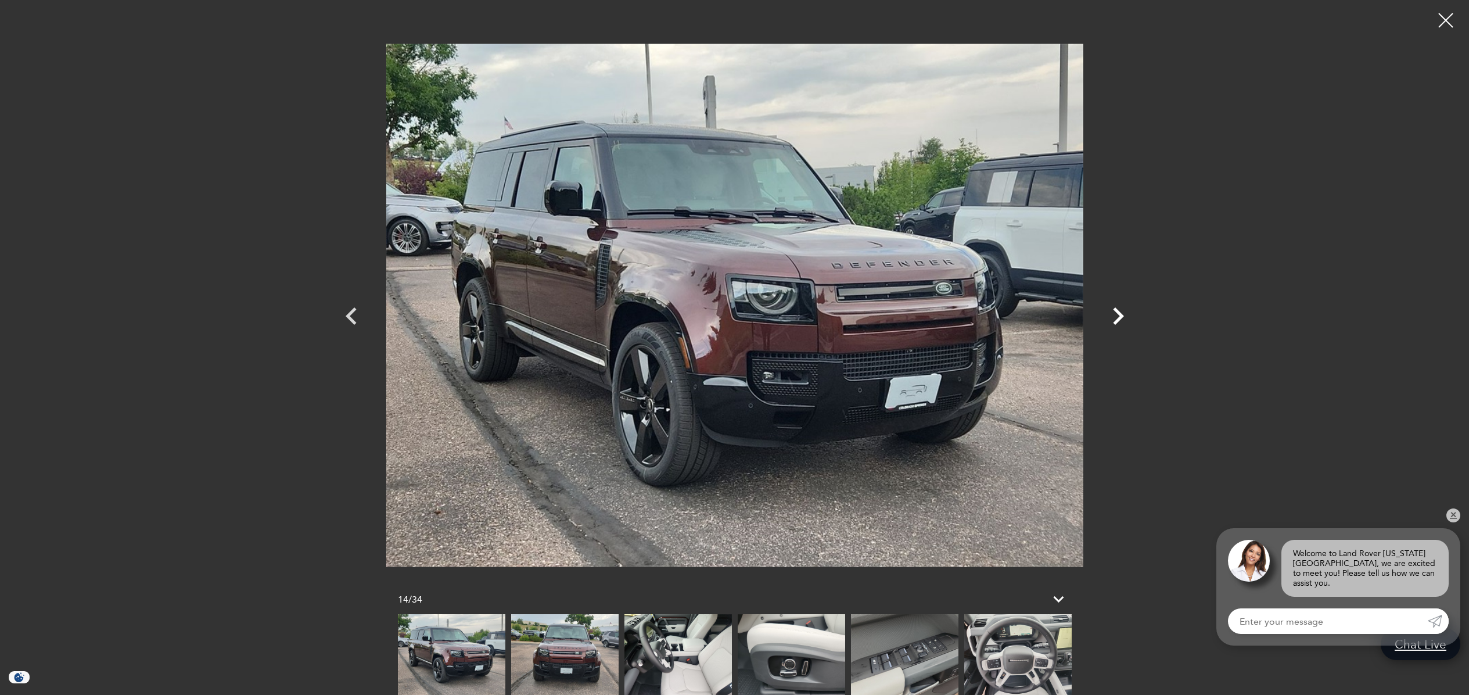
click at [1120, 313] on icon "Next" at bounding box center [1118, 315] width 11 height 17
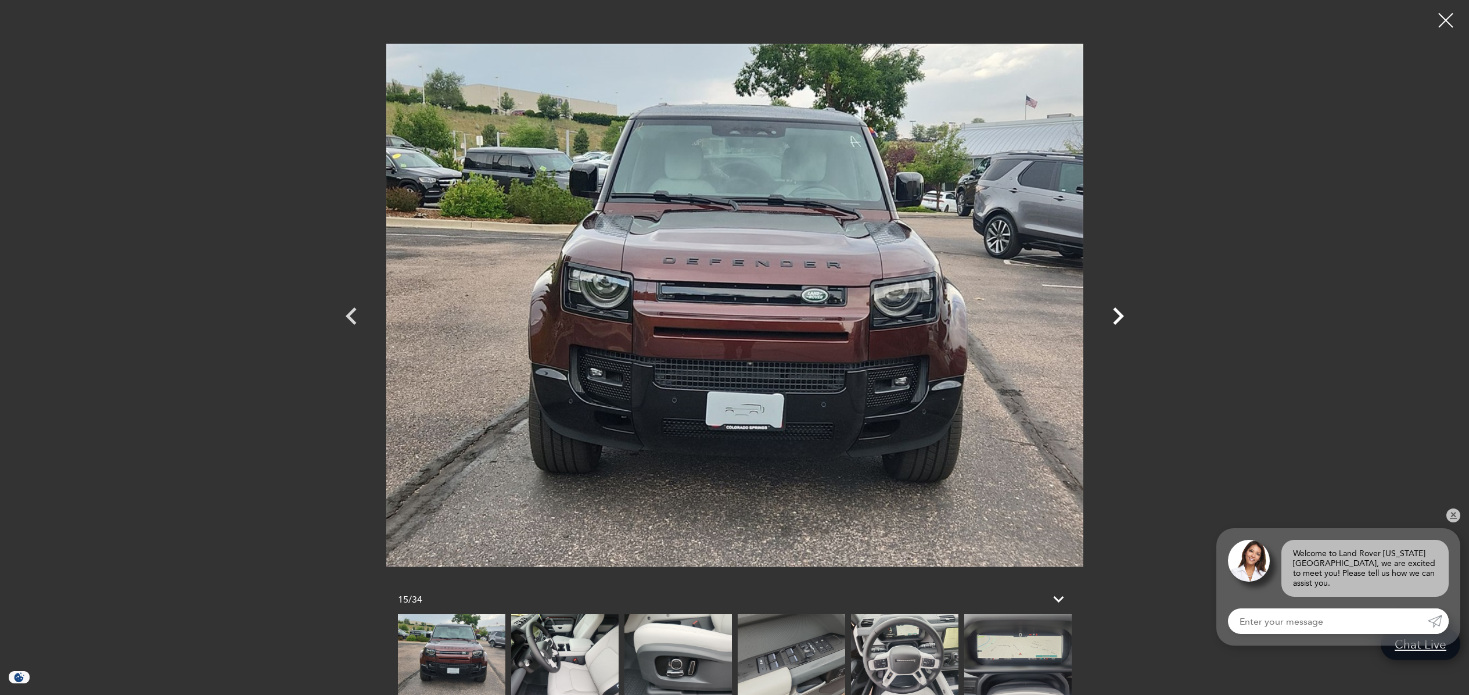
click at [1120, 313] on icon "Next" at bounding box center [1118, 315] width 11 height 17
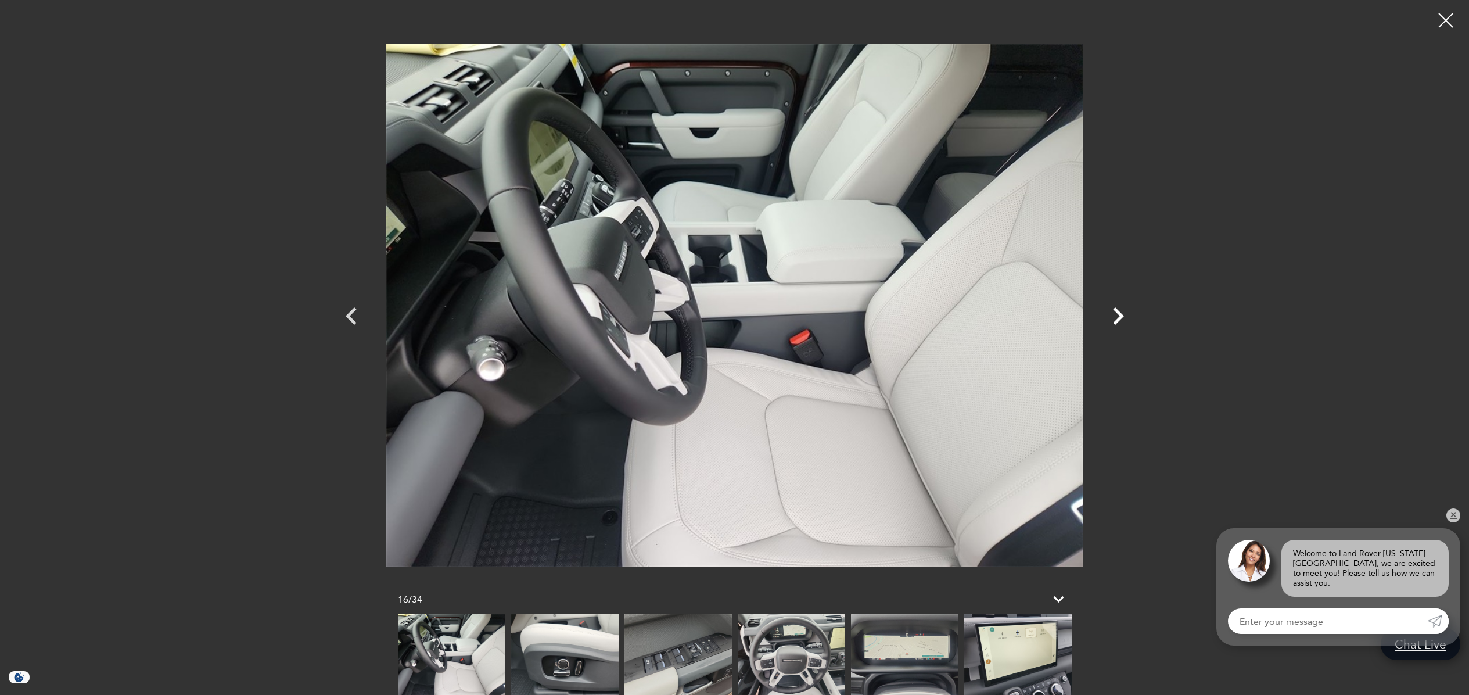
click at [1120, 313] on icon "Next" at bounding box center [1118, 315] width 11 height 17
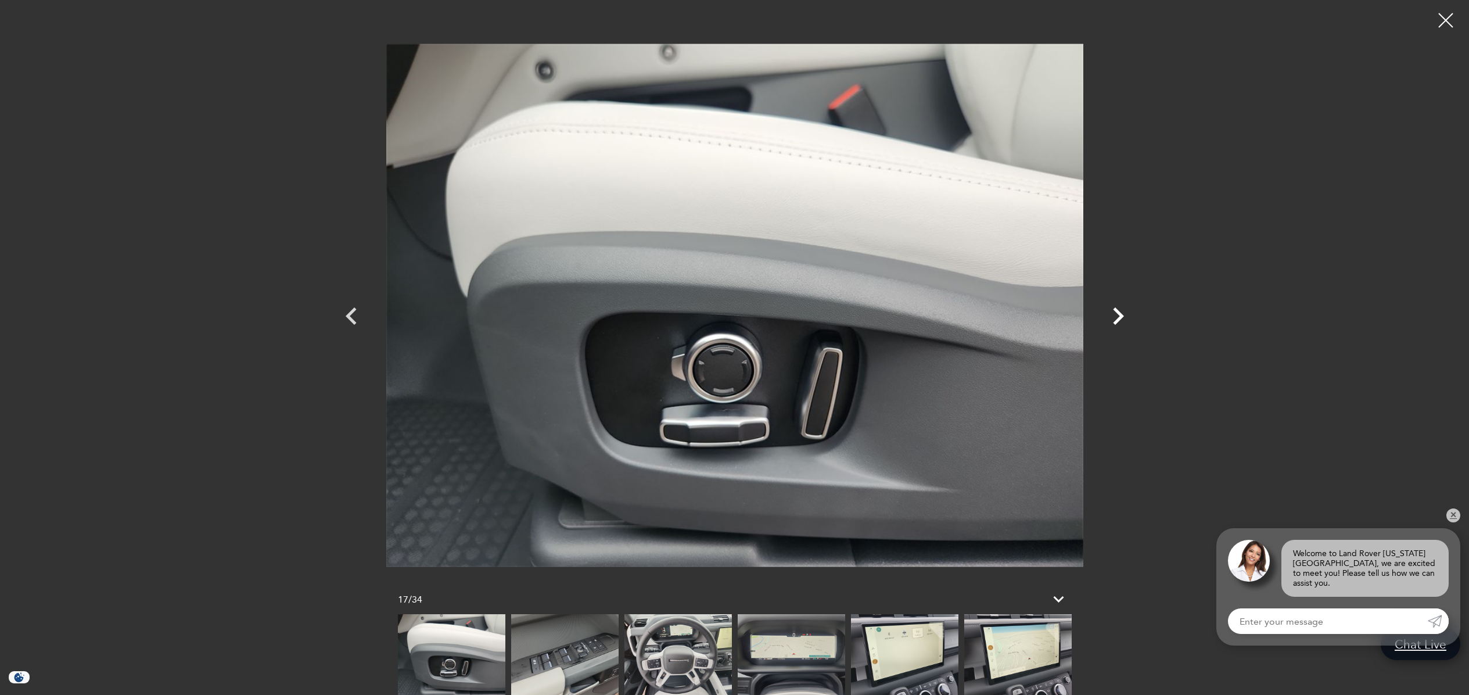
click at [1120, 313] on icon "Next" at bounding box center [1118, 315] width 11 height 17
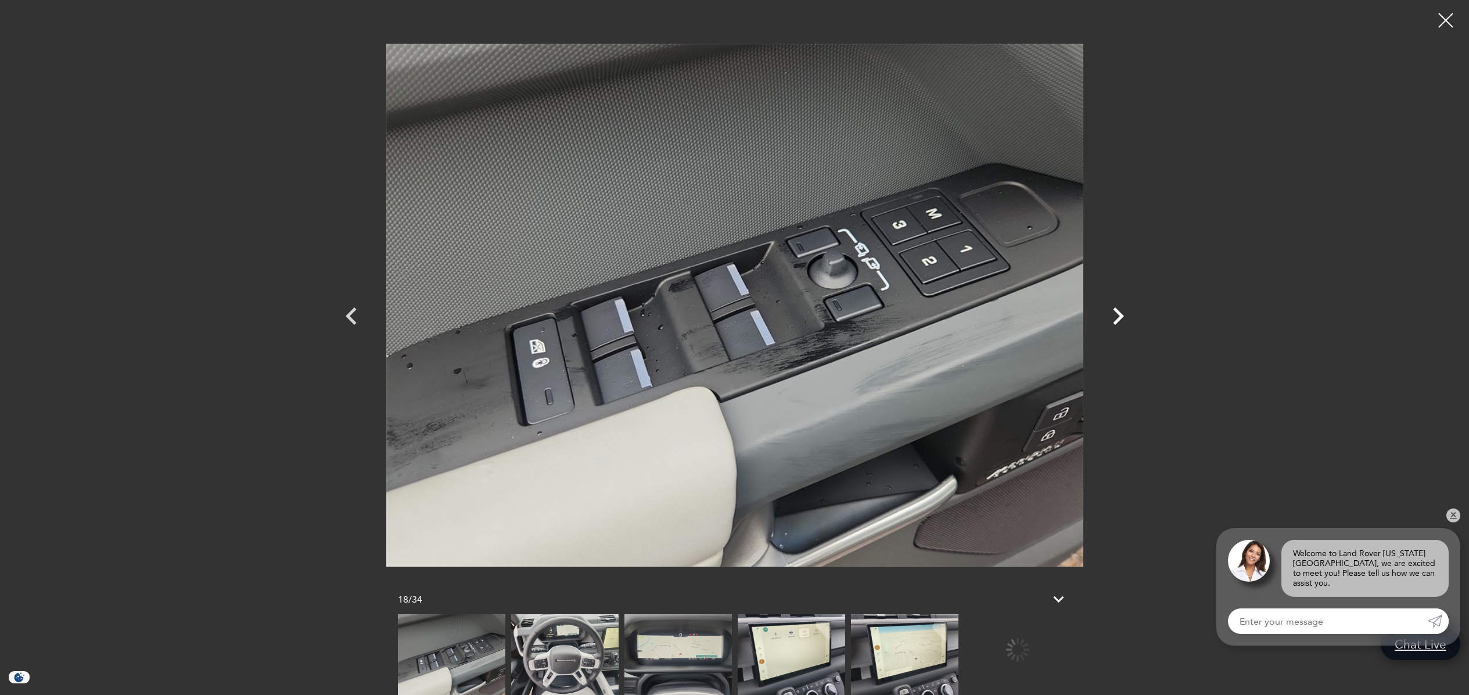
click at [1120, 313] on icon "Next" at bounding box center [1118, 315] width 11 height 17
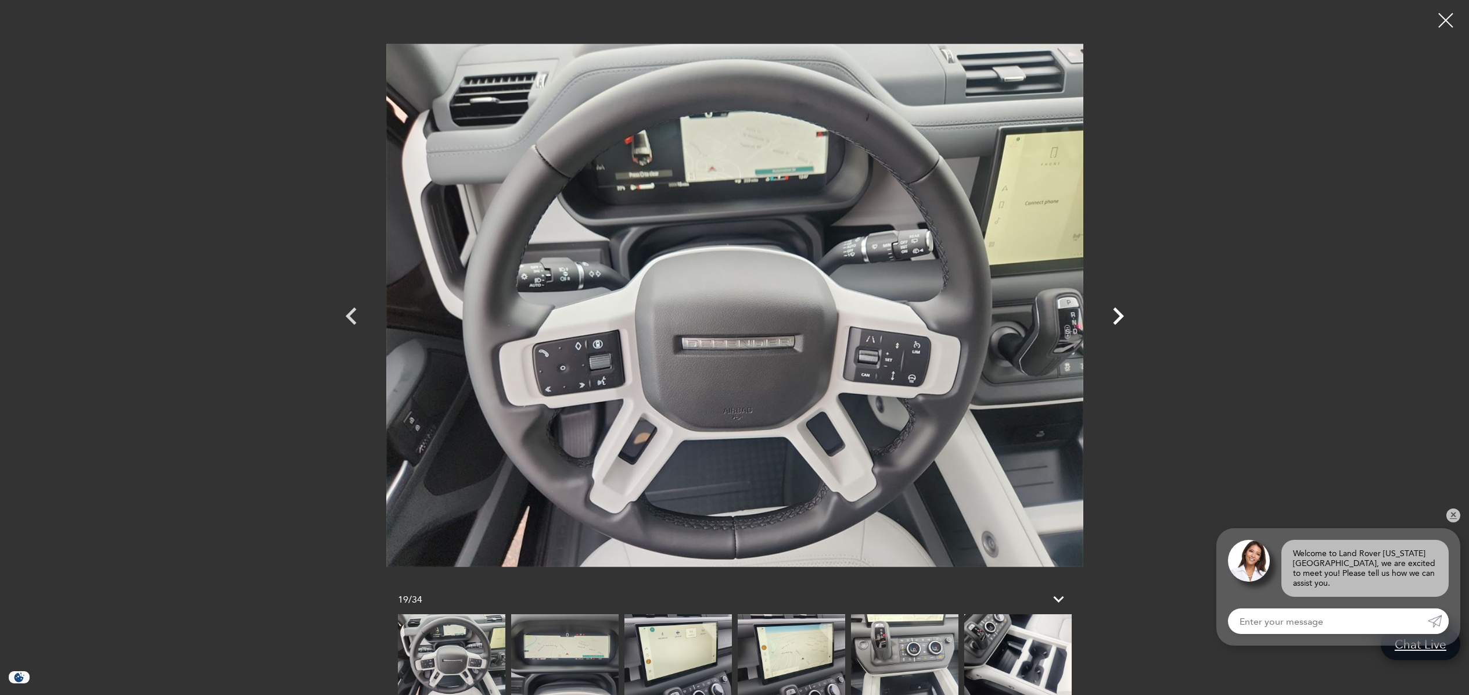
click at [1120, 313] on icon "Next" at bounding box center [1118, 315] width 11 height 17
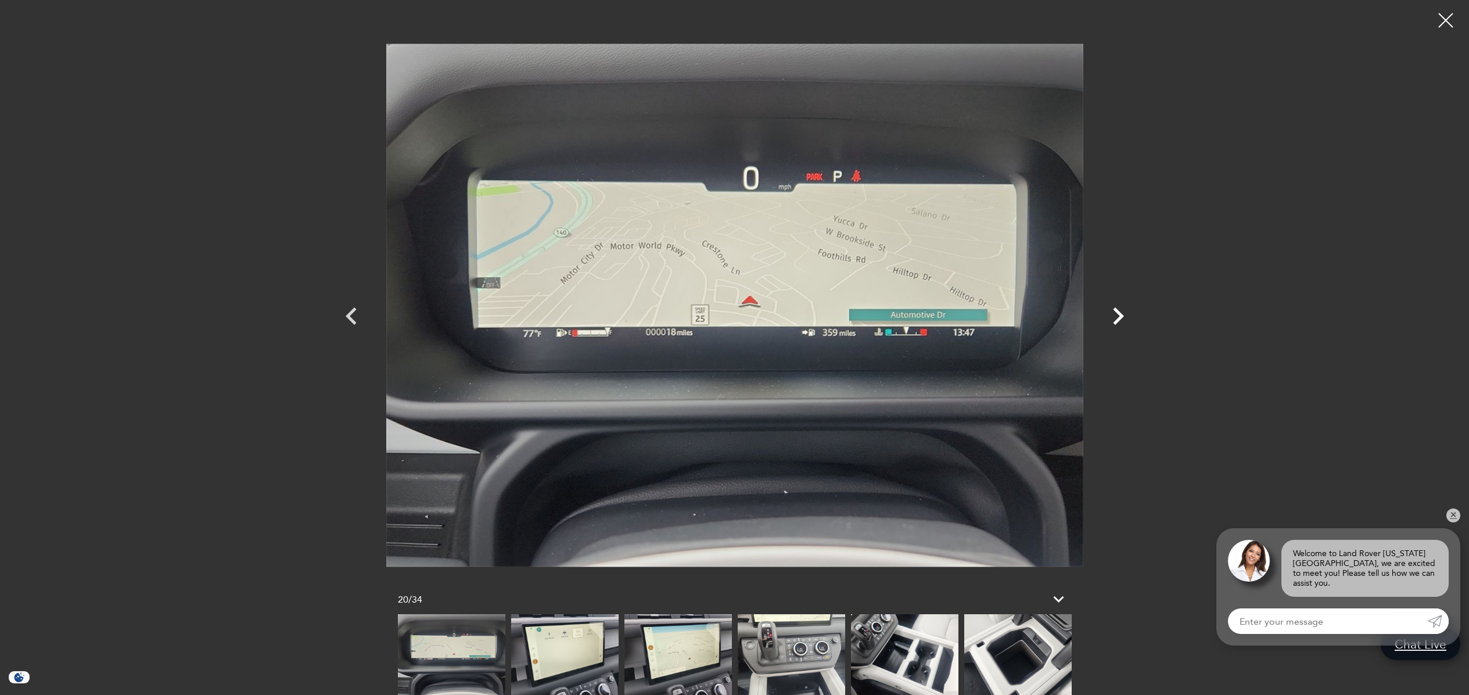
click at [1120, 313] on icon "Next" at bounding box center [1118, 315] width 11 height 17
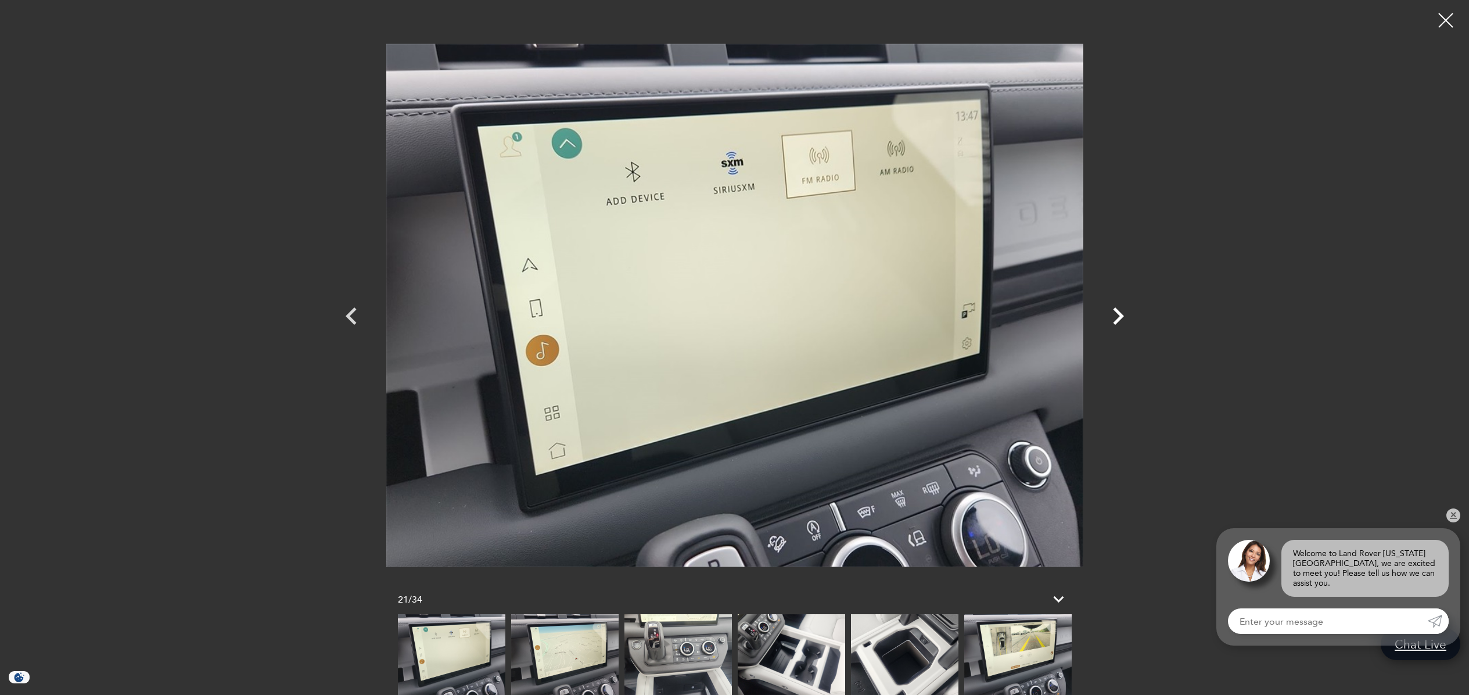
click at [1120, 313] on icon "Next" at bounding box center [1118, 315] width 11 height 17
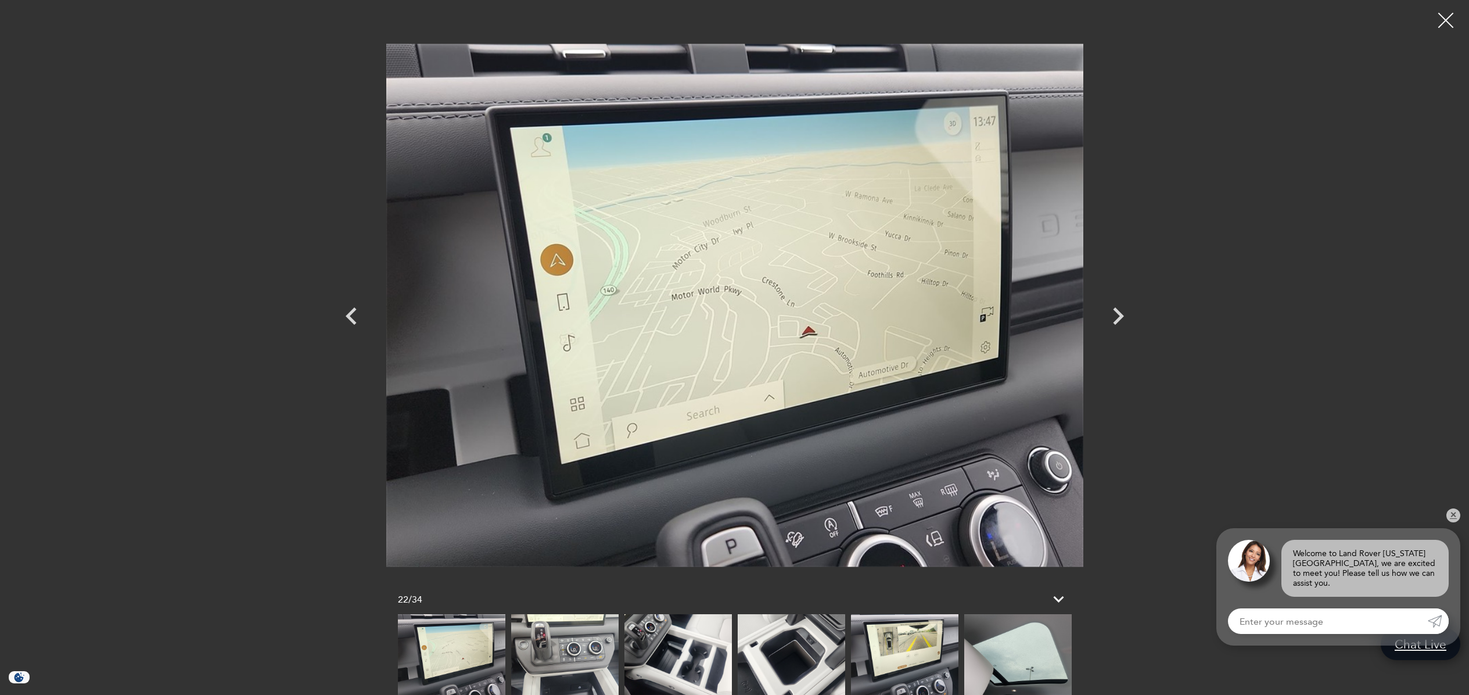
click at [1449, 11] on div at bounding box center [1446, 20] width 31 height 31
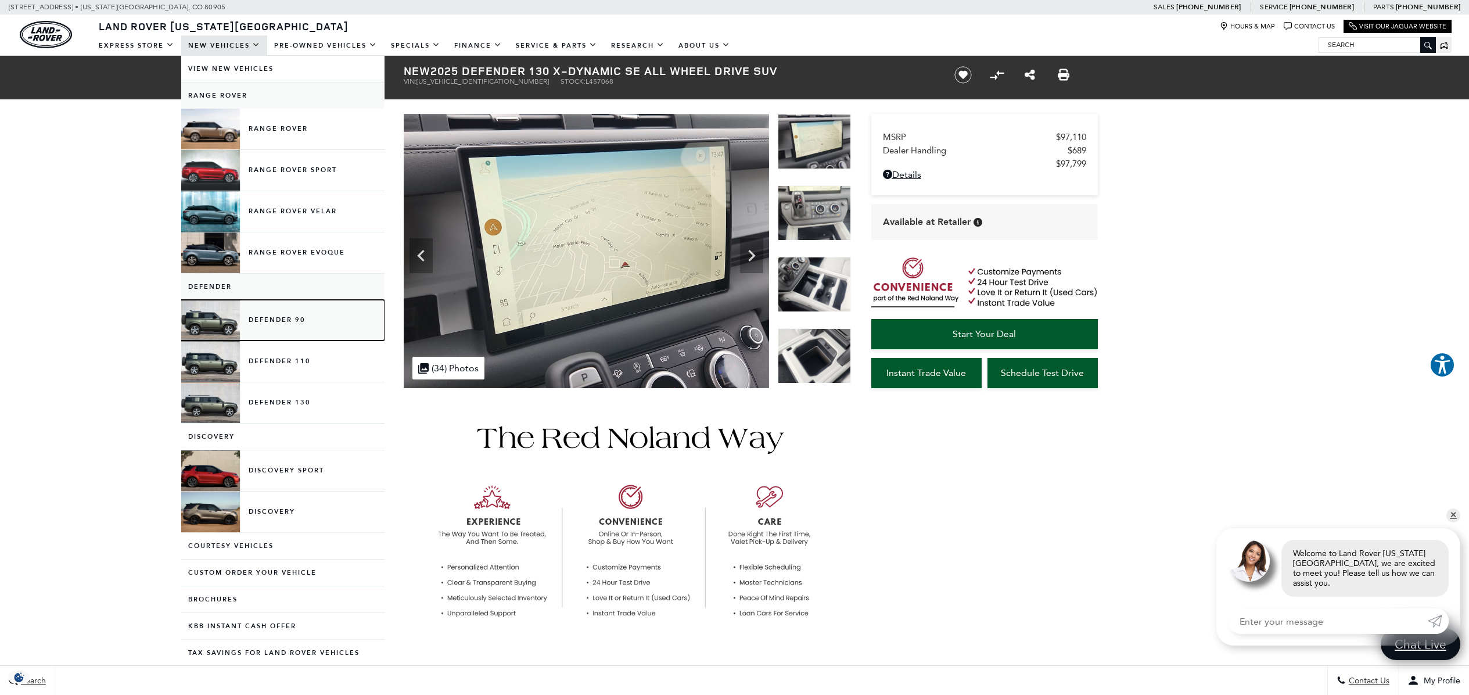
click at [264, 316] on link "Defender 90" at bounding box center [282, 320] width 203 height 41
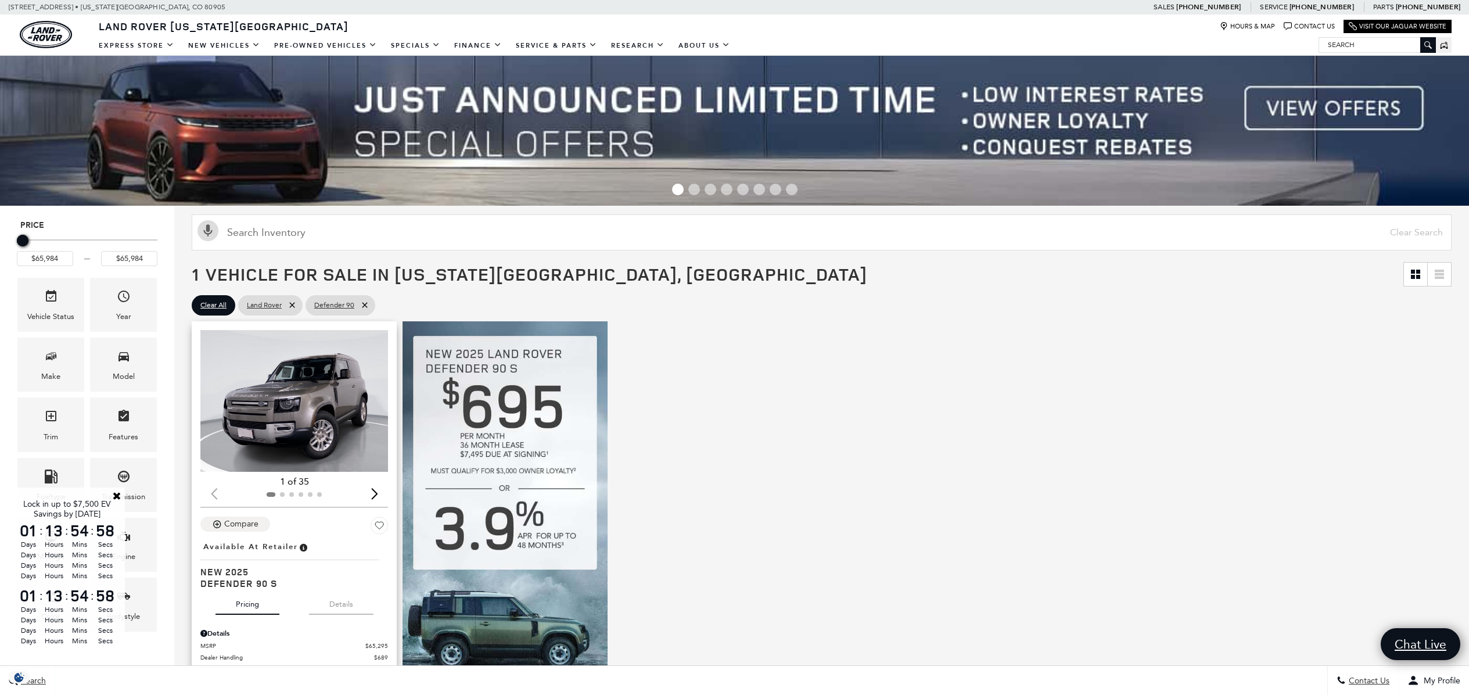
scroll to position [62, 0]
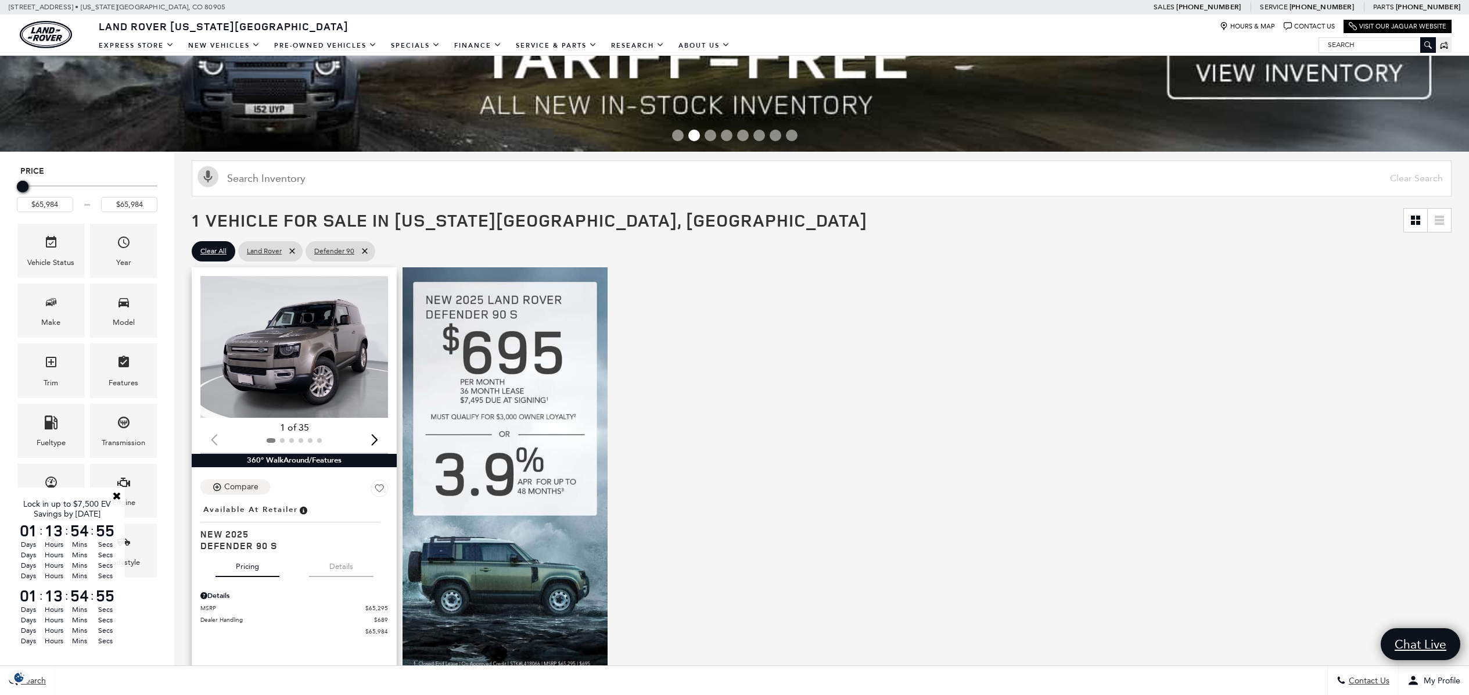
click at [336, 572] on button "Details" at bounding box center [341, 564] width 64 height 26
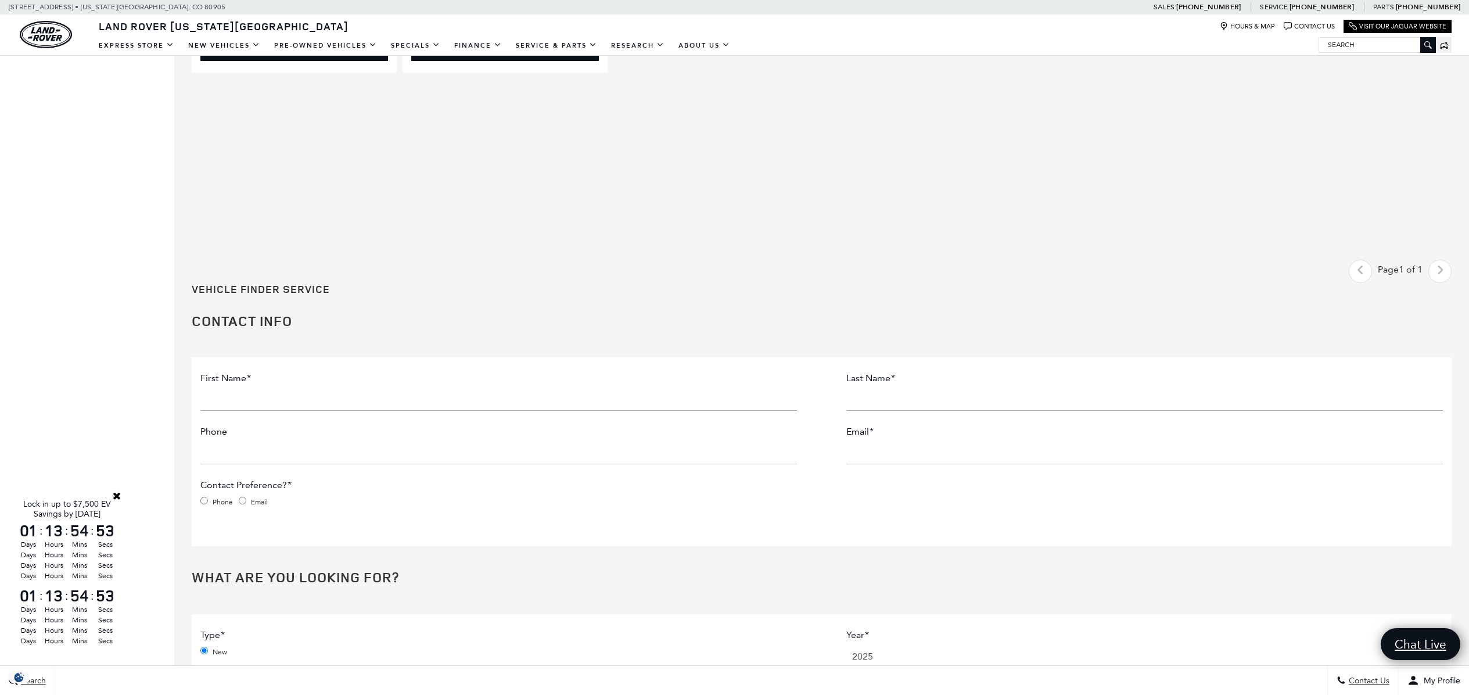
scroll to position [65, 0]
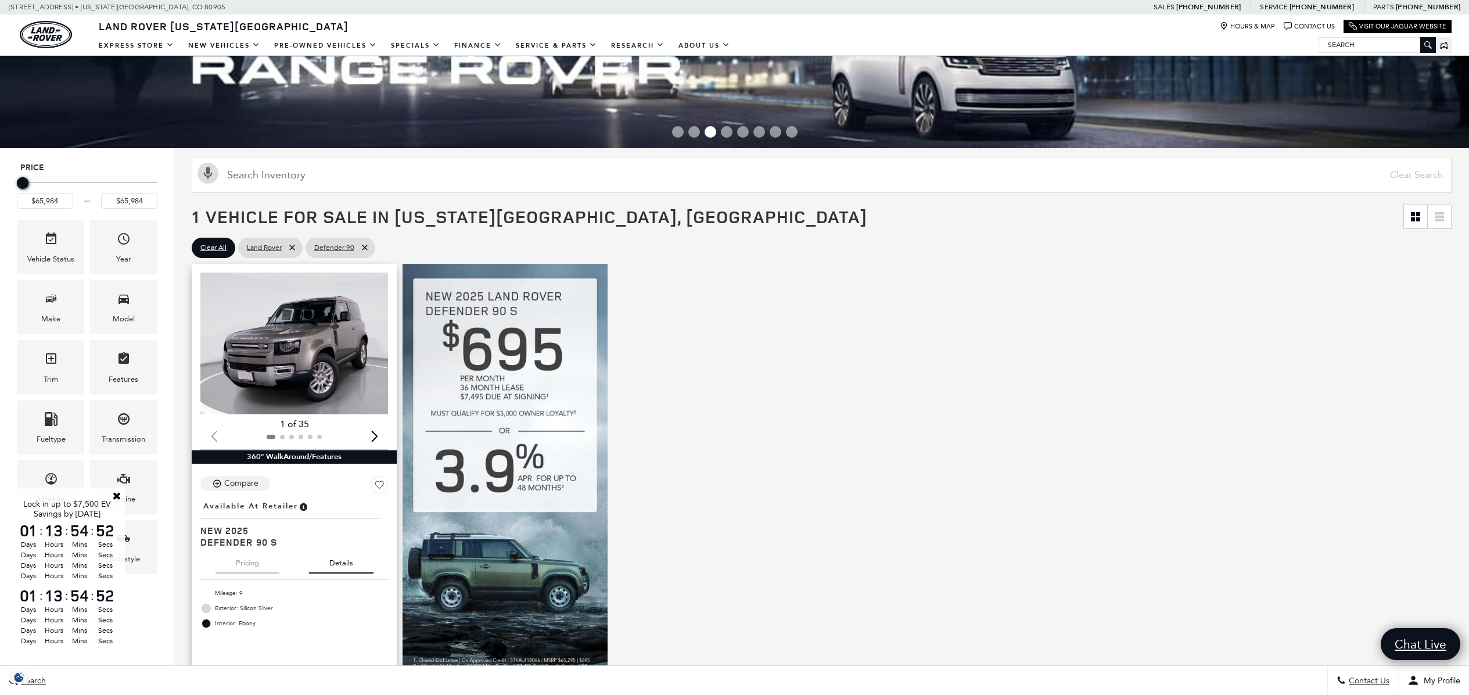
click at [337, 417] on div "Loading... (35) View All Photos" at bounding box center [294, 361] width 188 height 177
click at [339, 373] on img "1 / 2" at bounding box center [294, 344] width 189 height 142
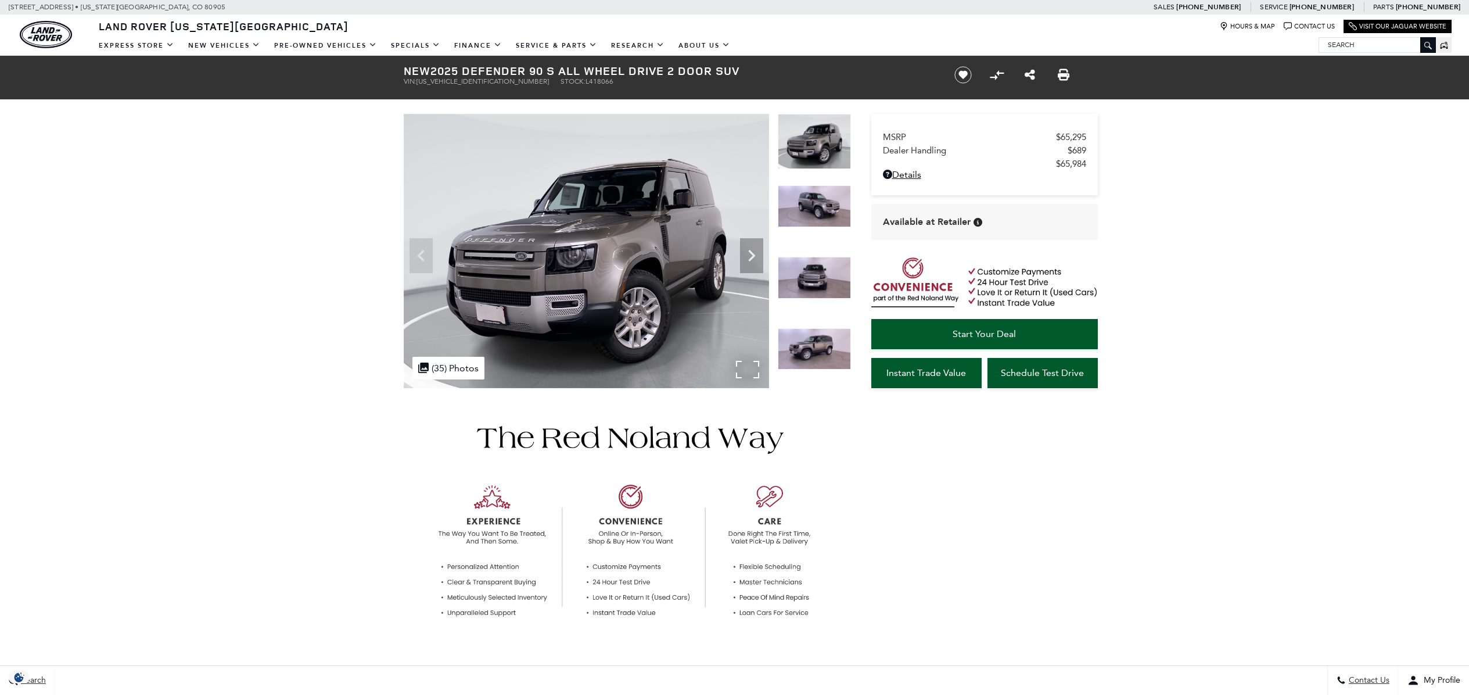
click at [588, 340] on img at bounding box center [586, 251] width 365 height 274
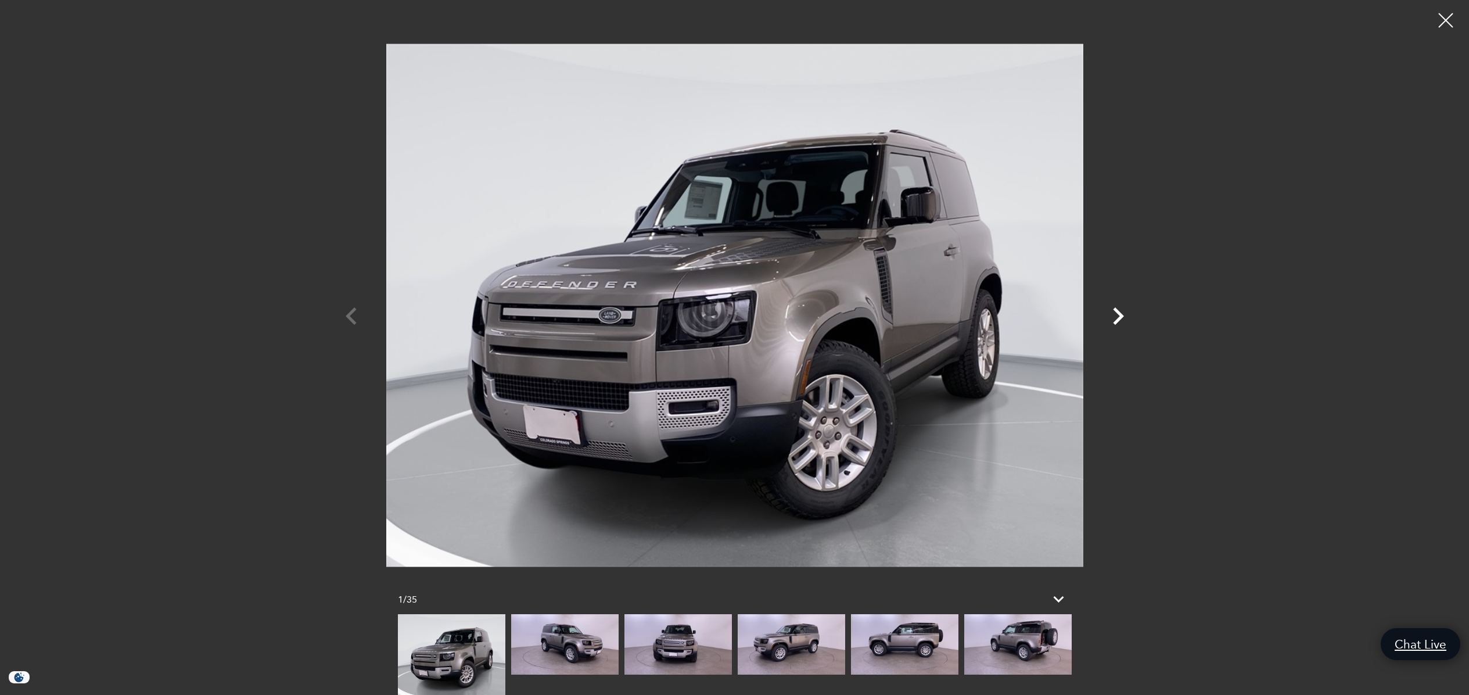
click at [1123, 316] on icon "Next" at bounding box center [1118, 315] width 11 height 17
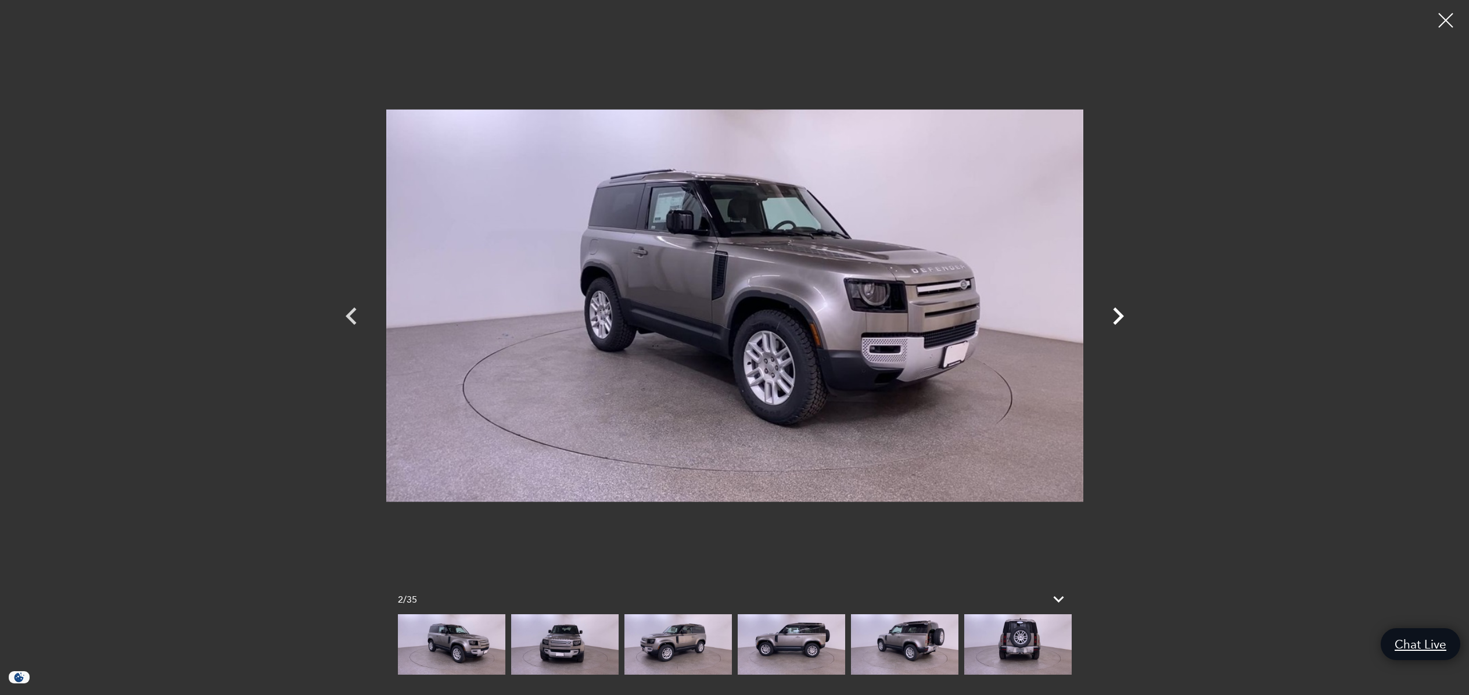
click at [1121, 315] on icon "Next" at bounding box center [1118, 315] width 11 height 17
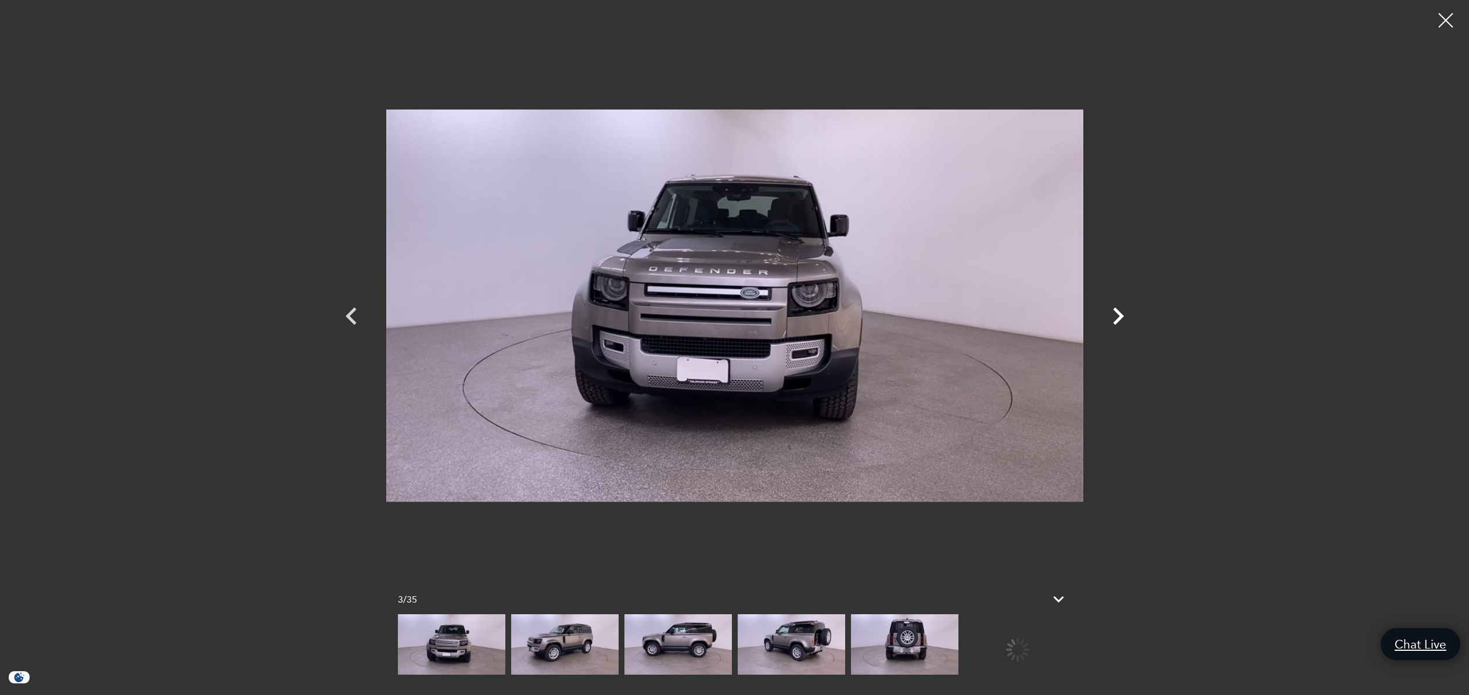
click at [1121, 315] on icon "Next" at bounding box center [1118, 315] width 11 height 17
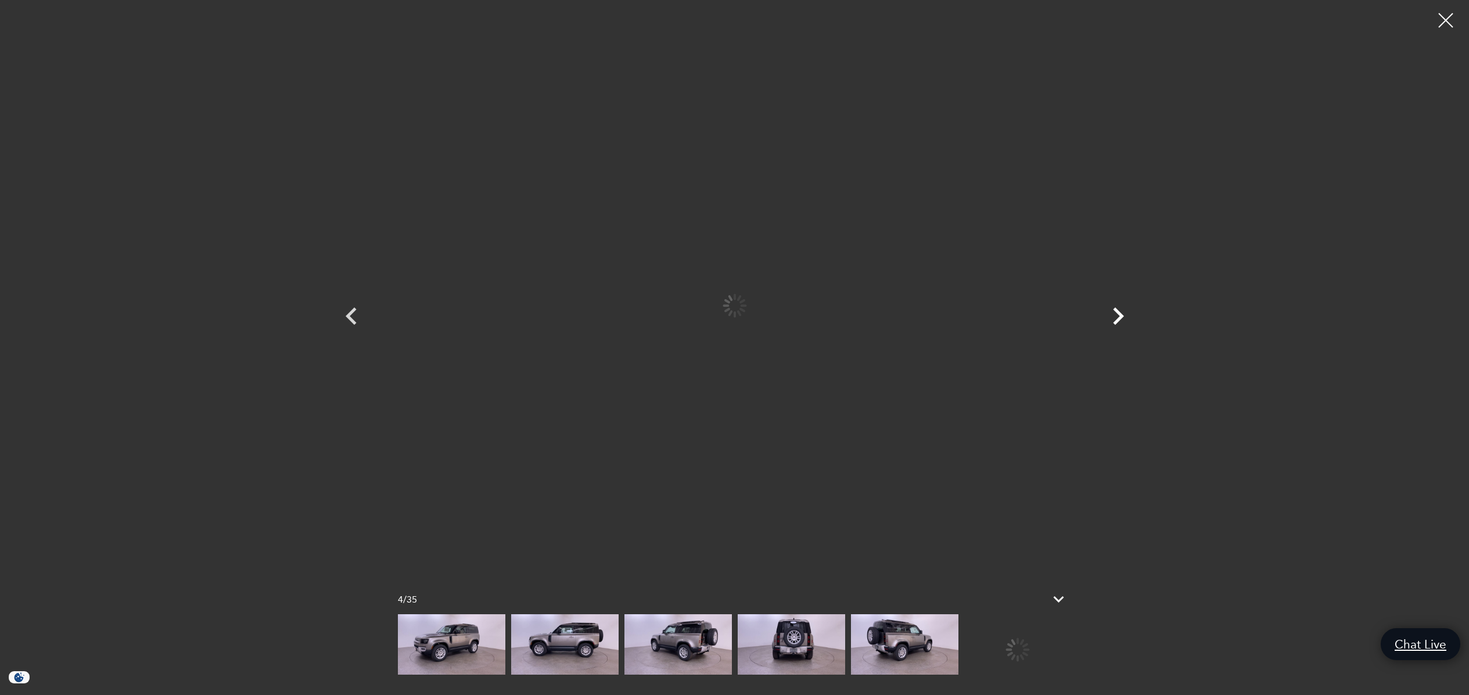
click at [1121, 315] on icon "Next" at bounding box center [1118, 315] width 11 height 17
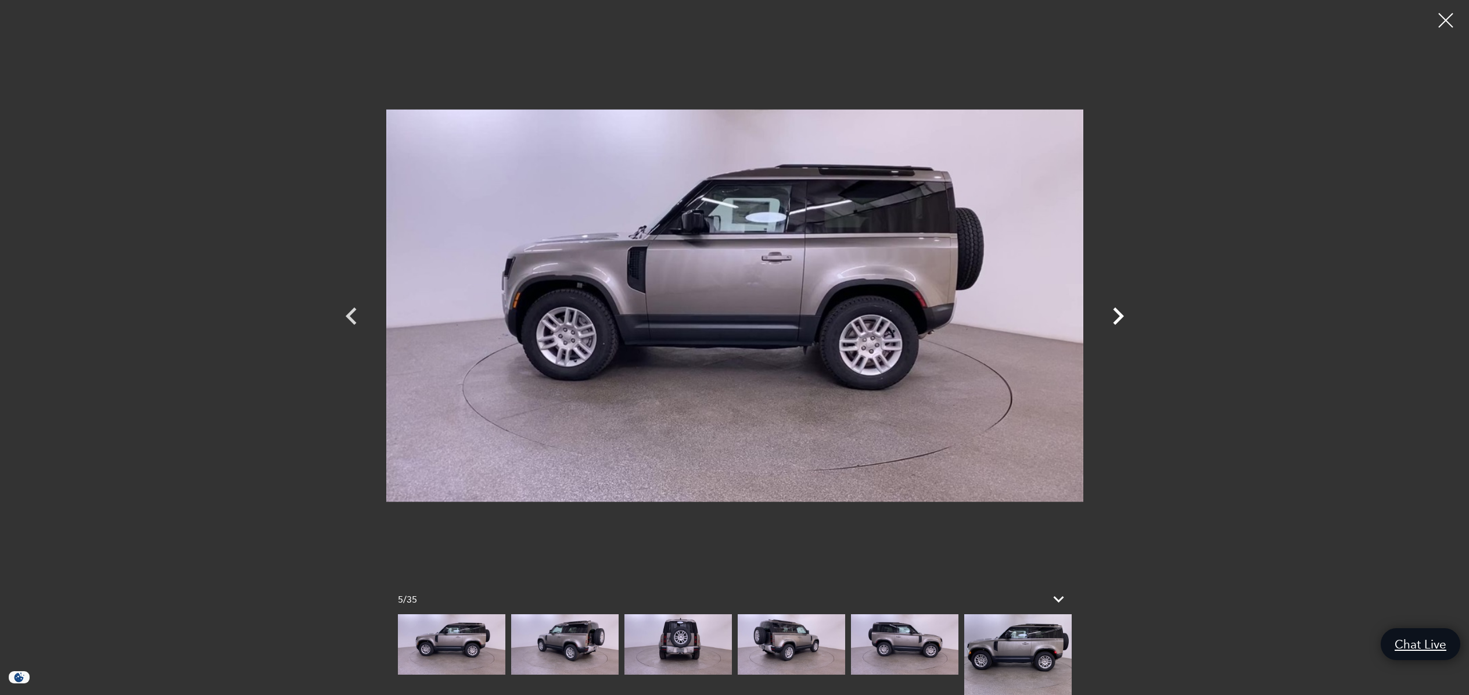
click at [1121, 315] on icon "Next" at bounding box center [1118, 315] width 11 height 17
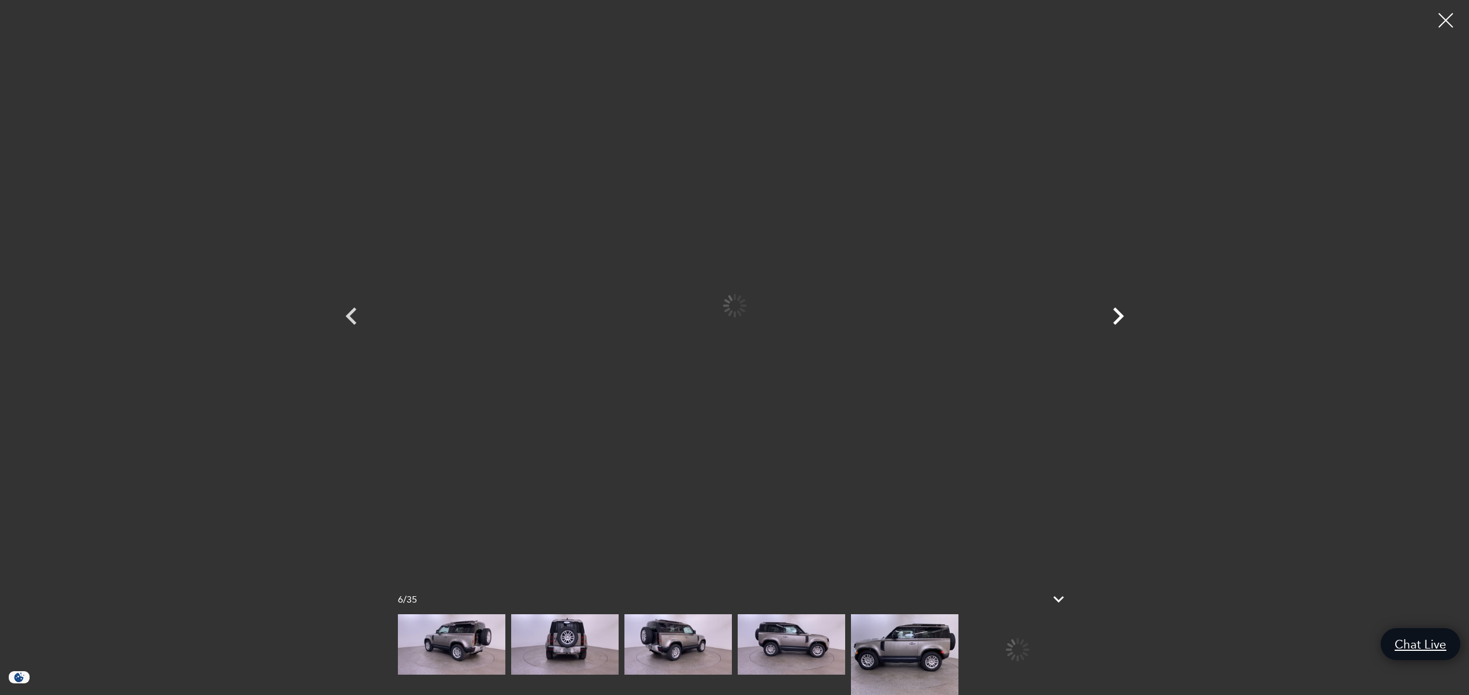
click at [1121, 315] on icon "Next" at bounding box center [1118, 315] width 11 height 17
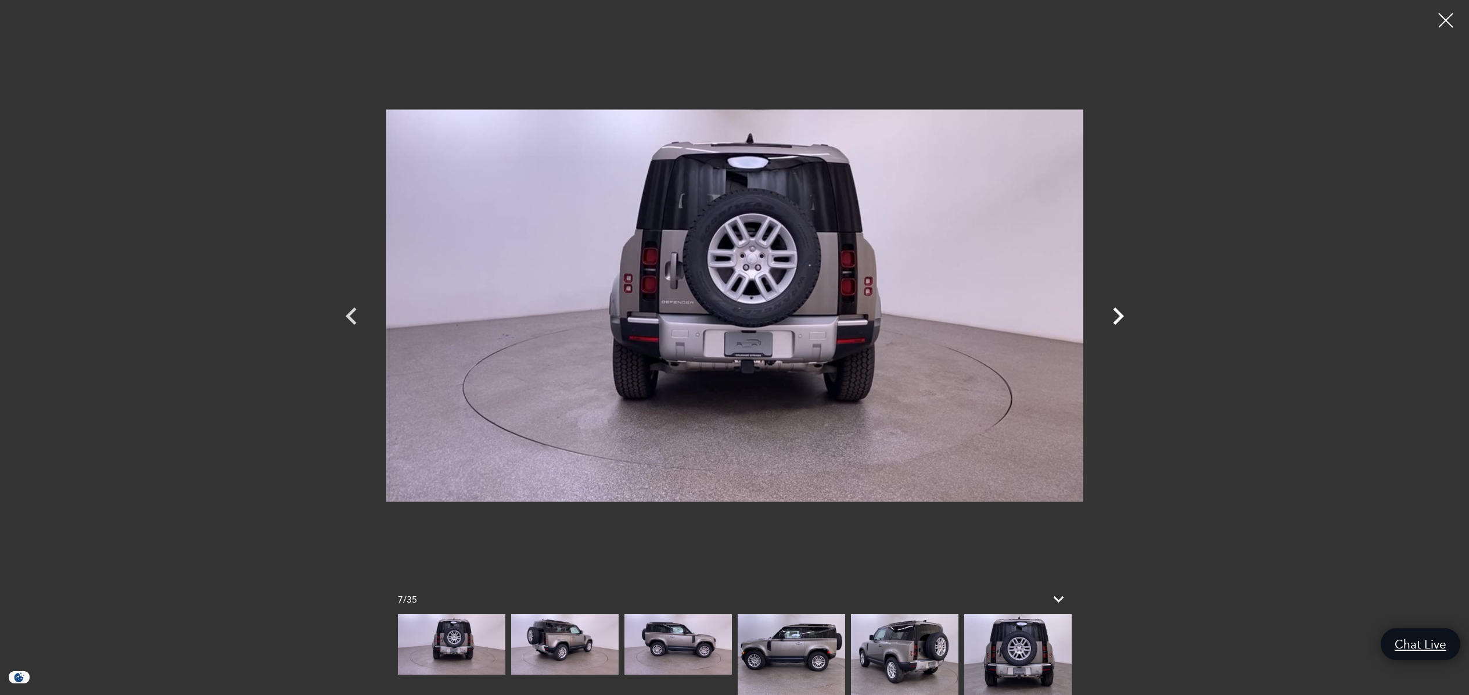
click at [1121, 315] on icon "Next" at bounding box center [1118, 315] width 11 height 17
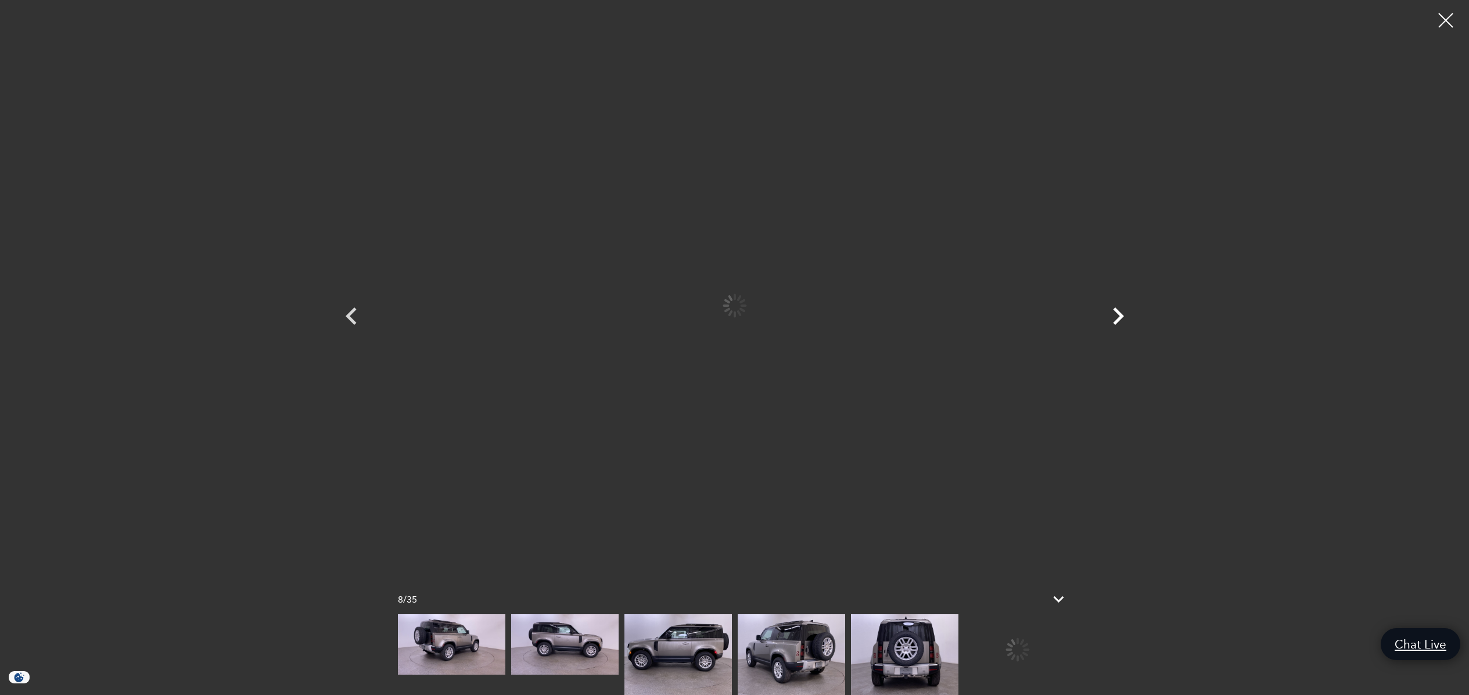
click at [1121, 315] on icon "Next" at bounding box center [1118, 315] width 11 height 17
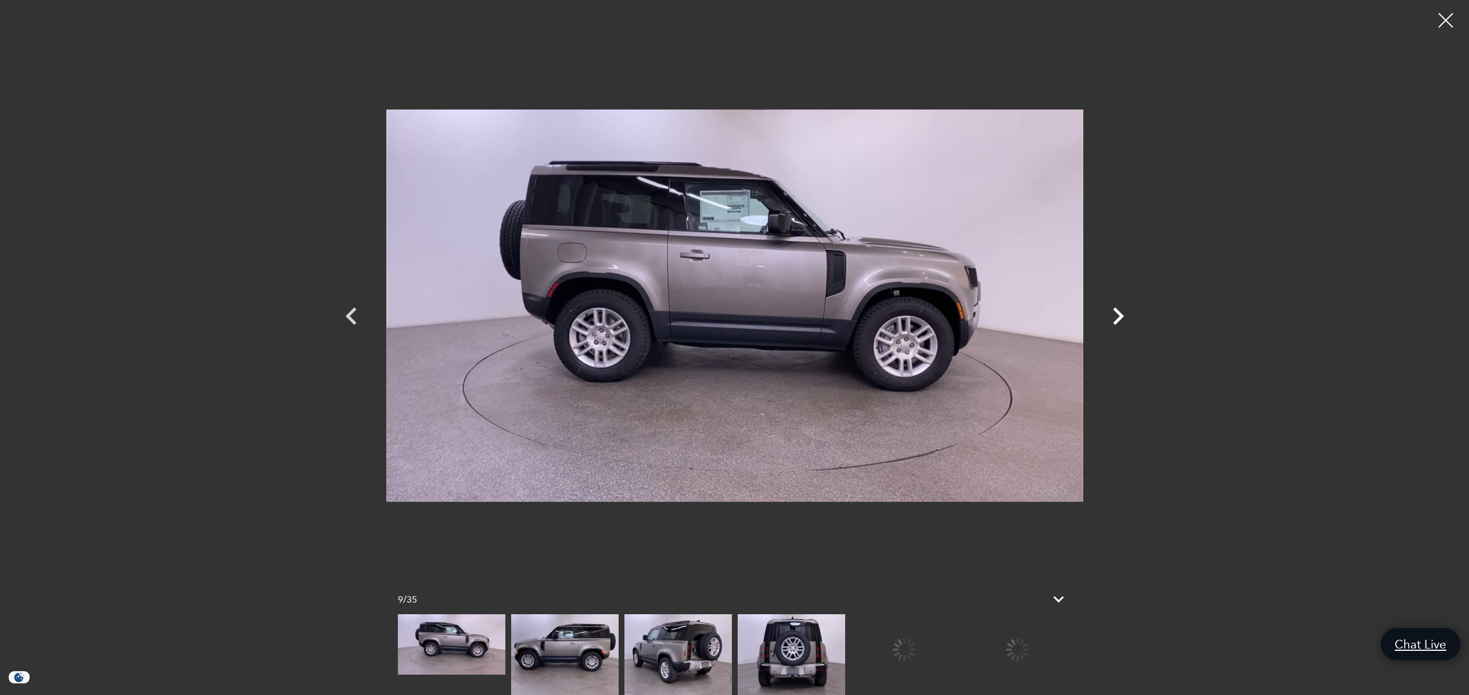
click at [1121, 315] on icon "Next" at bounding box center [1118, 315] width 11 height 17
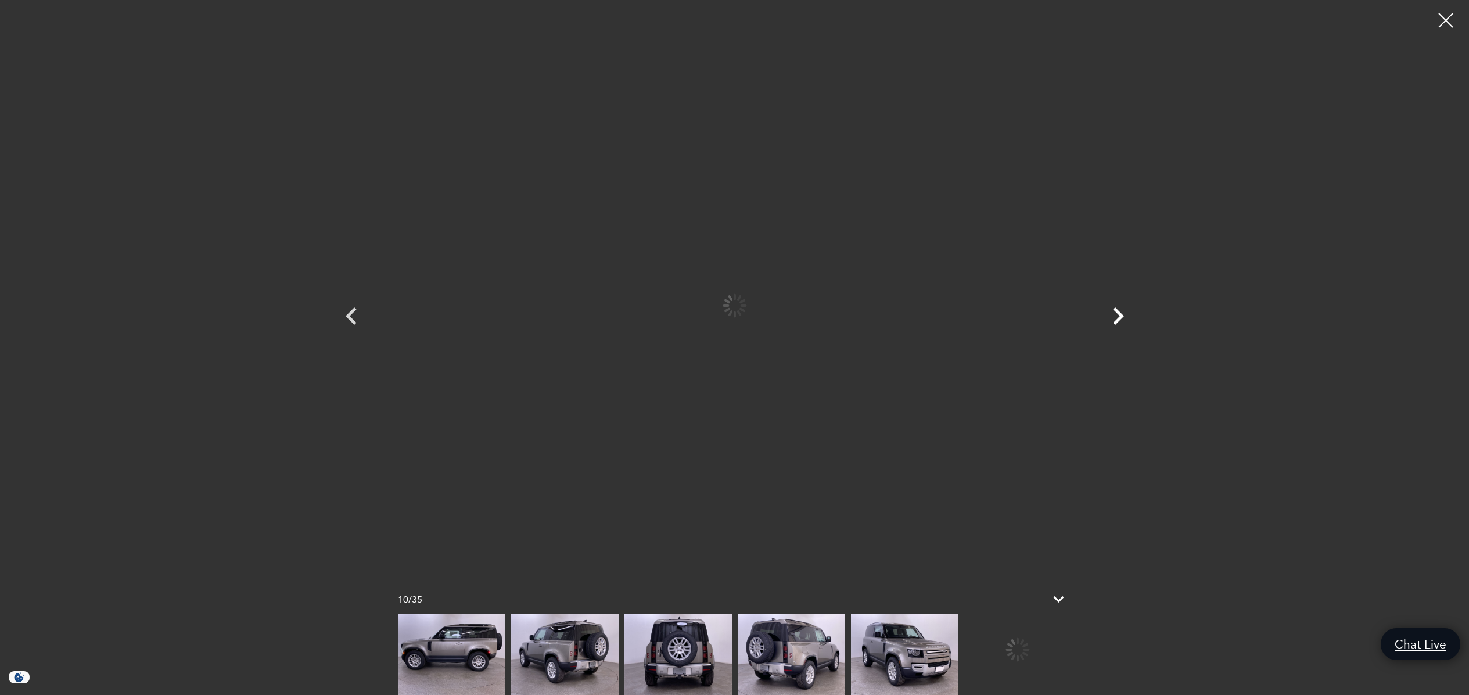
click at [1121, 315] on icon "Next" at bounding box center [1118, 315] width 11 height 17
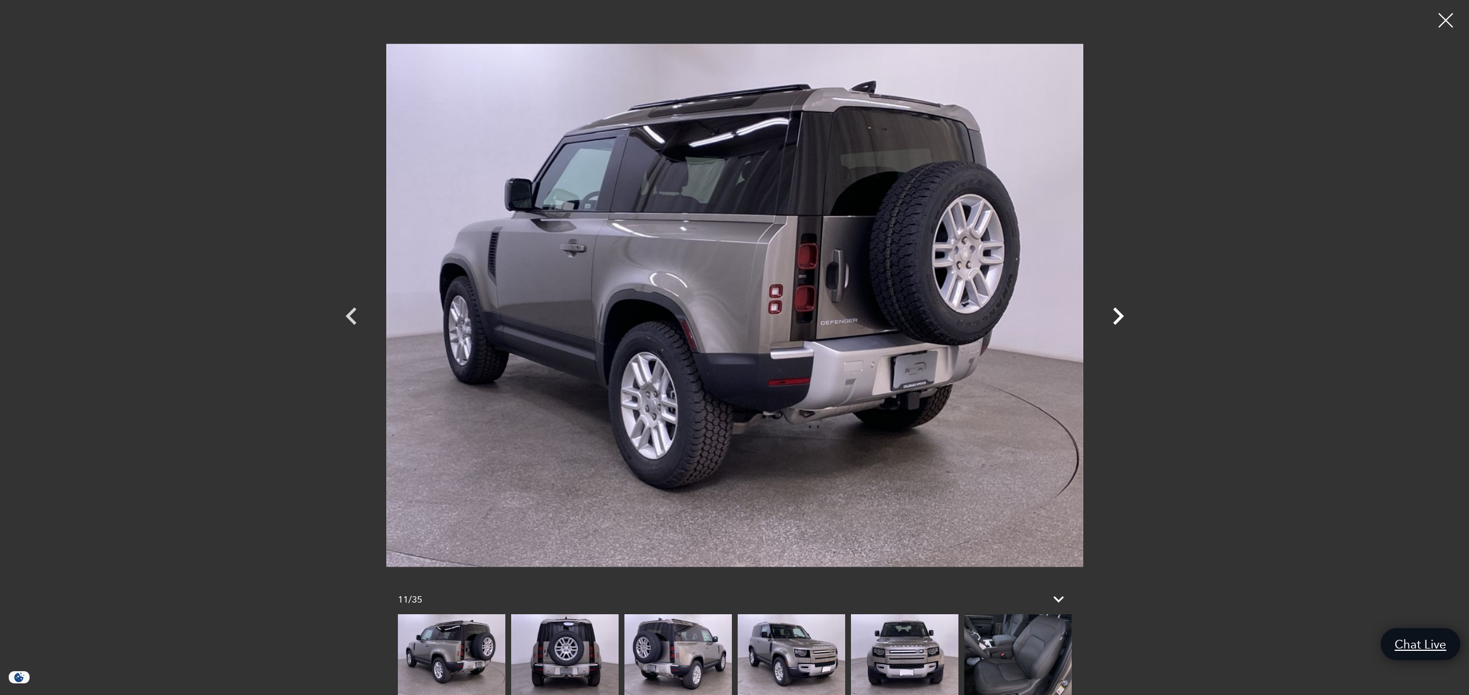
click at [1121, 315] on icon "Next" at bounding box center [1118, 315] width 11 height 17
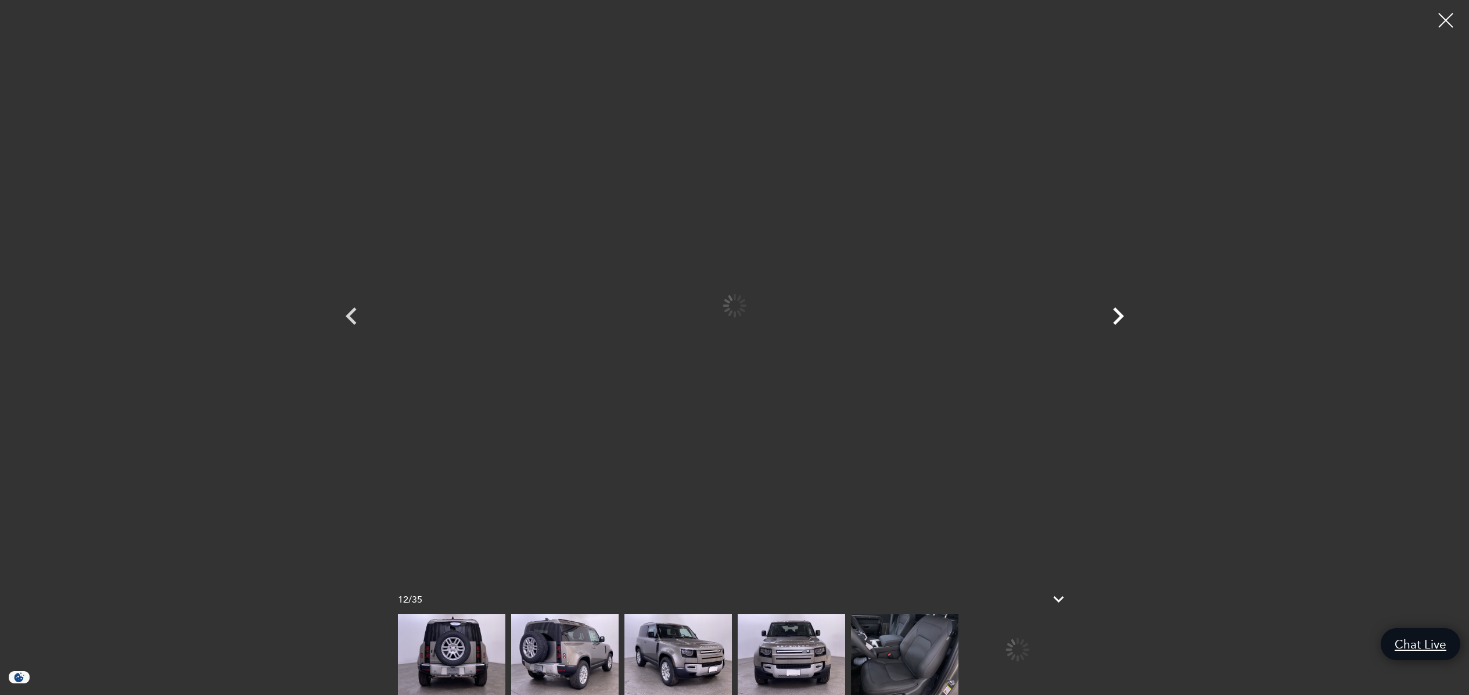
click at [1121, 315] on icon "Next" at bounding box center [1118, 315] width 11 height 17
